Goal: Information Seeking & Learning: Learn about a topic

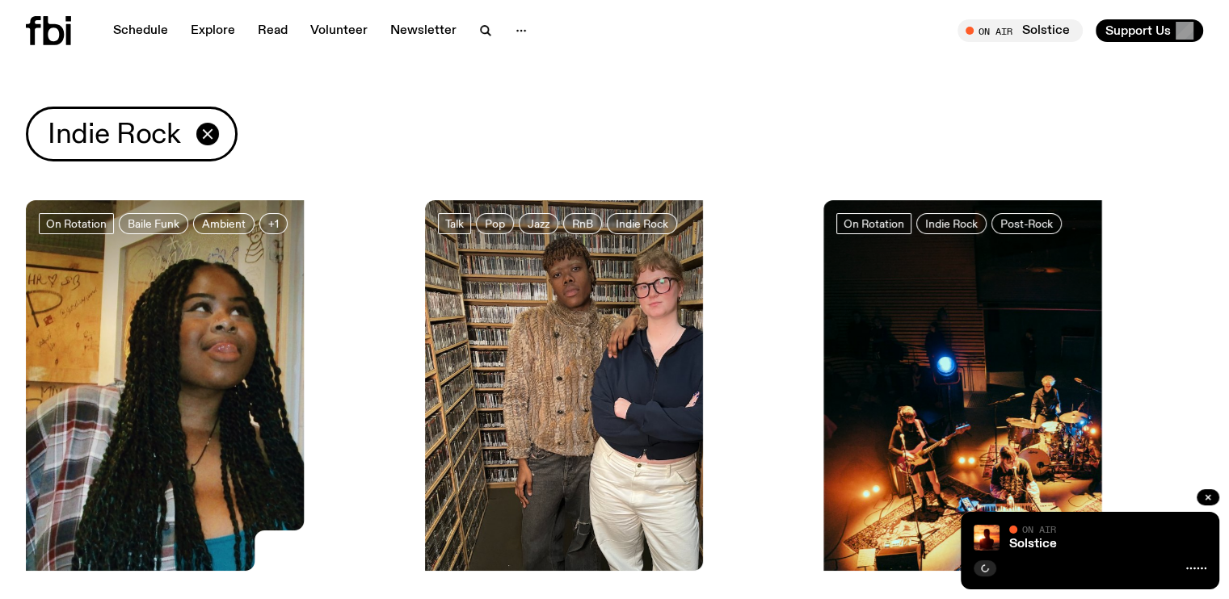
click at [152, 311] on img at bounding box center [216, 453] width 380 height 506
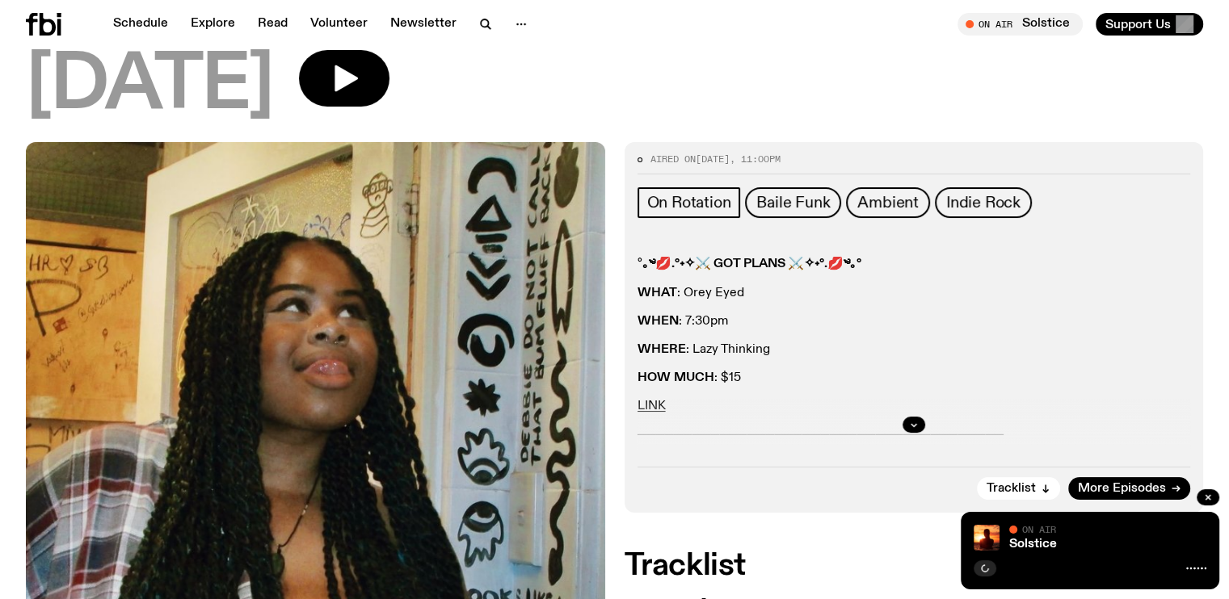
scroll to position [204, 0]
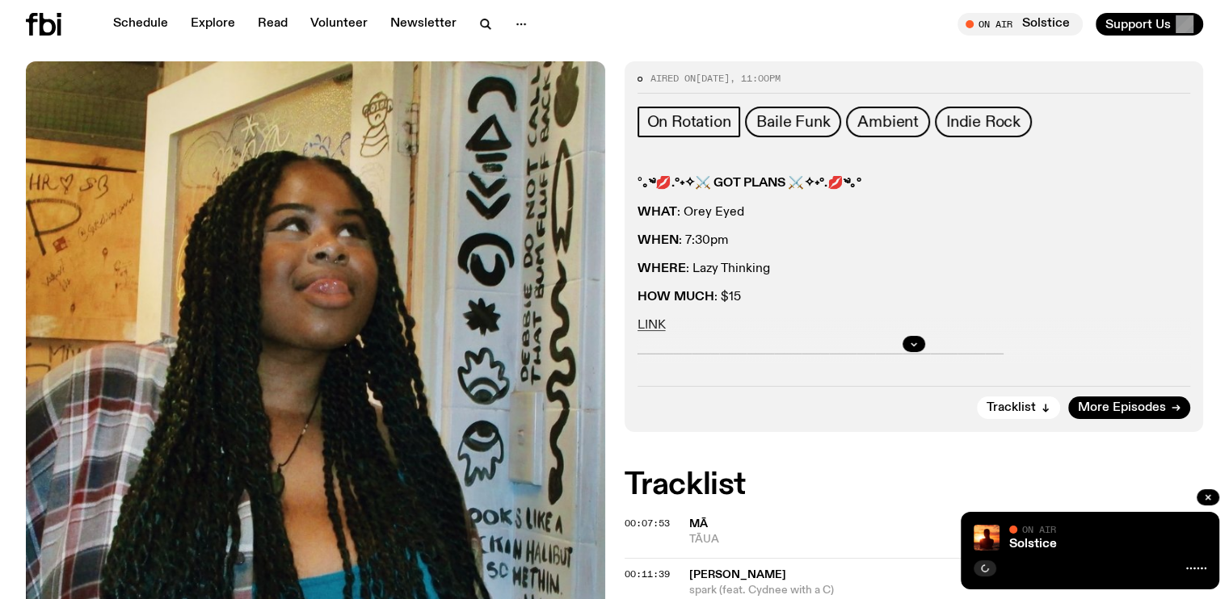
click at [653, 325] on div at bounding box center [913, 344] width 553 height 52
click at [659, 326] on div at bounding box center [913, 344] width 553 height 52
click at [660, 322] on div at bounding box center [913, 344] width 553 height 52
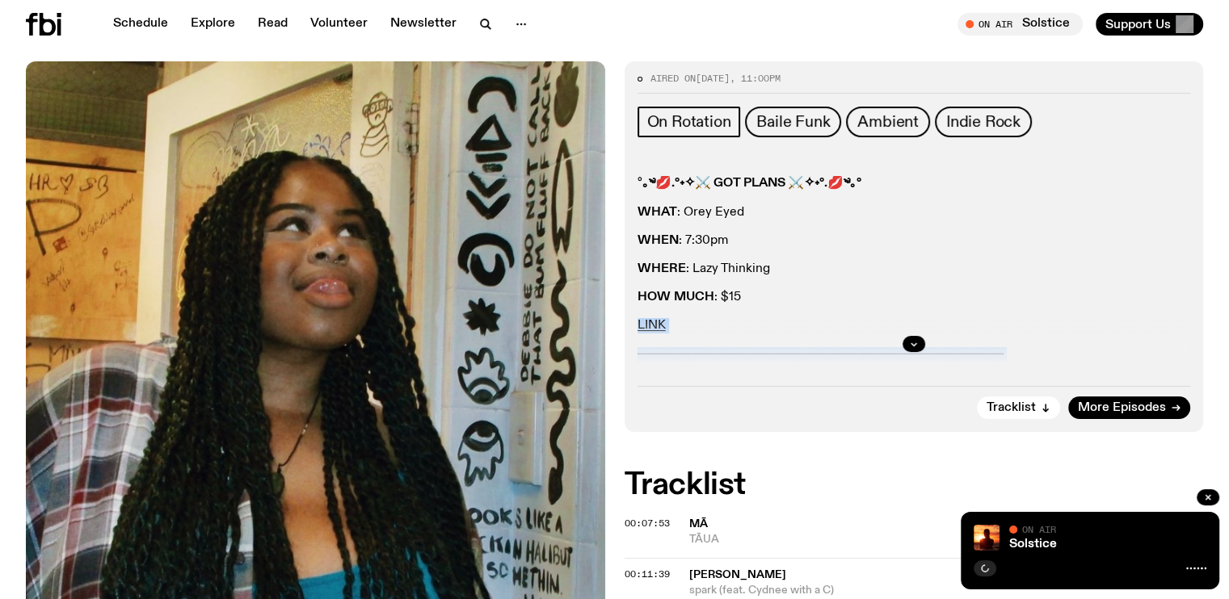
drag, startPoint x: 715, startPoint y: 328, endPoint x: 633, endPoint y: 322, distance: 81.8
click at [633, 322] on div "Aired on [DATE] 11:00pm On Rotation Baile Funk Ambient Indie Rock ° ｡༄💋.°˖✧⚔ GO…" at bounding box center [913, 246] width 579 height 371
click at [659, 326] on div at bounding box center [913, 344] width 553 height 52
click at [649, 322] on div at bounding box center [913, 344] width 553 height 52
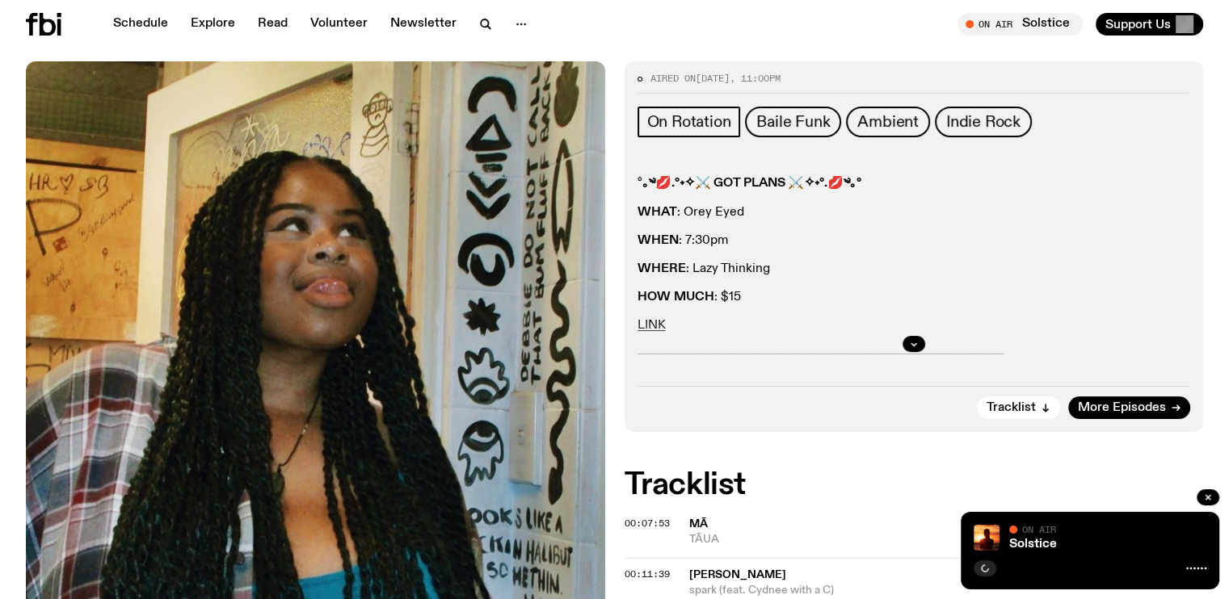
click at [649, 322] on div at bounding box center [913, 344] width 553 height 52
click at [718, 320] on div at bounding box center [913, 344] width 553 height 52
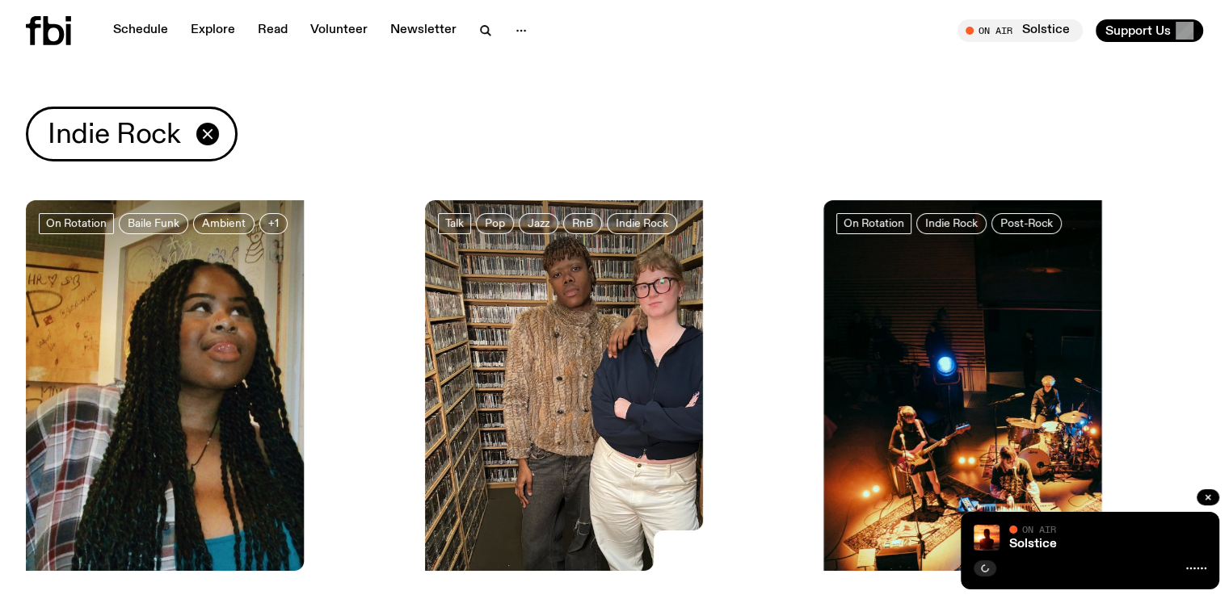
click at [469, 322] on img at bounding box center [615, 453] width 380 height 506
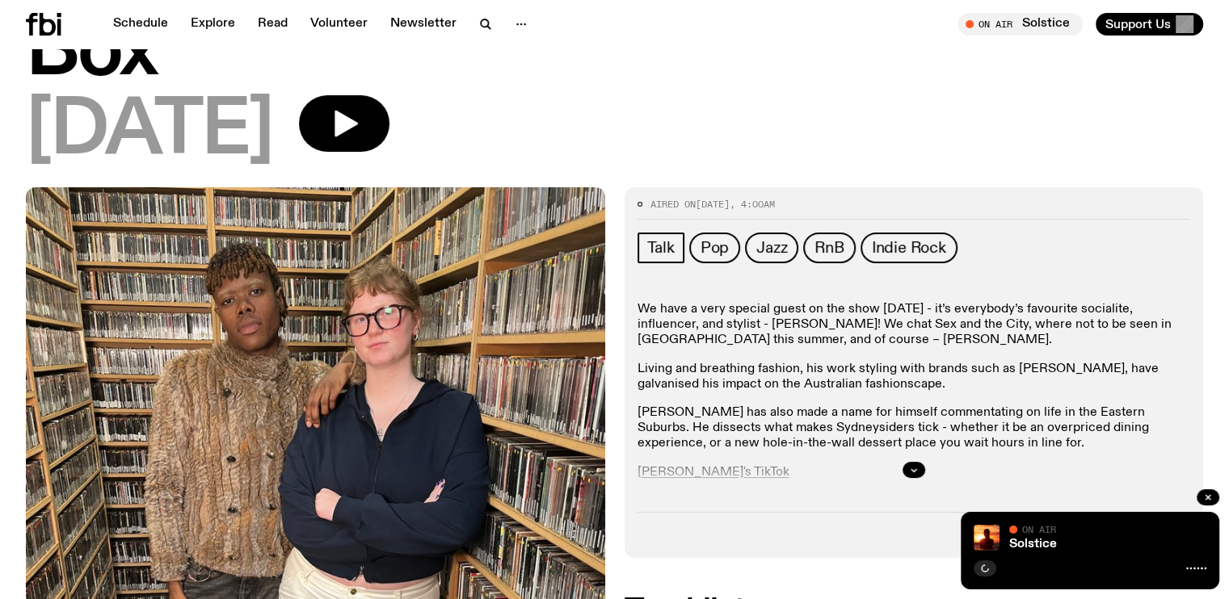
scroll to position [150, 0]
click at [909, 465] on icon "button" at bounding box center [914, 470] width 10 height 10
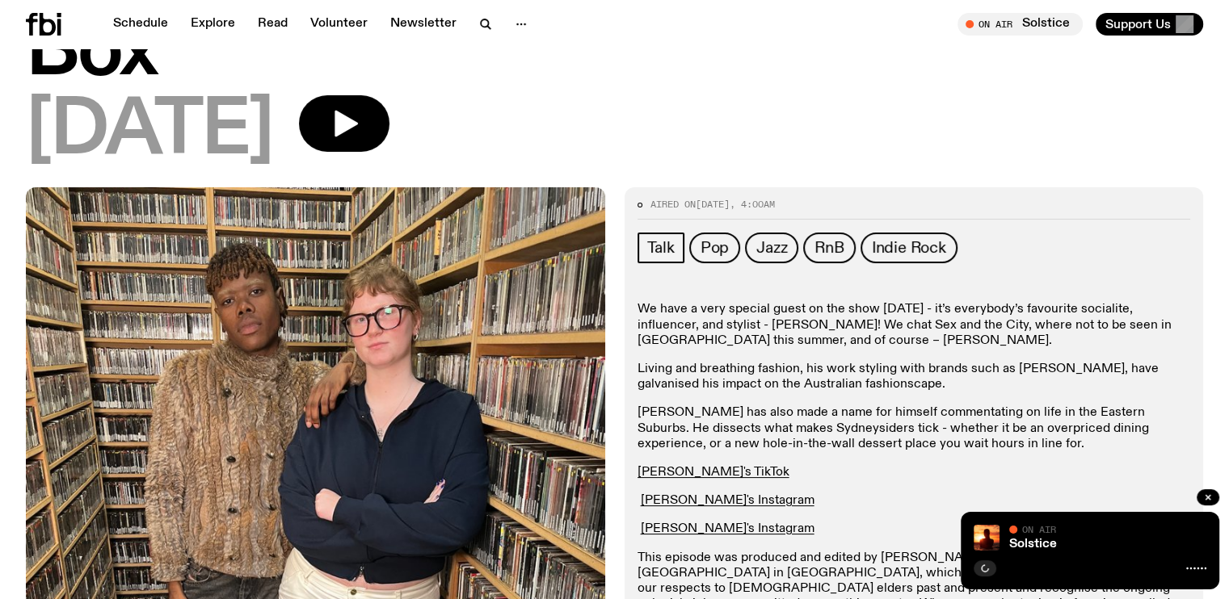
drag, startPoint x: 853, startPoint y: 280, endPoint x: 837, endPoint y: 267, distance: 21.2
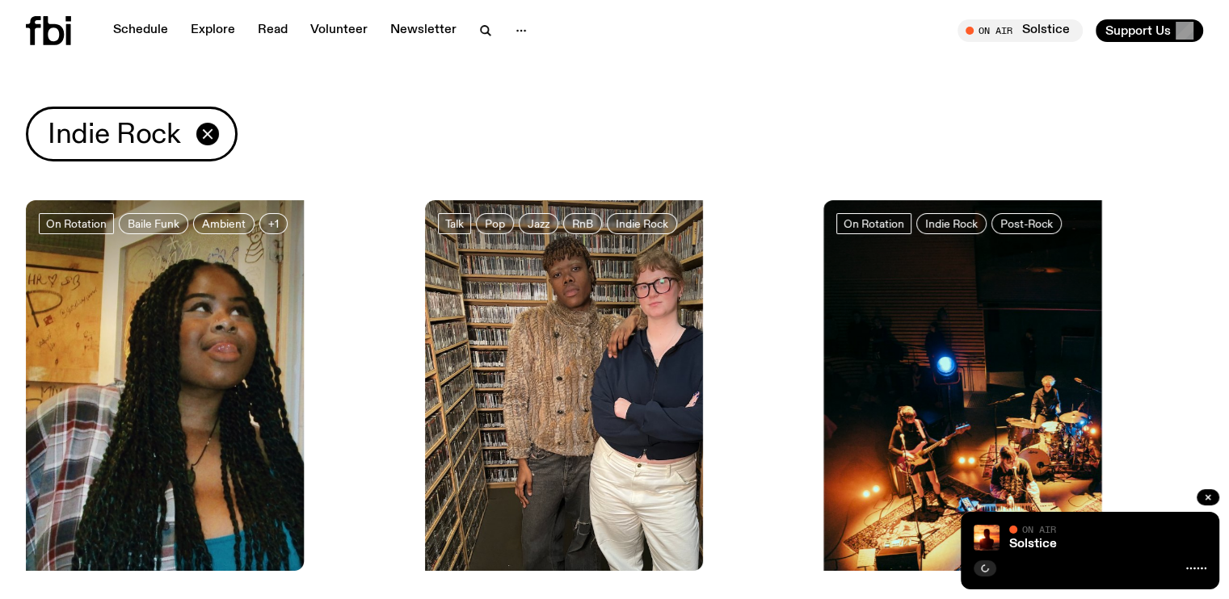
click at [823, 355] on img at bounding box center [1013, 453] width 380 height 506
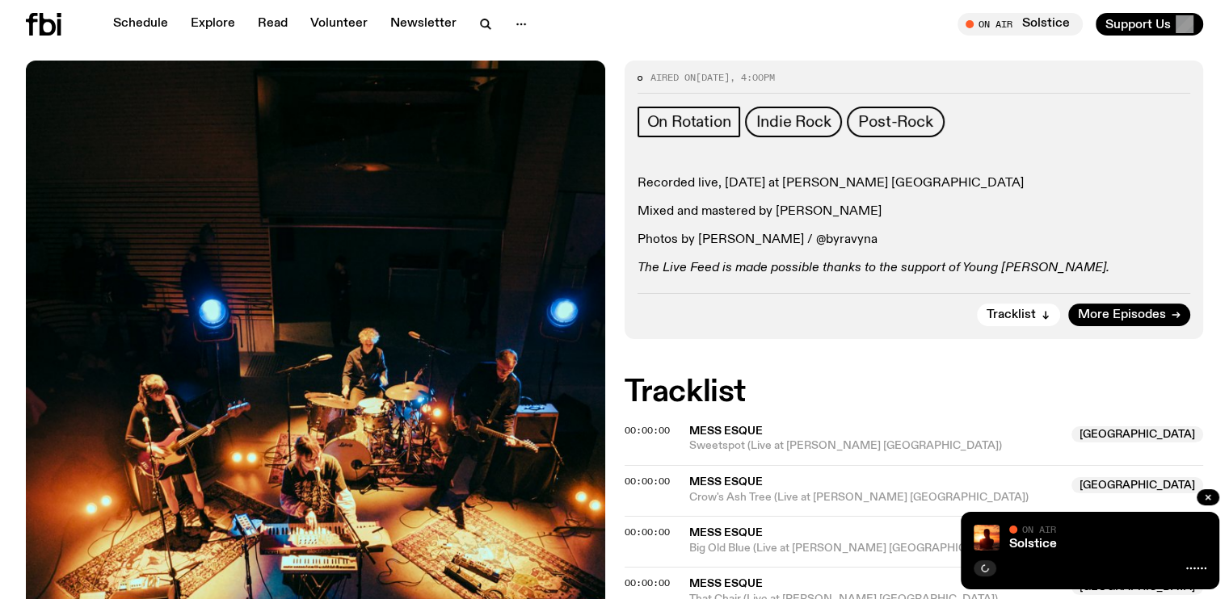
scroll to position [232, 0]
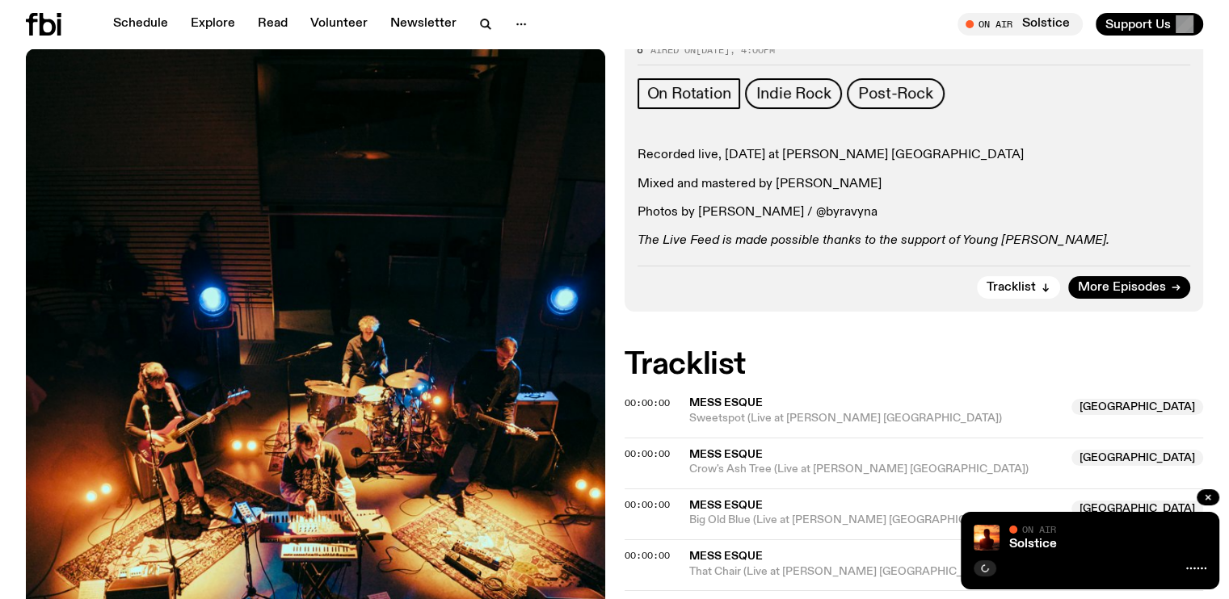
drag, startPoint x: 898, startPoint y: 214, endPoint x: 826, endPoint y: 212, distance: 72.7
click at [826, 212] on p "Photos by [PERSON_NAME] / @byravyna" at bounding box center [913, 212] width 553 height 15
click at [895, 207] on p "Photos by [PERSON_NAME] / @byravyna" at bounding box center [913, 212] width 553 height 15
click at [920, 264] on div "Aired on [DATE] 4:00pm On Rotation Indie Rock Post-Rock Recorded live, [DATE] a…" at bounding box center [913, 172] width 579 height 279
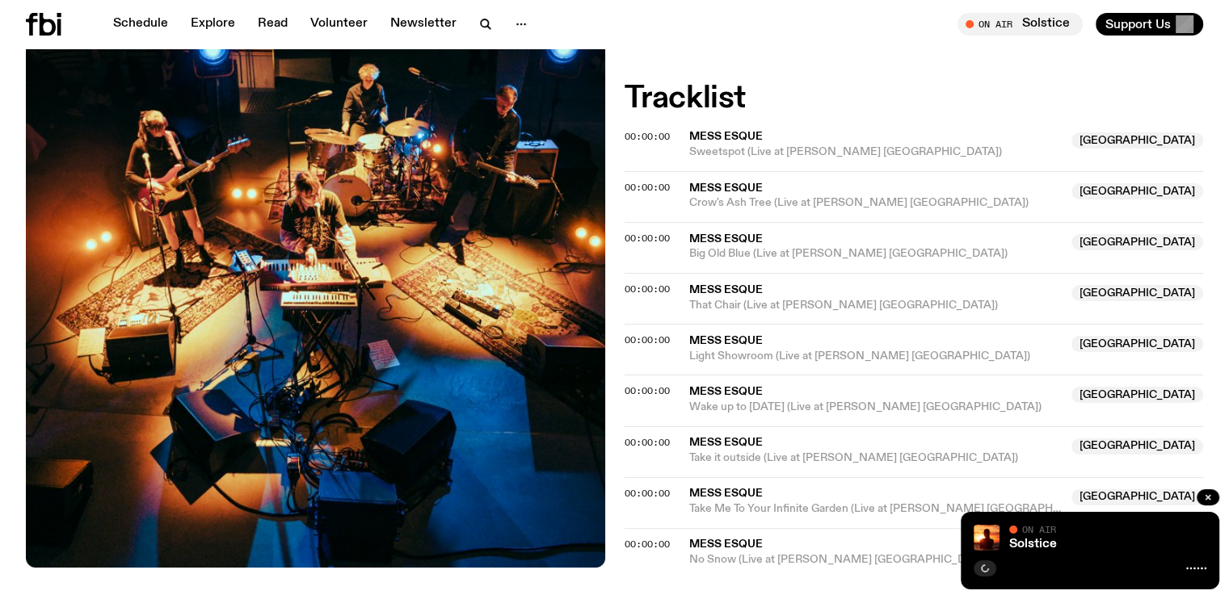
scroll to position [636, 0]
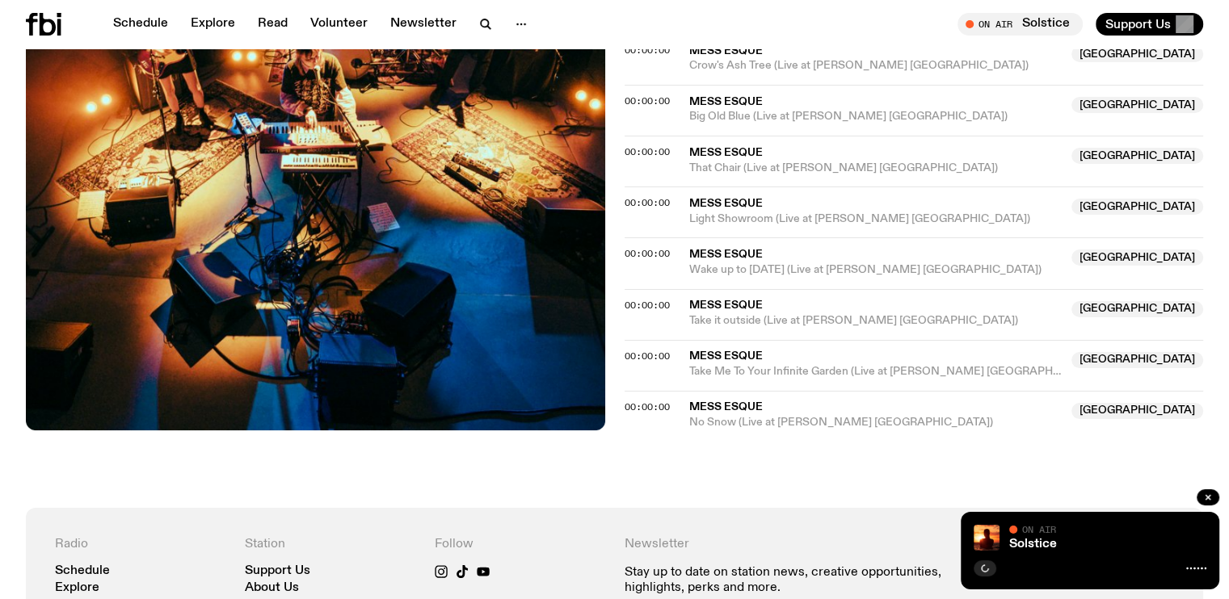
drag, startPoint x: 835, startPoint y: 154, endPoint x: 834, endPoint y: 174, distance: 19.4
drag, startPoint x: 834, startPoint y: 174, endPoint x: 721, endPoint y: 111, distance: 129.8
click at [721, 111] on span "Big Old Blue (Live at [PERSON_NAME] [GEOGRAPHIC_DATA])" at bounding box center [875, 116] width 373 height 15
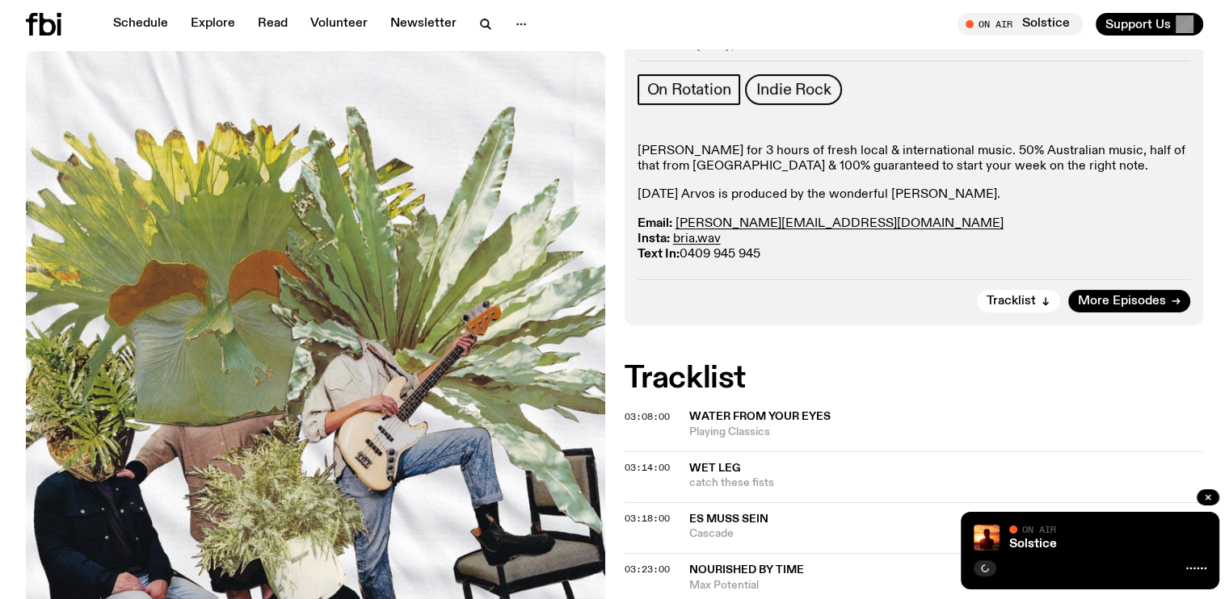
scroll to position [310, 0]
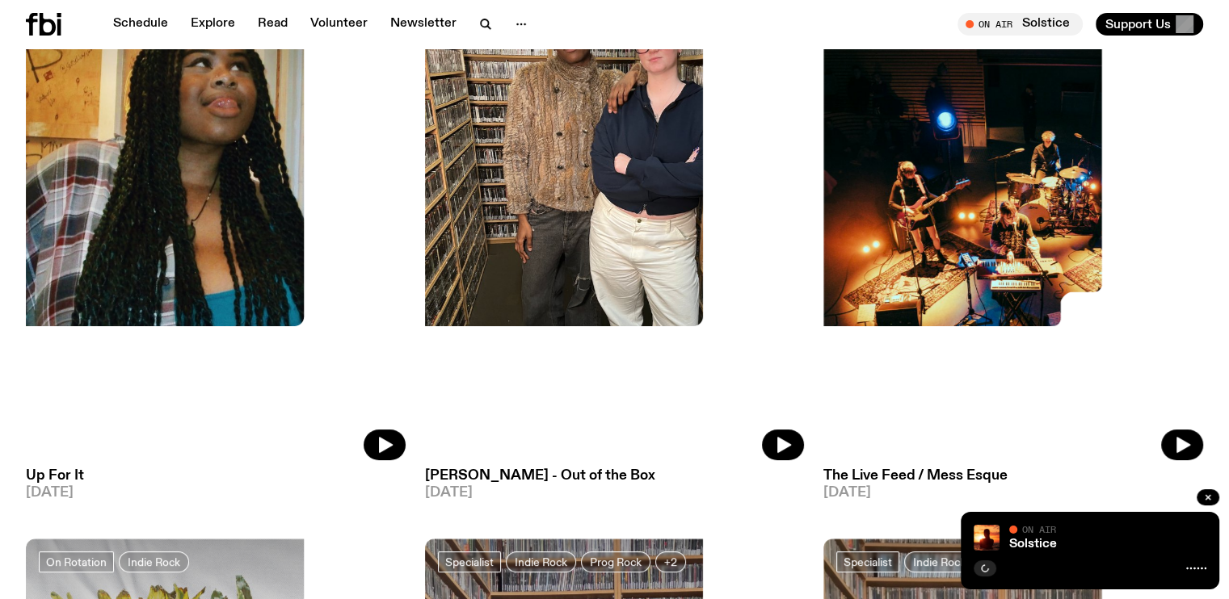
scroll to position [474, 0]
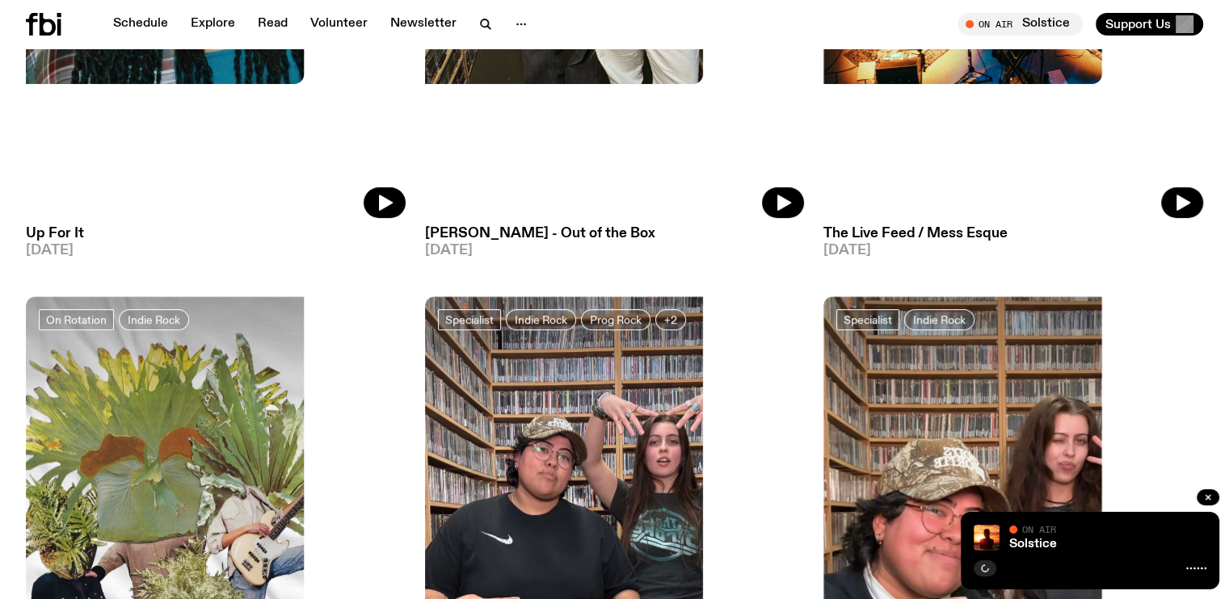
click at [425, 300] on img at bounding box center [615, 549] width 380 height 506
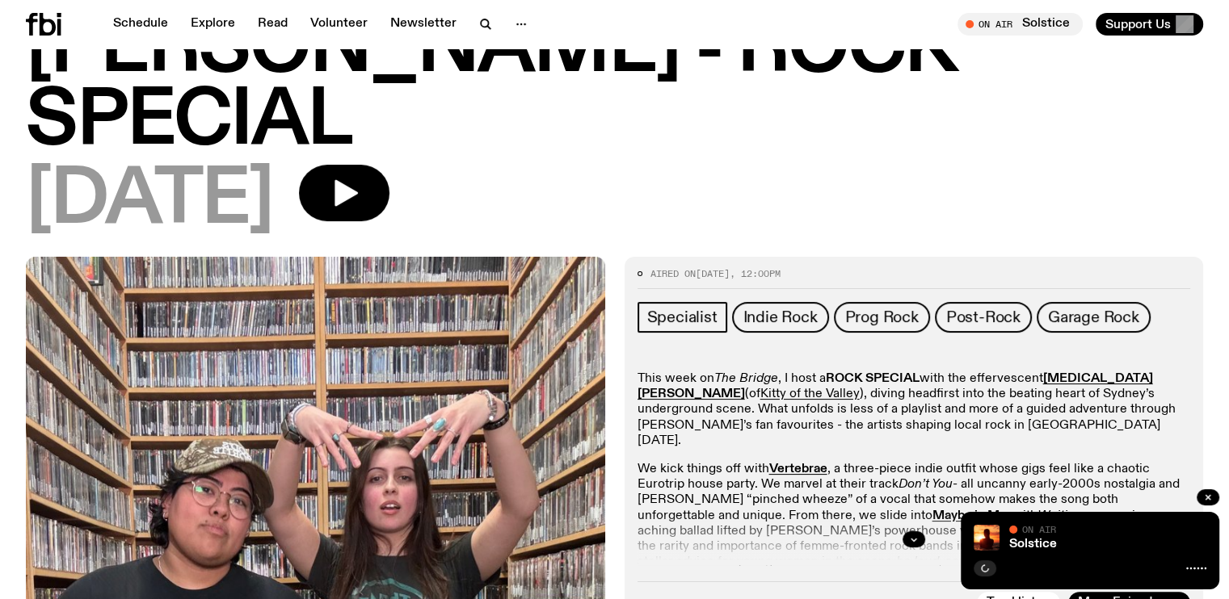
scroll to position [231, 0]
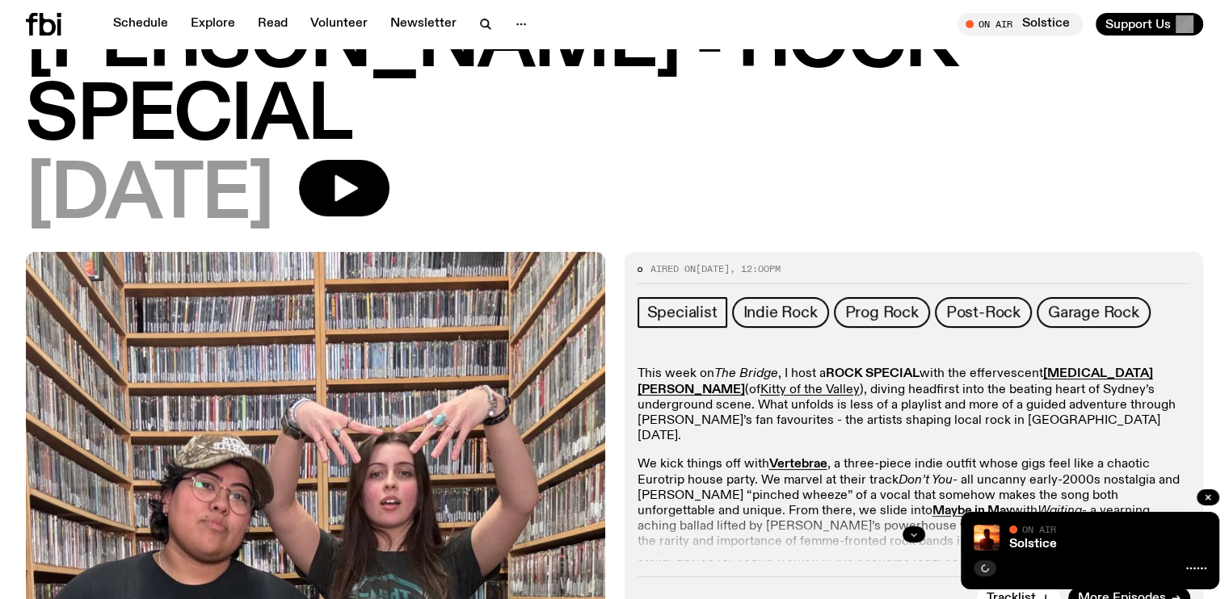
click at [910, 530] on icon "button" at bounding box center [914, 535] width 10 height 10
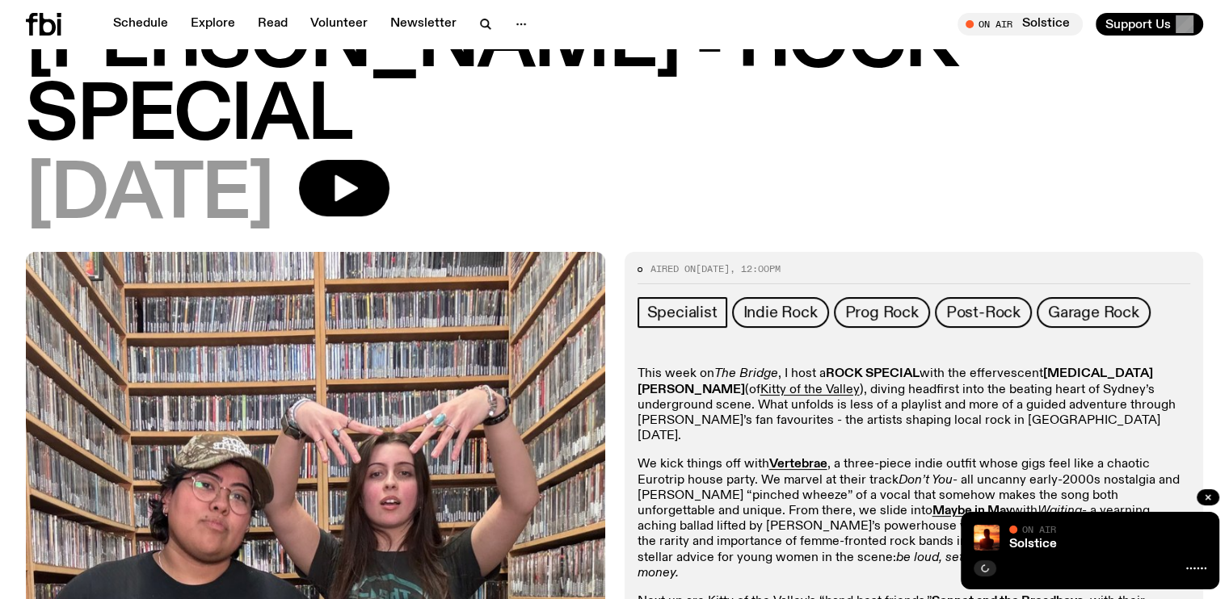
click at [1082, 368] on strong "[MEDICAL_DATA][PERSON_NAME]" at bounding box center [894, 382] width 515 height 28
click at [860, 384] on link "Kitty of the Valley" at bounding box center [809, 390] width 99 height 13
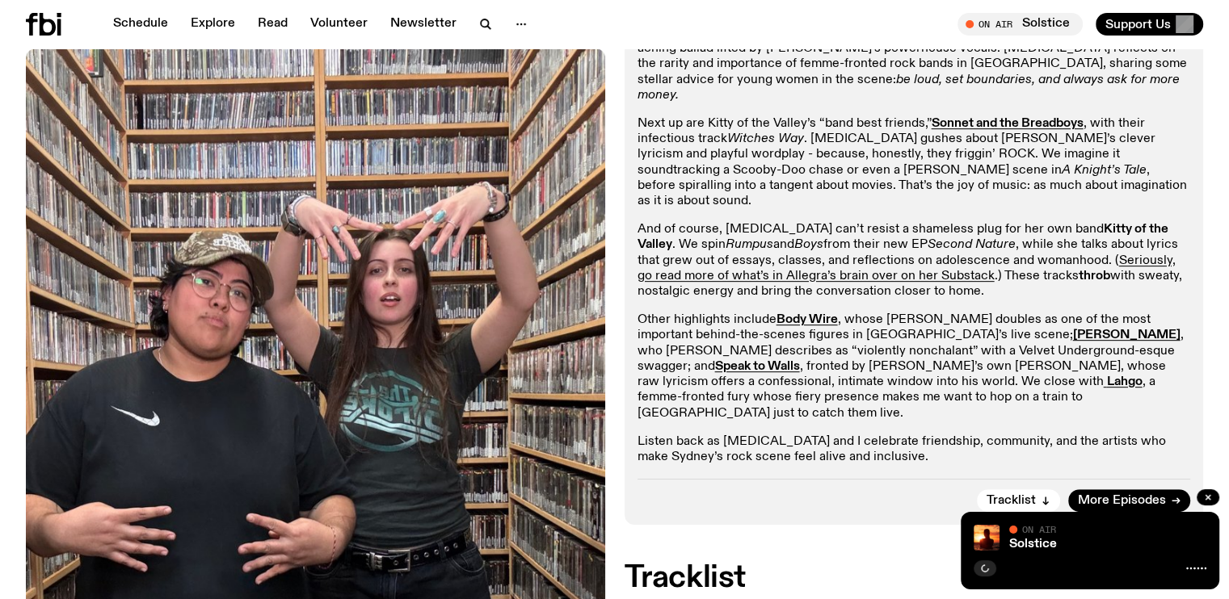
scroll to position [797, 0]
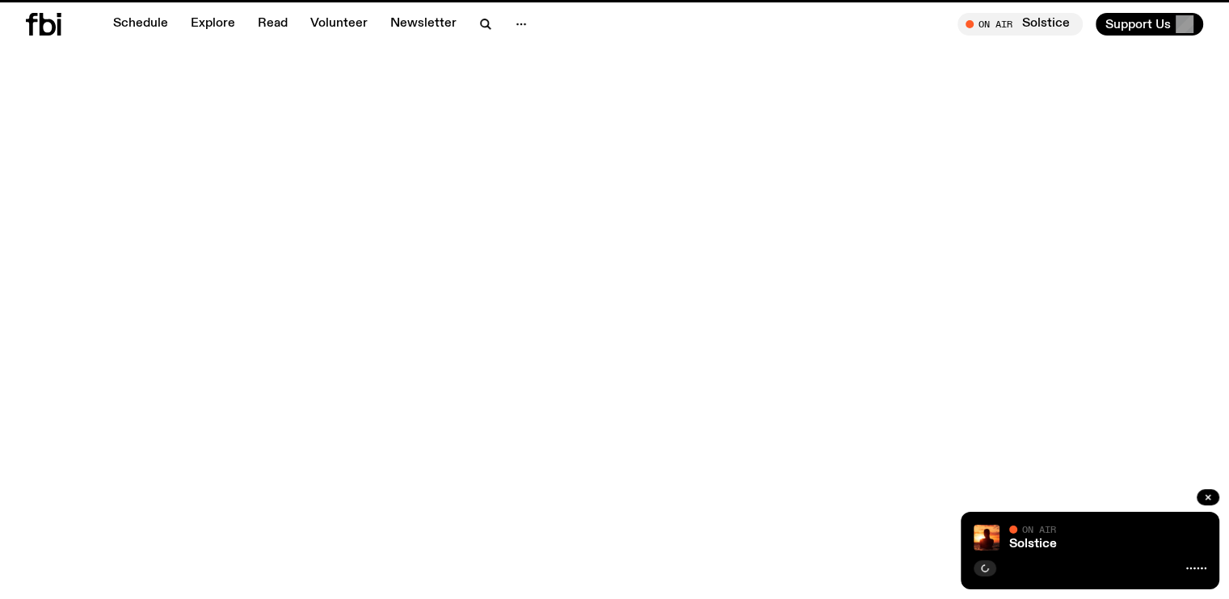
scroll to position [474, 0]
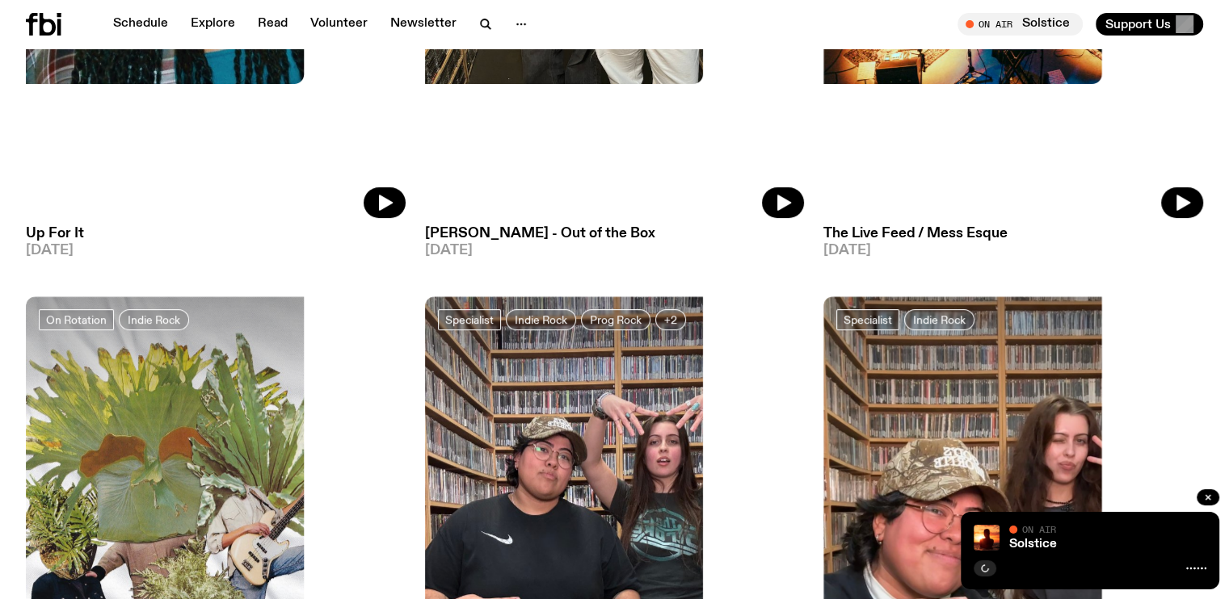
click at [823, 296] on img at bounding box center [1013, 549] width 380 height 506
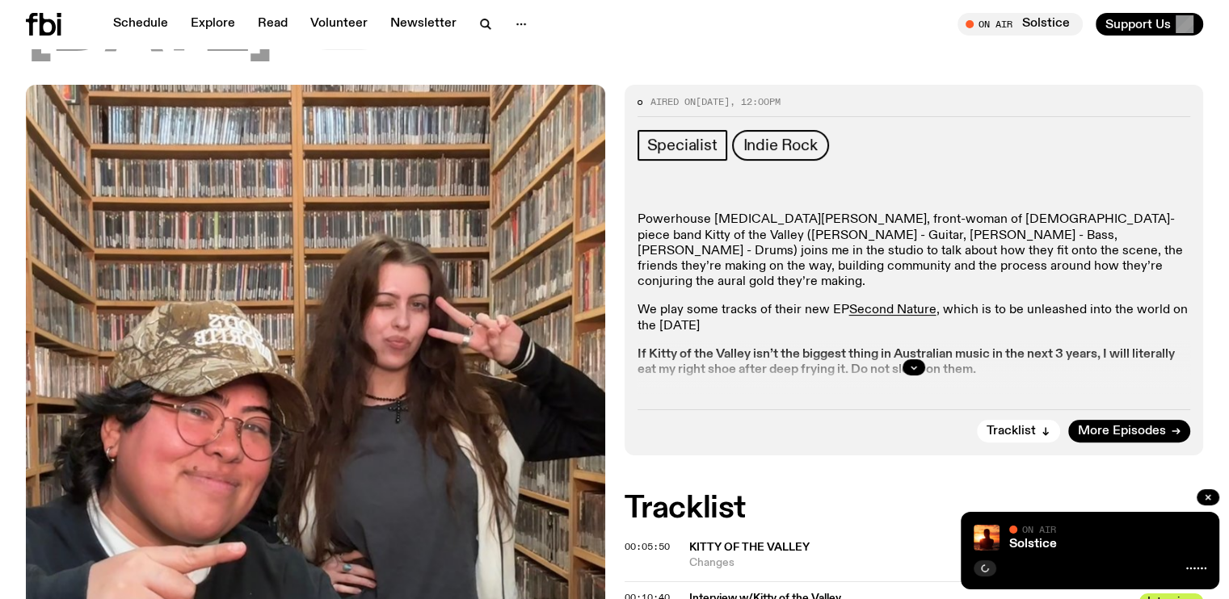
scroll to position [473, 0]
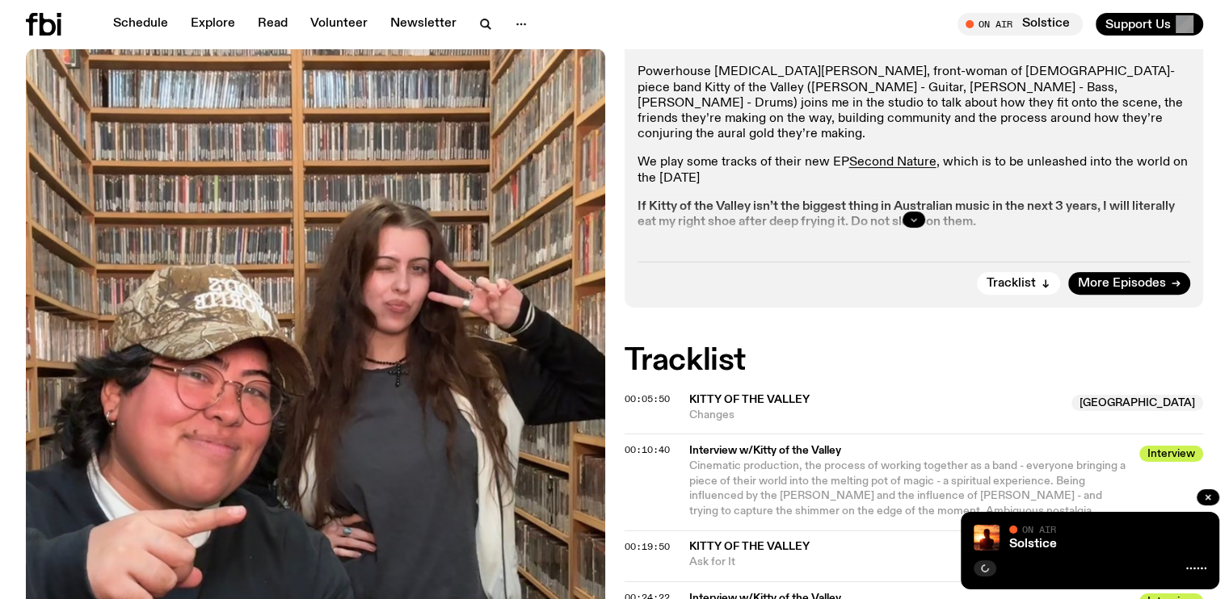
click at [914, 221] on icon "button" at bounding box center [914, 220] width 10 height 10
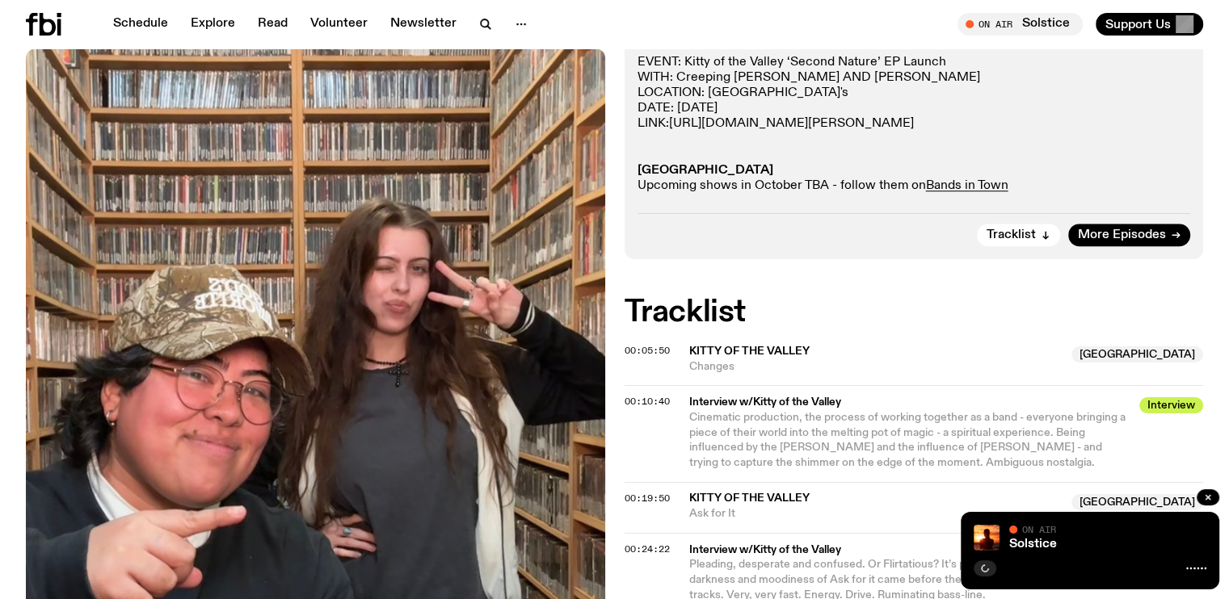
scroll to position [1335, 0]
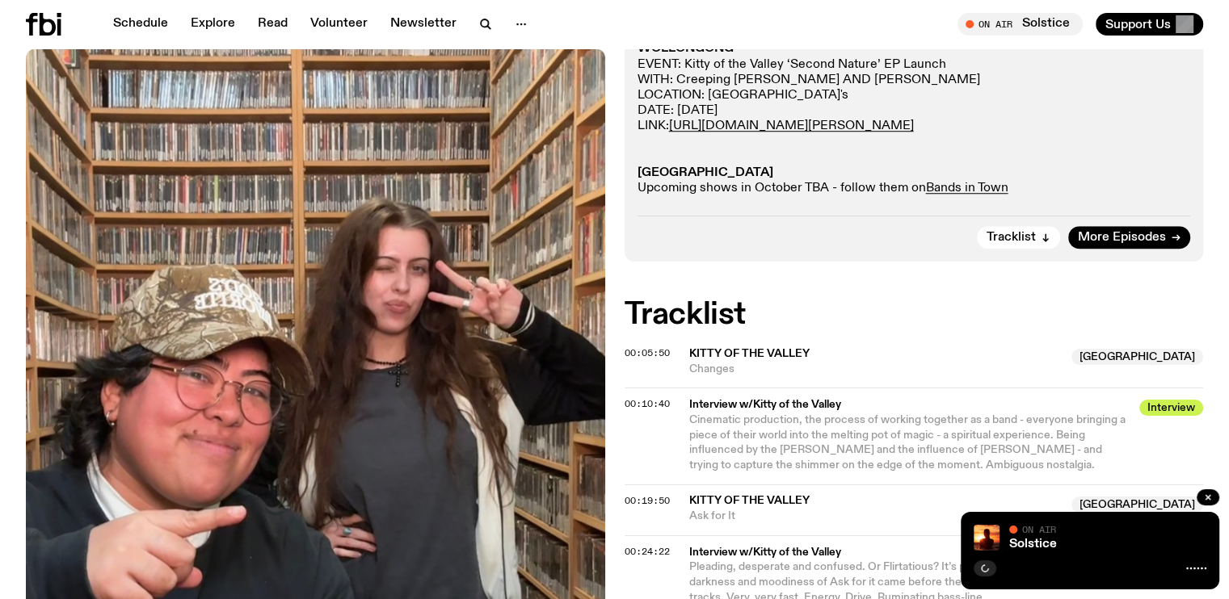
click at [978, 164] on p "NEWCASTLE EVENT: Kitty of the Valley 'Second Nature' EP Launch WITH: Butterknif…" at bounding box center [913, 64] width 553 height 263
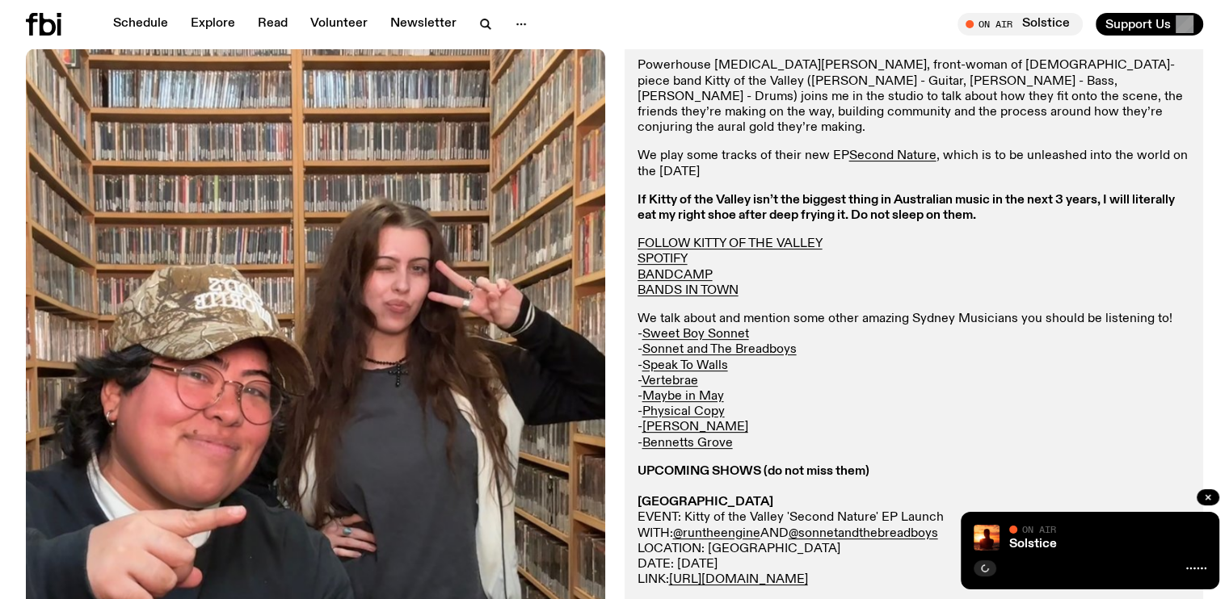
scroll to position [365, 0]
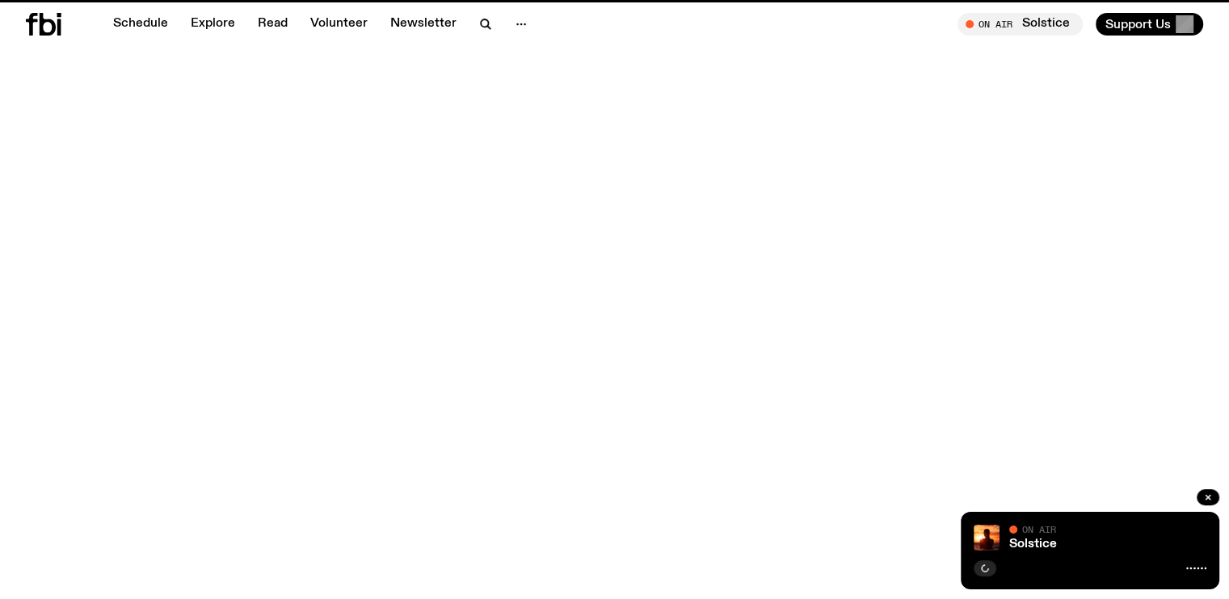
scroll to position [474, 0]
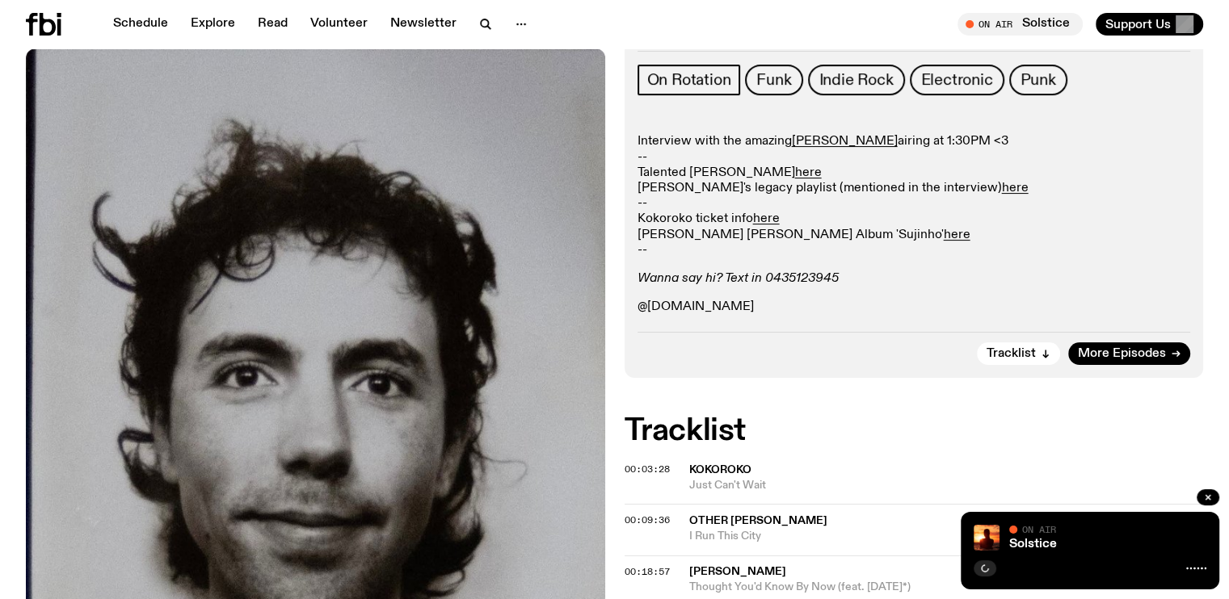
scroll to position [394, 0]
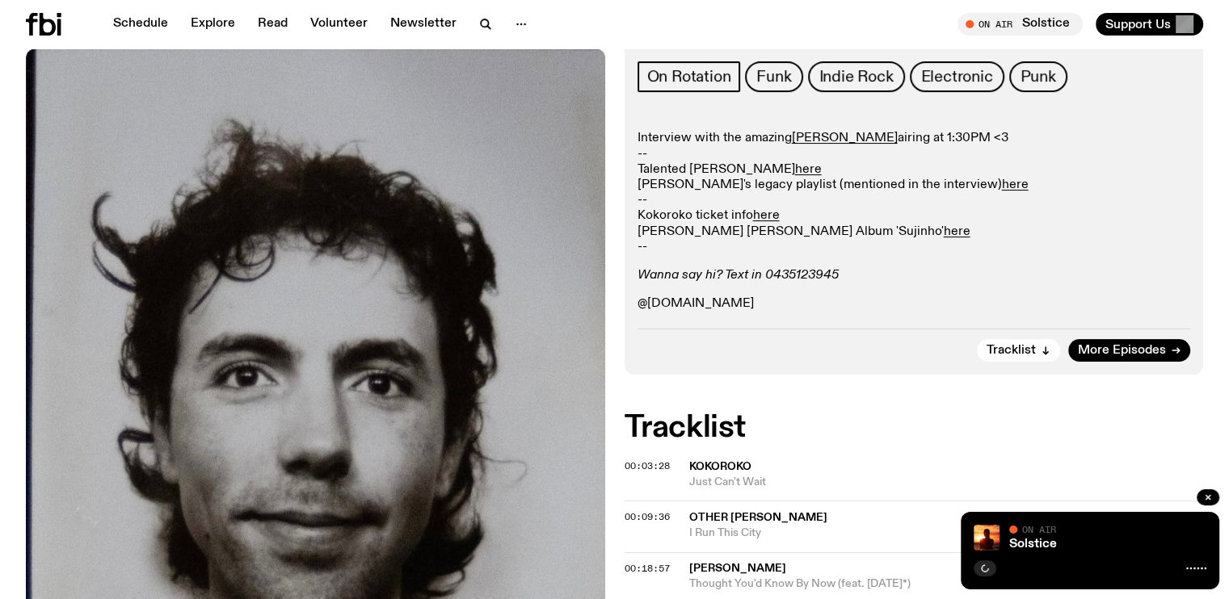
click at [688, 296] on p "@[DOMAIN_NAME]" at bounding box center [913, 303] width 553 height 15
drag, startPoint x: 761, startPoint y: 230, endPoint x: 618, endPoint y: 229, distance: 143.0
click at [670, 296] on p "@[DOMAIN_NAME]" at bounding box center [913, 303] width 553 height 15
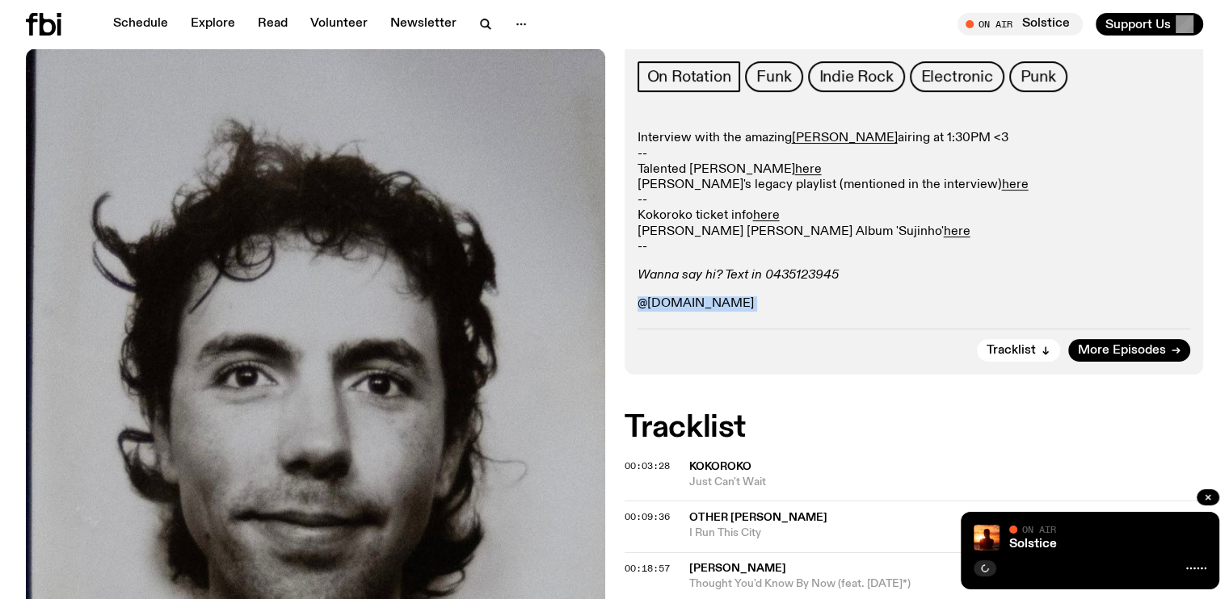
click at [670, 296] on p "@[DOMAIN_NAME]" at bounding box center [913, 303] width 553 height 15
click at [740, 296] on p "@[DOMAIN_NAME]" at bounding box center [913, 303] width 553 height 15
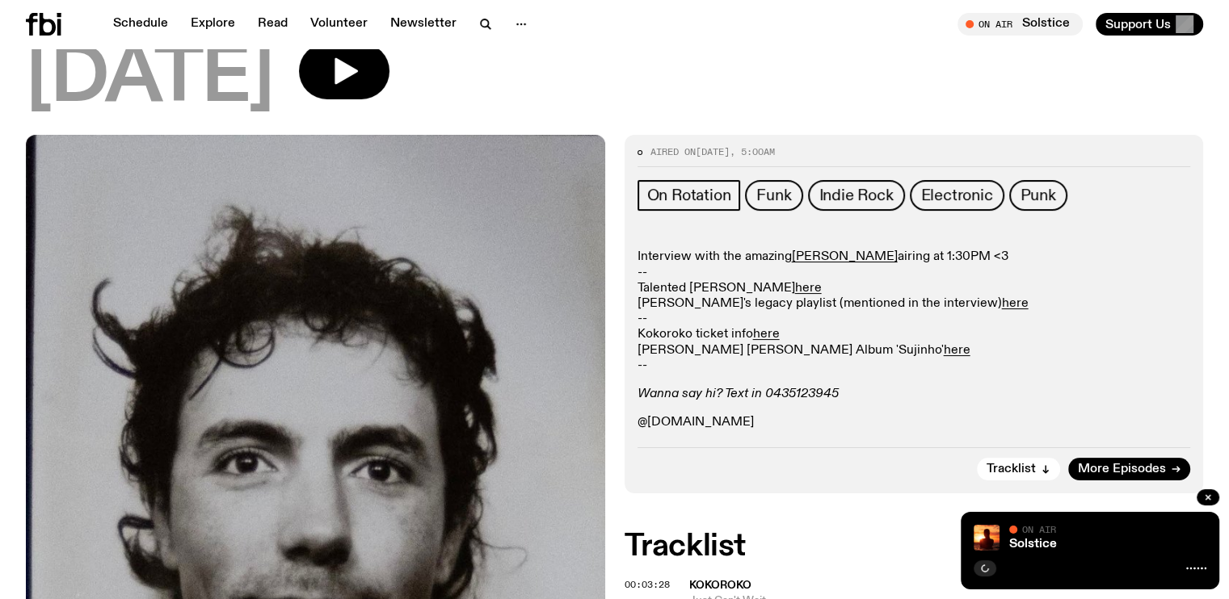
scroll to position [275, 0]
click at [808, 251] on link "[PERSON_NAME]" at bounding box center [845, 257] width 106 height 13
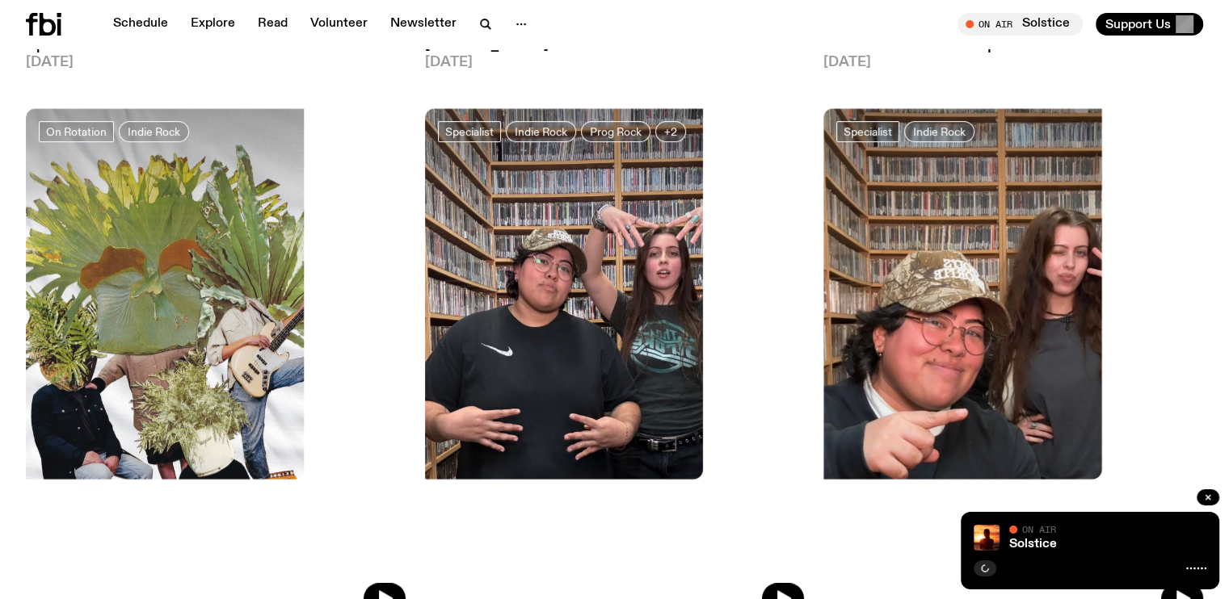
scroll to position [665, 0]
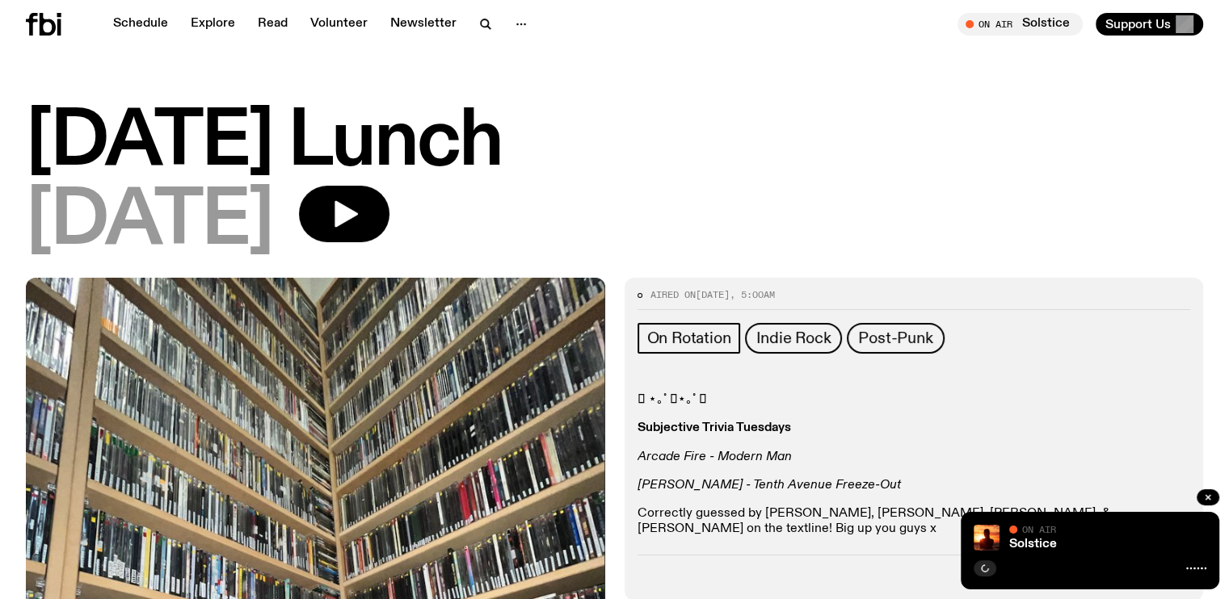
scroll to position [223, 0]
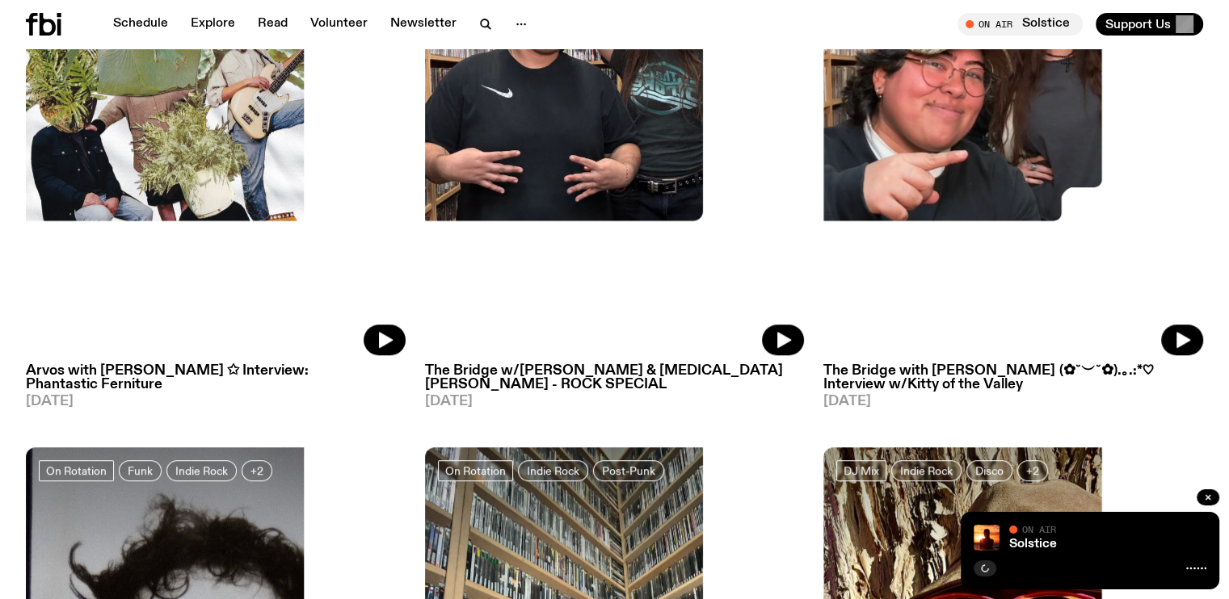
scroll to position [943, 0]
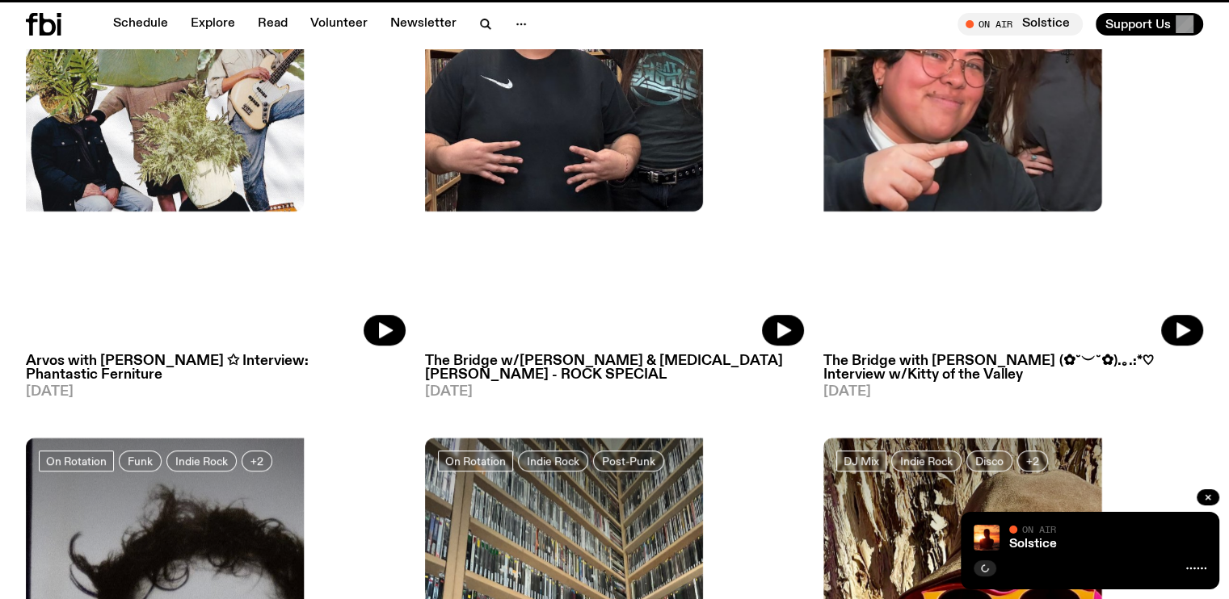
scroll to position [930, 0]
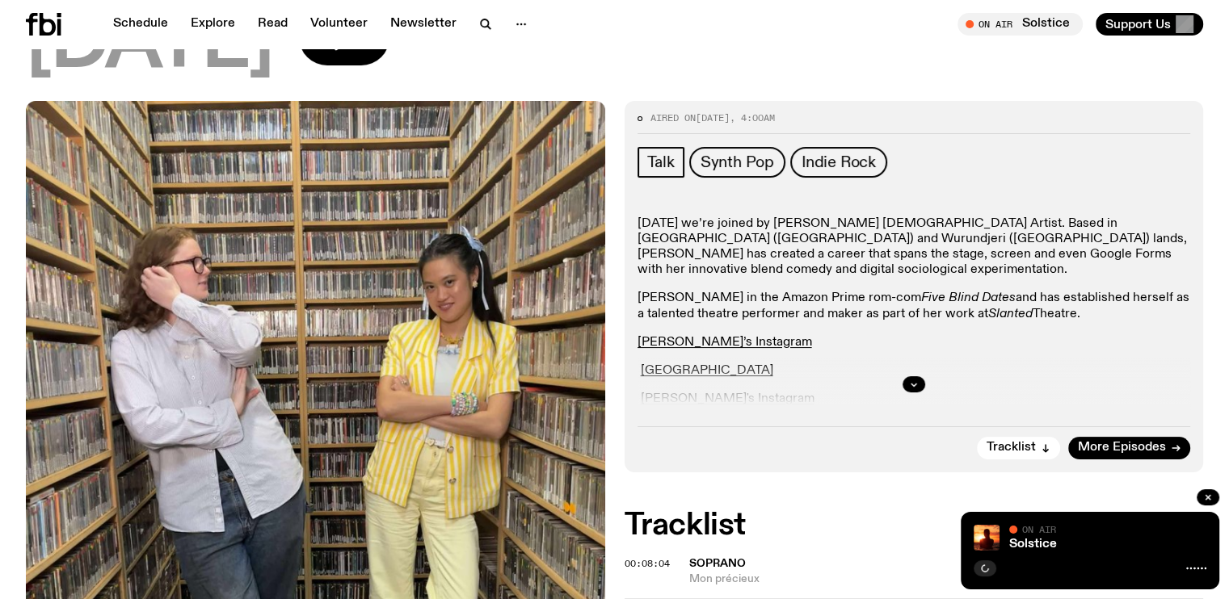
scroll to position [236, 0]
click at [909, 380] on icon "button" at bounding box center [914, 385] width 10 height 10
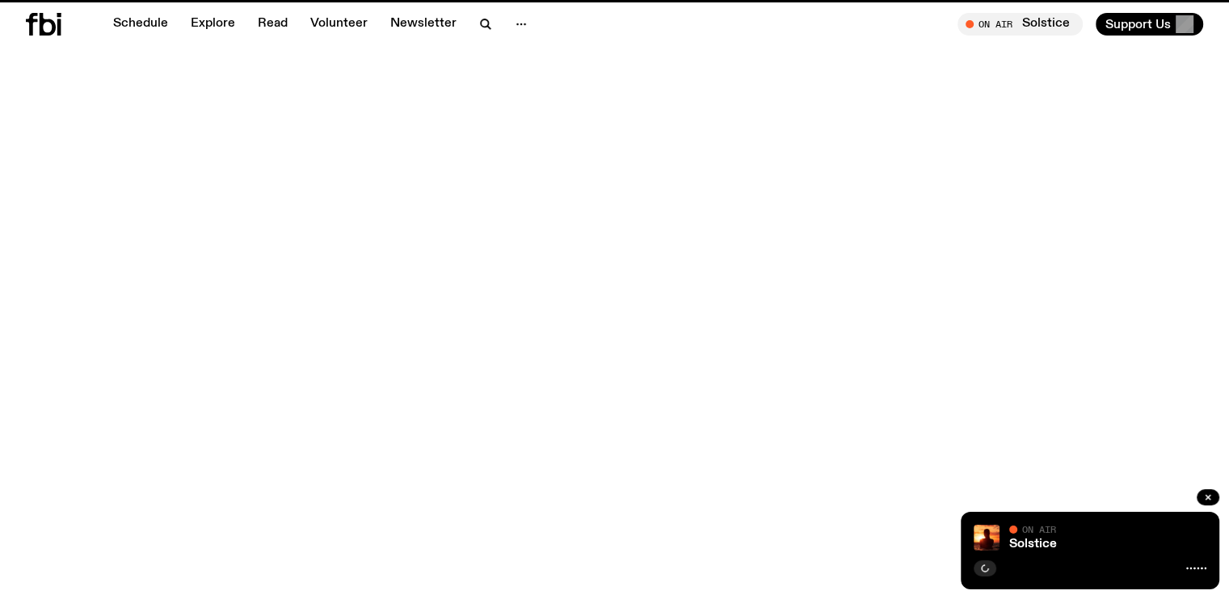
scroll to position [930, 0]
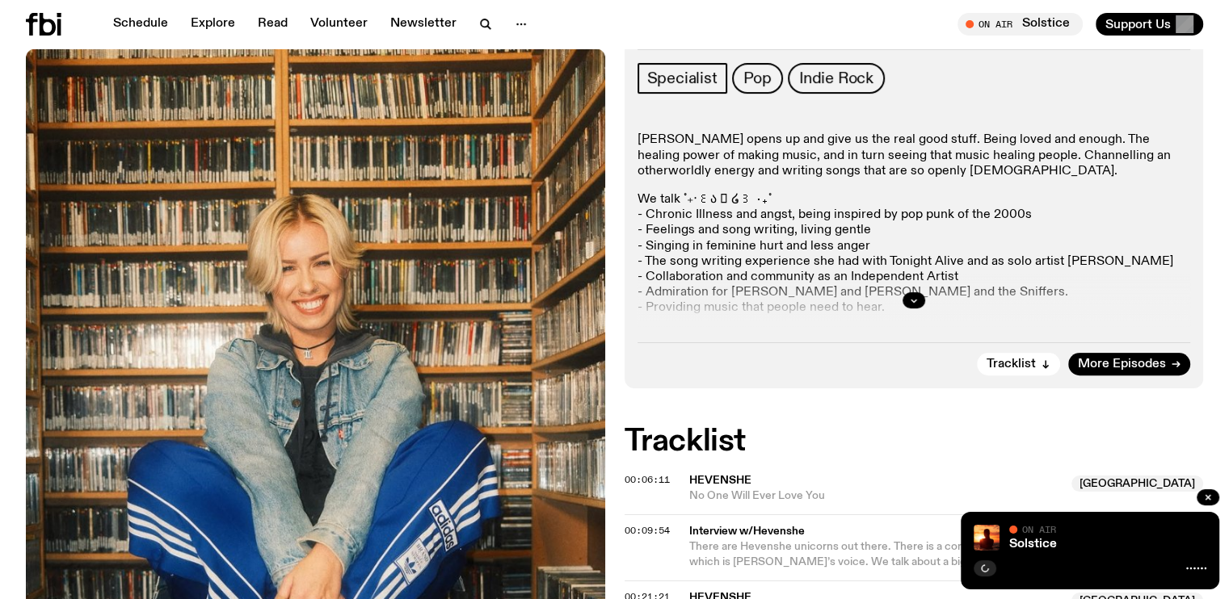
scroll to position [392, 0]
click at [905, 275] on div at bounding box center [913, 301] width 553 height 52
click at [906, 293] on button "button" at bounding box center [913, 301] width 23 height 16
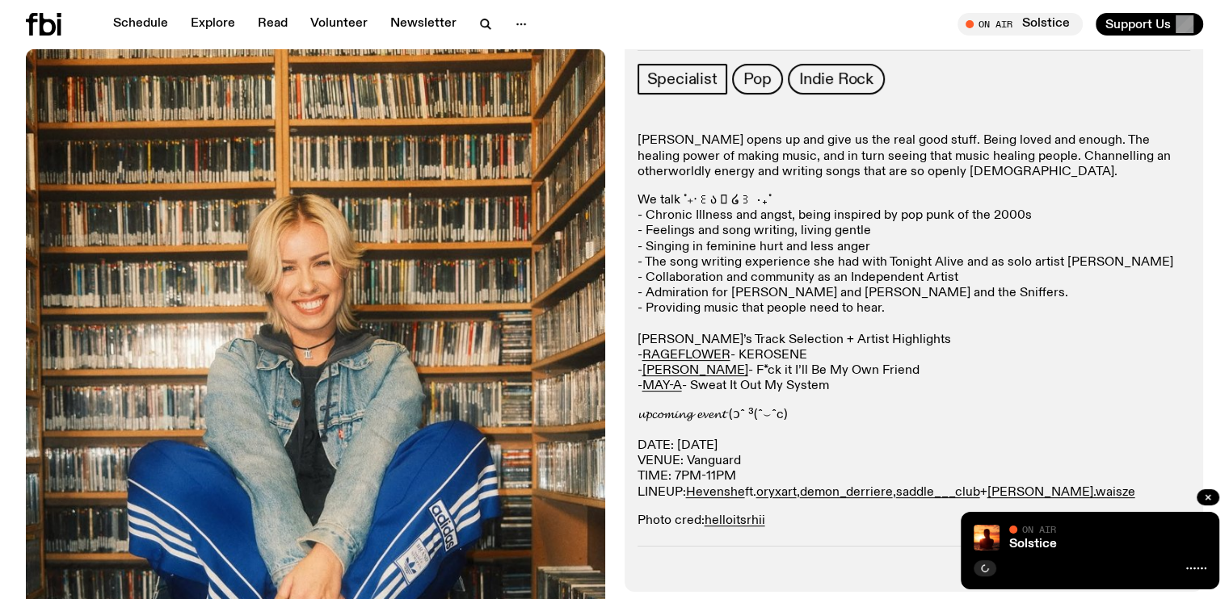
click at [973, 408] on p "𝓾𝓹𝓬𝓸𝓶𝓲𝓷𝓰 𝓮𝓿𝓮𝓷𝓽 (ɔˆ ³(ˆ⌣ˆc) DATE: [DATE] VENUE: Vanguard TIME: 7PM-11PM LINEUP: …" at bounding box center [913, 454] width 553 height 93
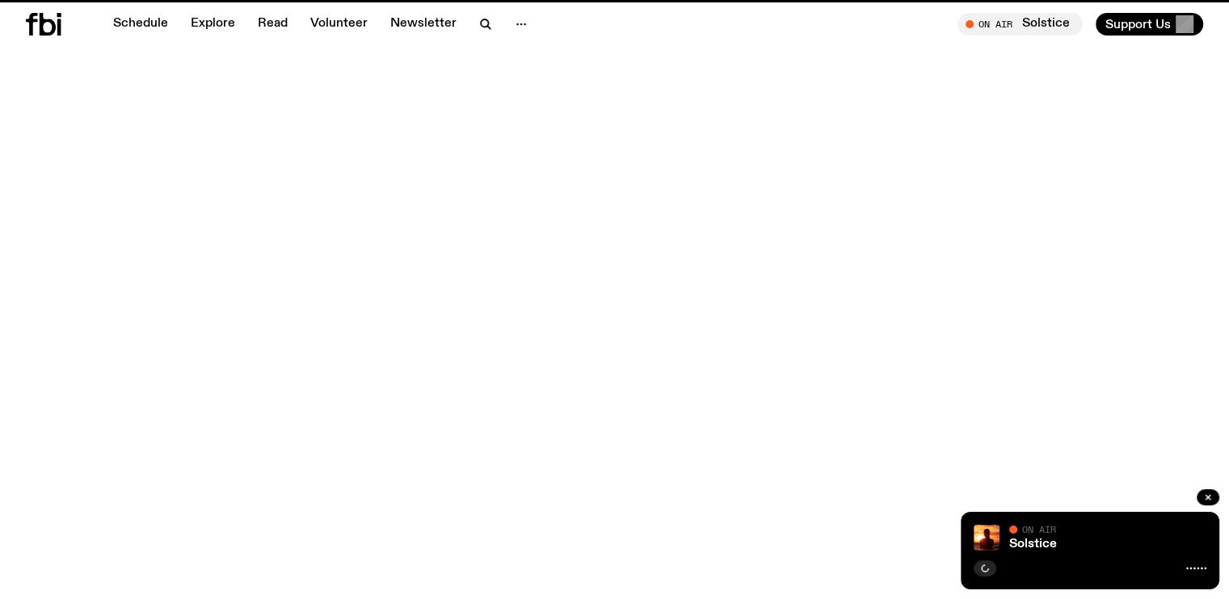
scroll to position [930, 0]
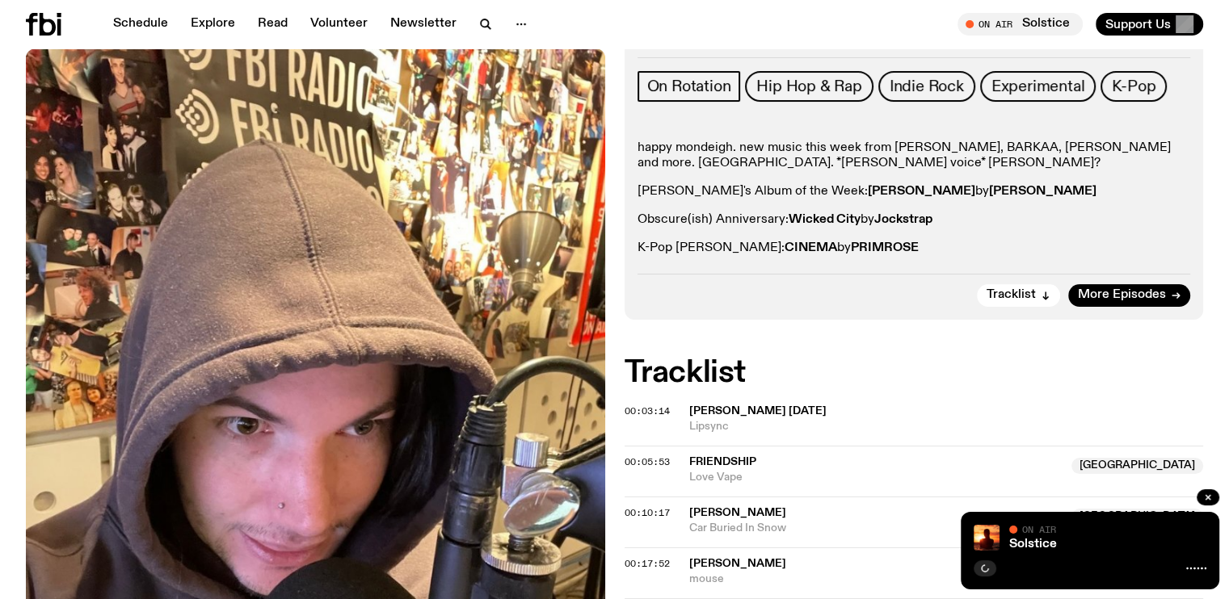
scroll to position [312, 0]
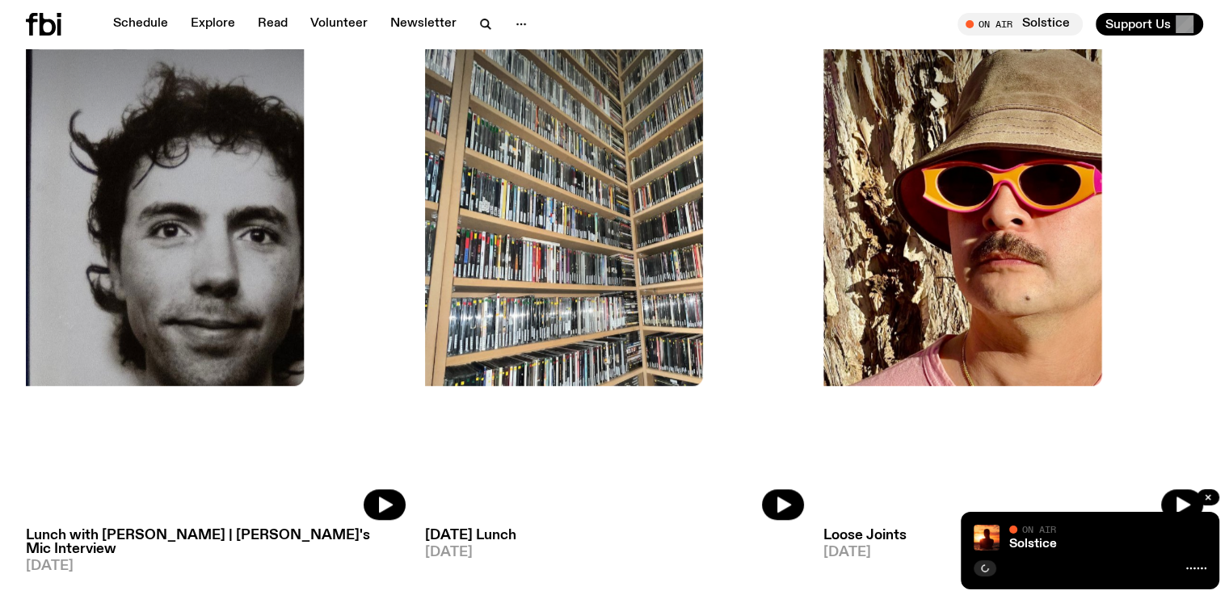
scroll to position [1414, 0]
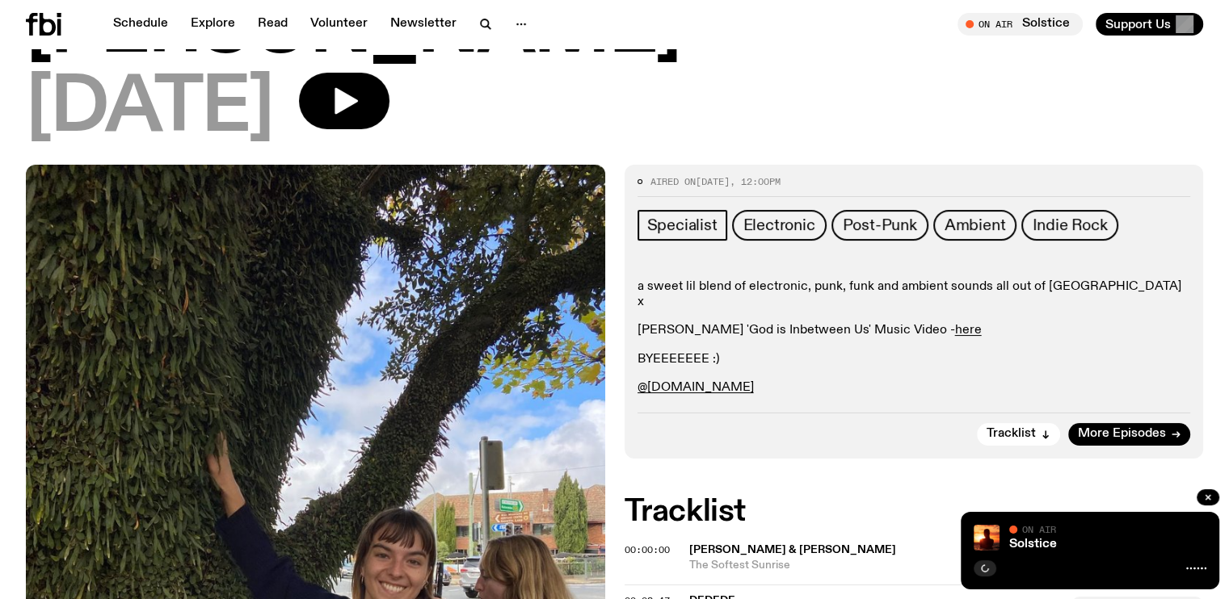
scroll to position [233, 0]
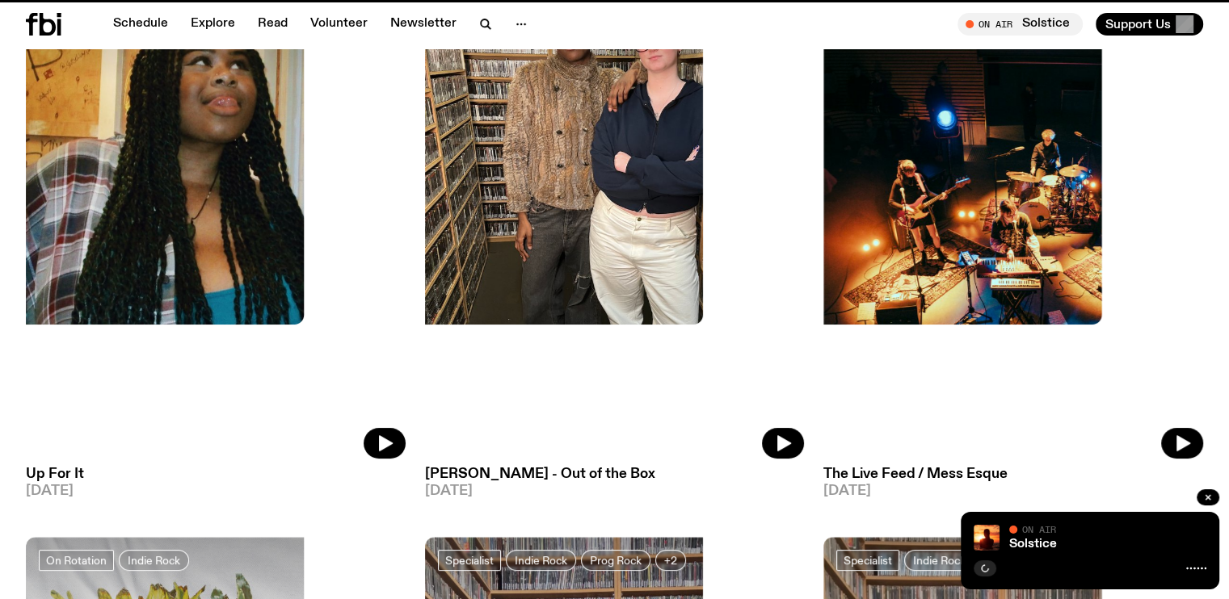
scroll to position [1414, 0]
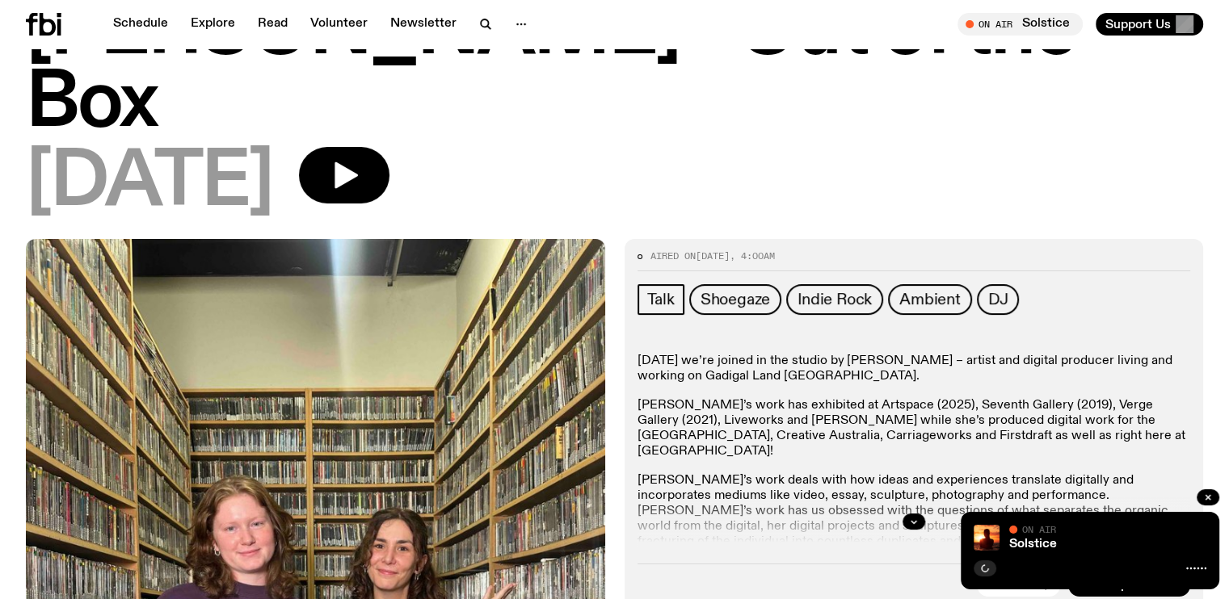
scroll to position [313, 0]
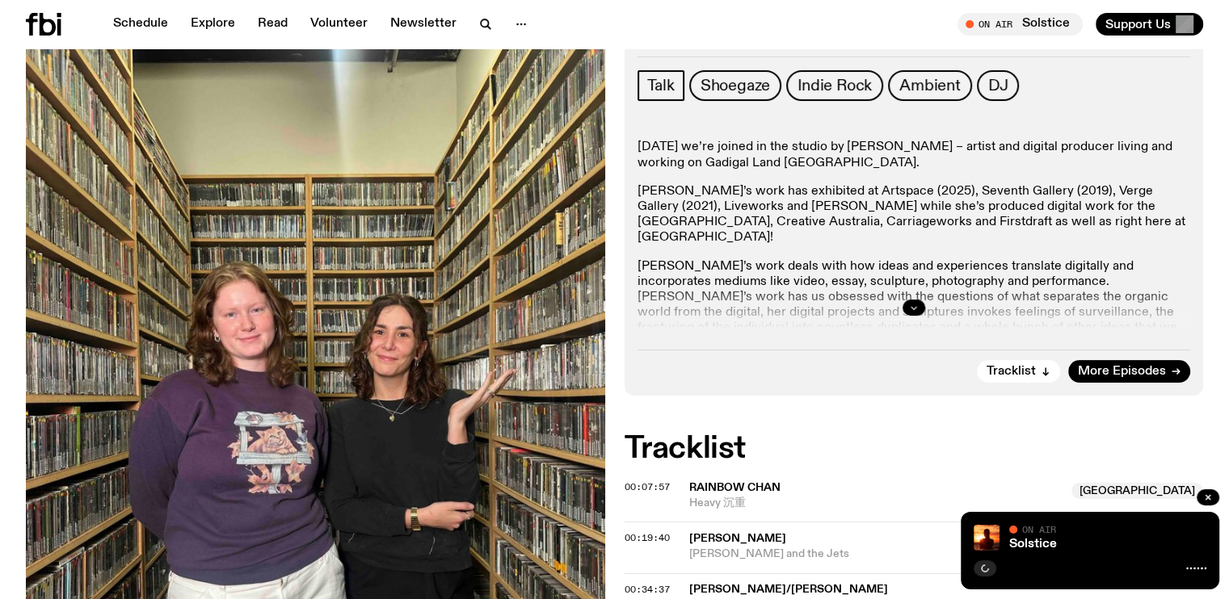
click at [903, 309] on button "button" at bounding box center [913, 308] width 23 height 16
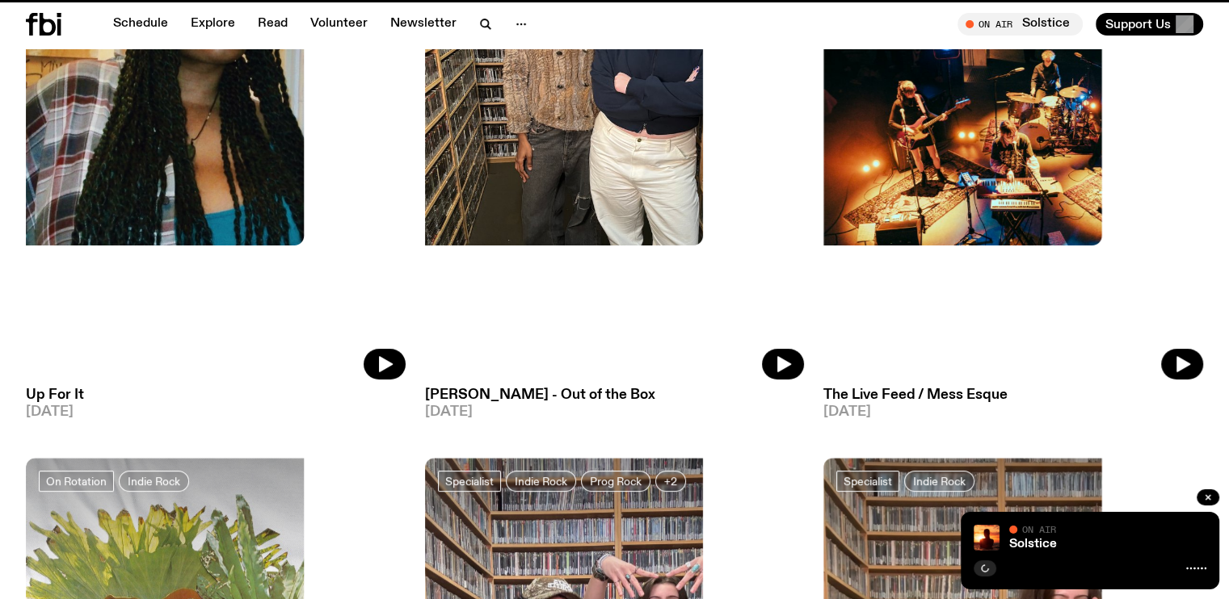
scroll to position [1414, 0]
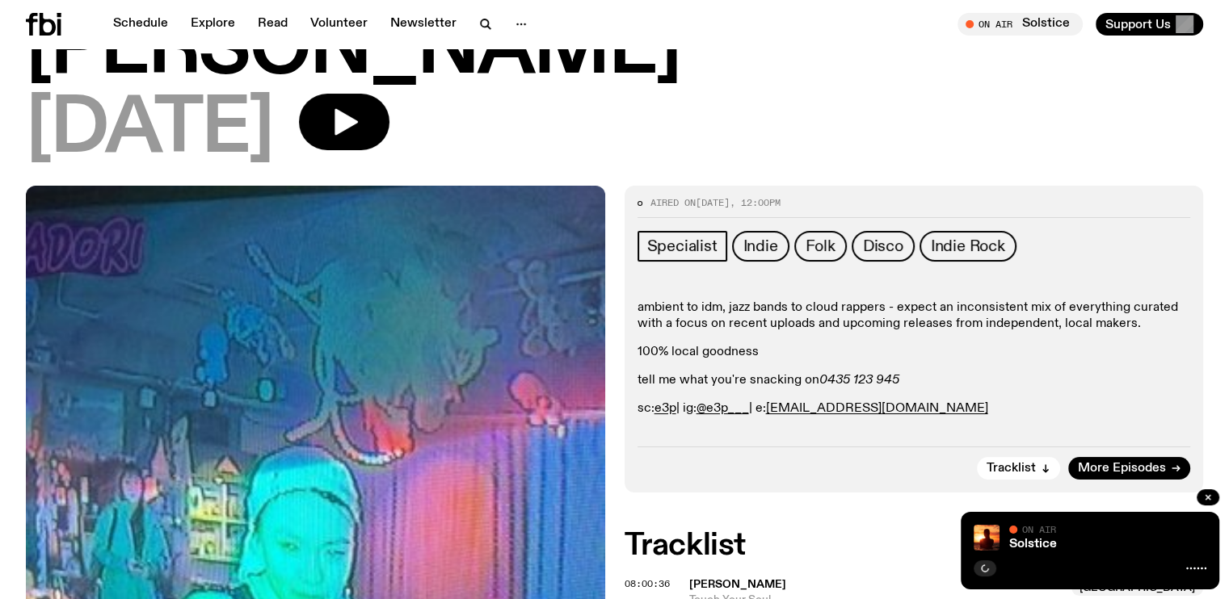
scroll to position [233, 0]
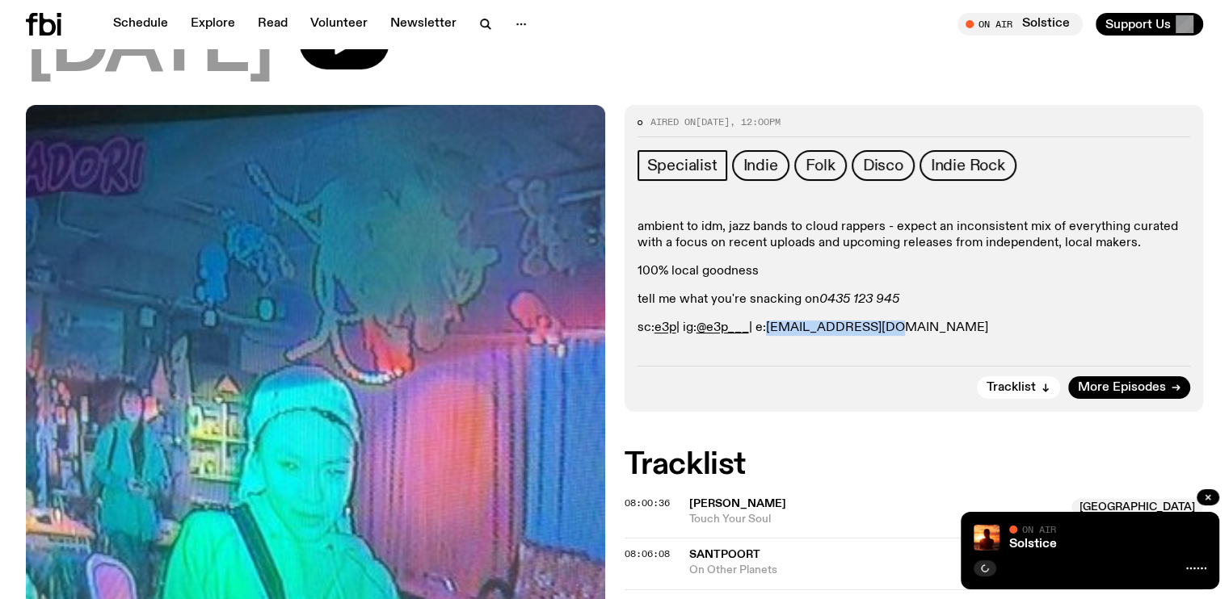
drag, startPoint x: 919, startPoint y: 255, endPoint x: 782, endPoint y: 261, distance: 137.4
click at [782, 321] on p "sc: e3p | ig: @e3p___ | e: [EMAIL_ADDRESS][DOMAIN_NAME]" at bounding box center [913, 328] width 553 height 15
copy link "[EMAIL_ADDRESS][DOMAIN_NAME]"
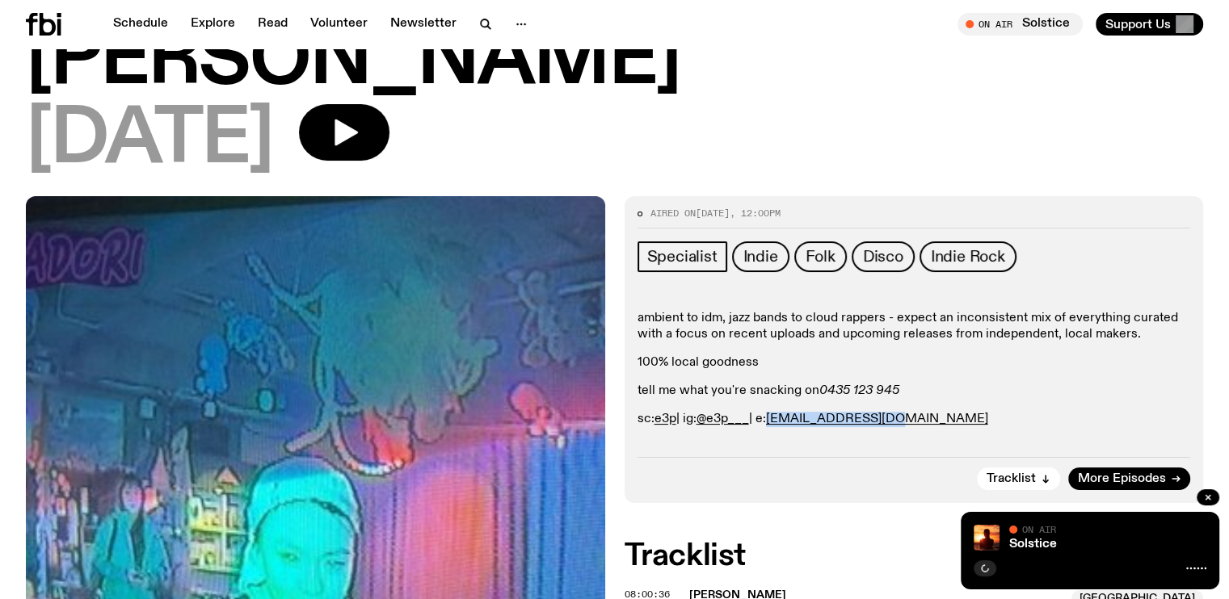
scroll to position [0, 0]
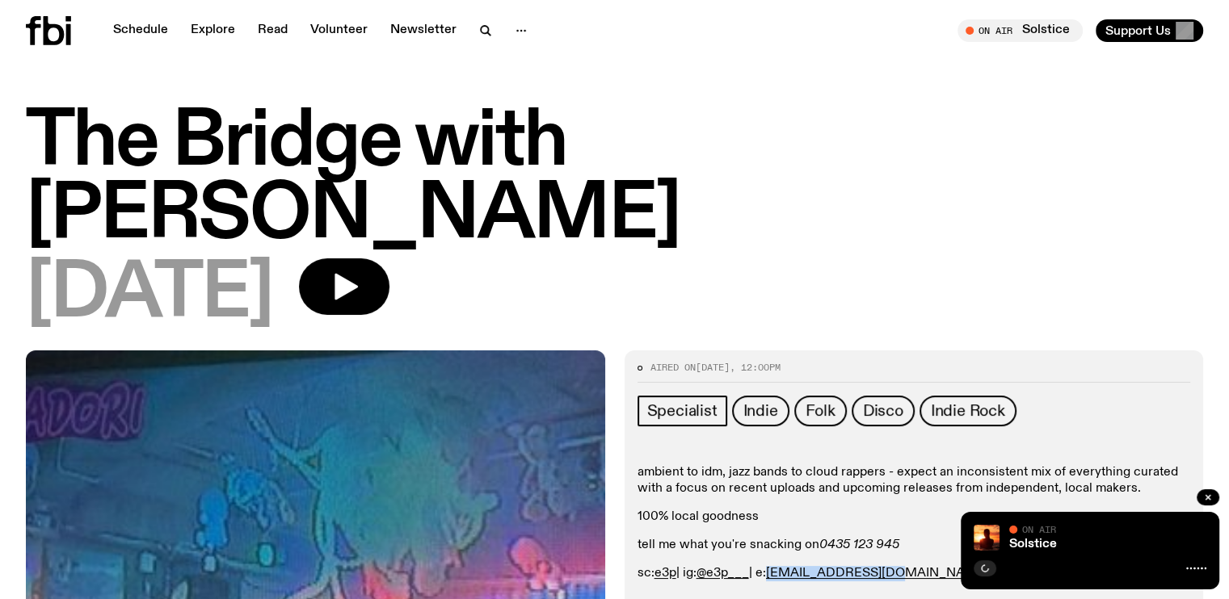
click at [750, 465] on p "ambient to idm, jazz bands to cloud rappers - expect an inconsistent mix of eve…" at bounding box center [913, 480] width 553 height 31
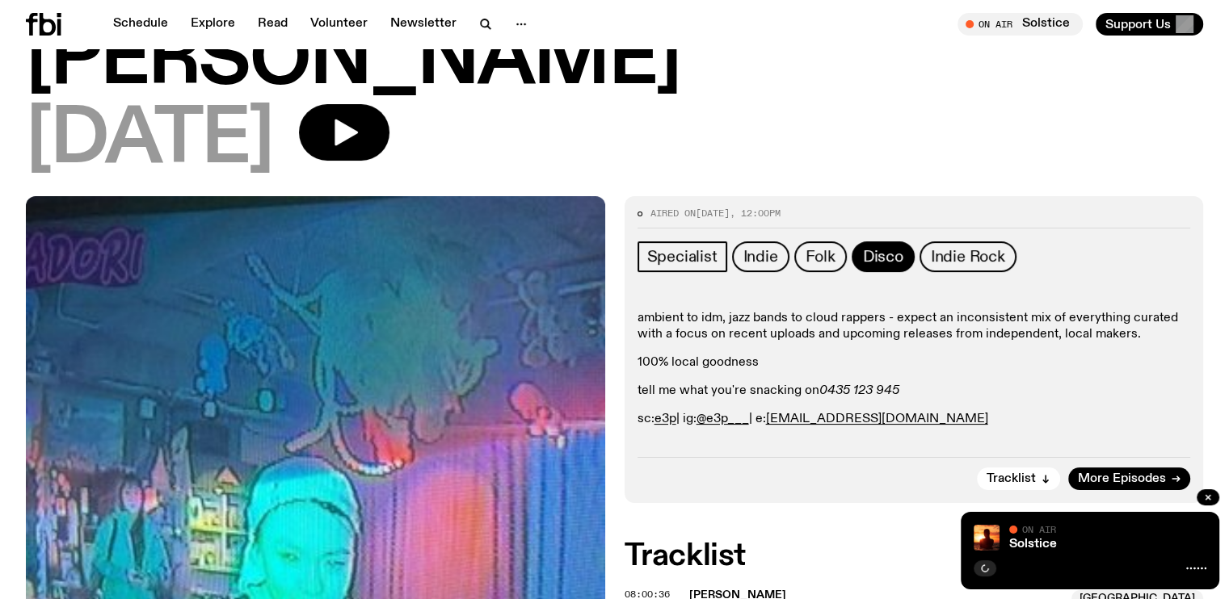
scroll to position [149, 0]
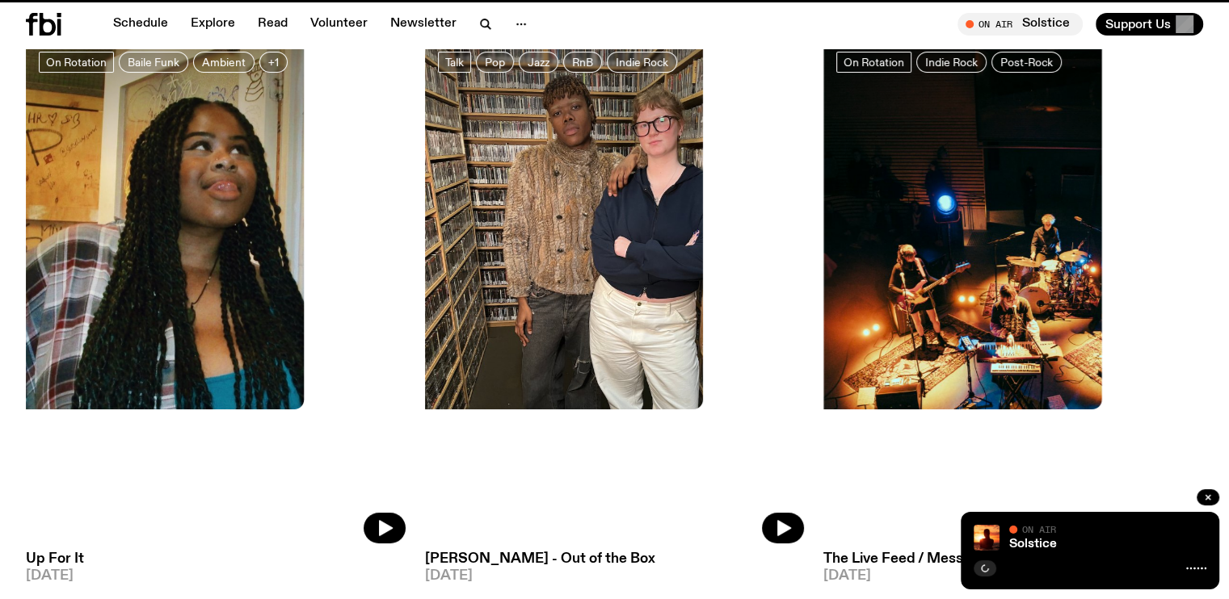
scroll to position [1403, 0]
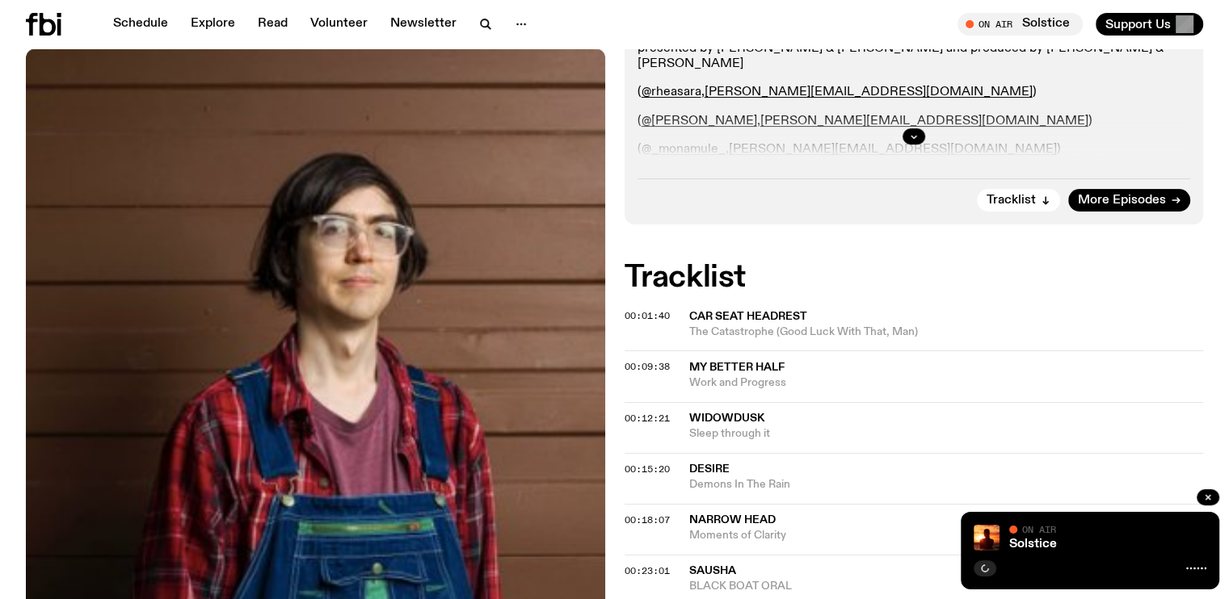
scroll to position [486, 0]
click at [915, 128] on button "button" at bounding box center [913, 135] width 23 height 16
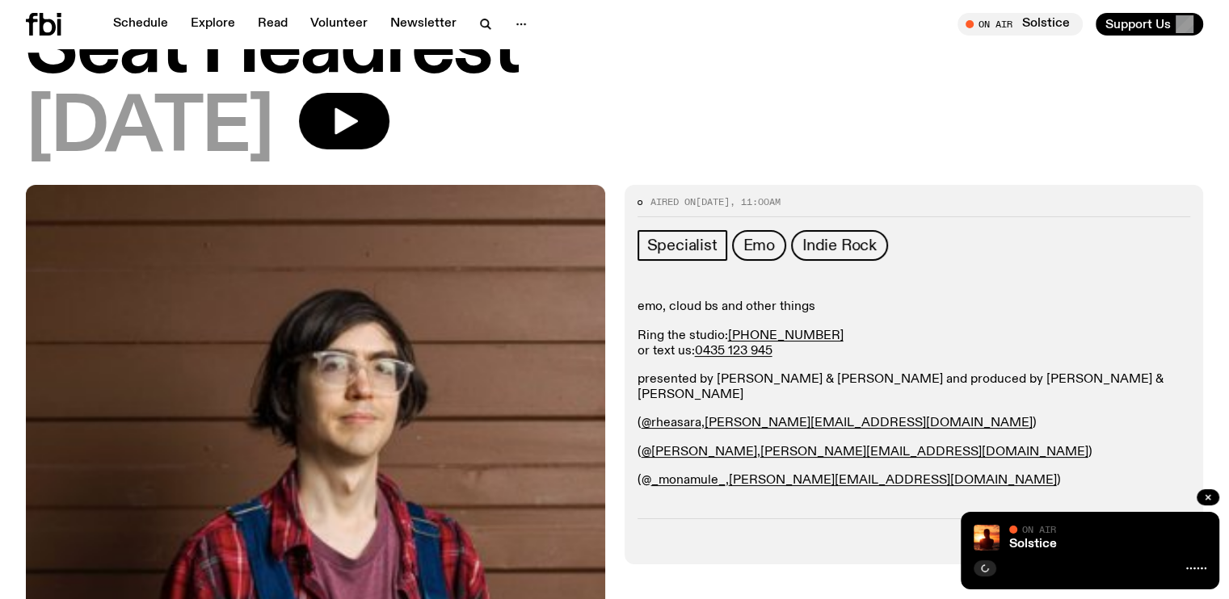
scroll to position [235, 0]
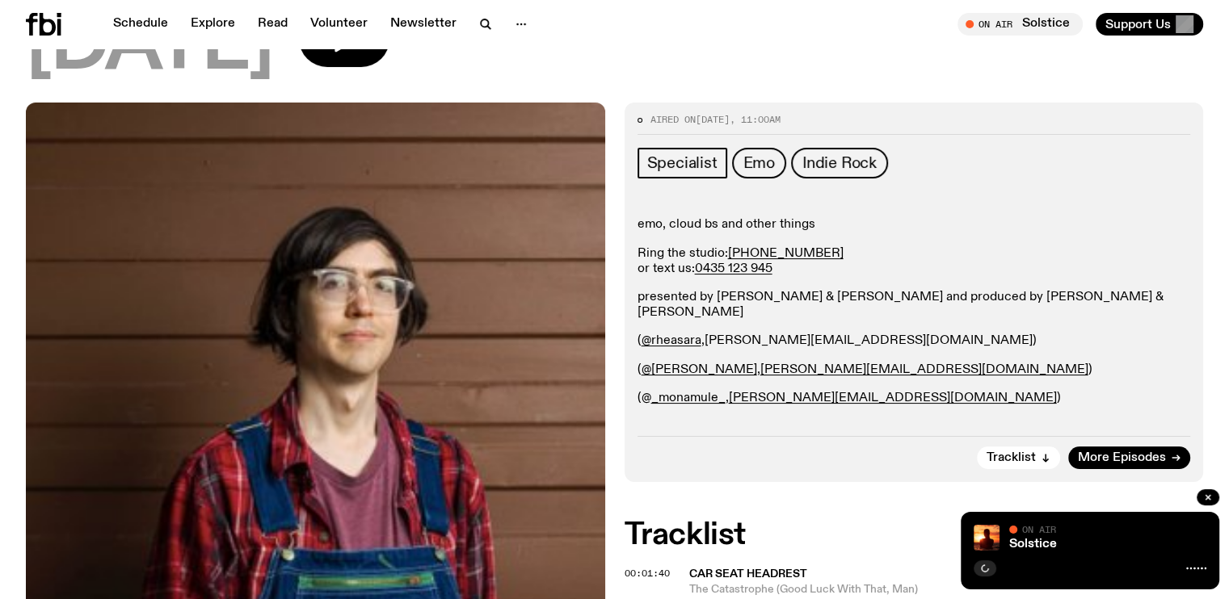
click at [772, 334] on link "[PERSON_NAME][EMAIL_ADDRESS][DOMAIN_NAME]" at bounding box center [868, 340] width 328 height 13
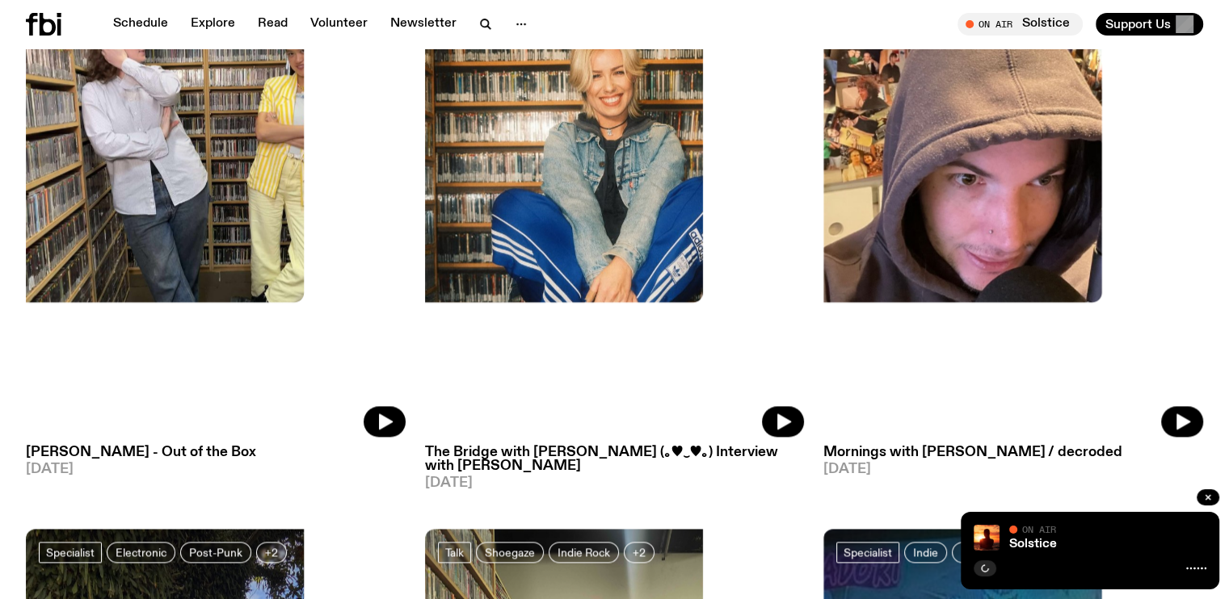
scroll to position [2036, 0]
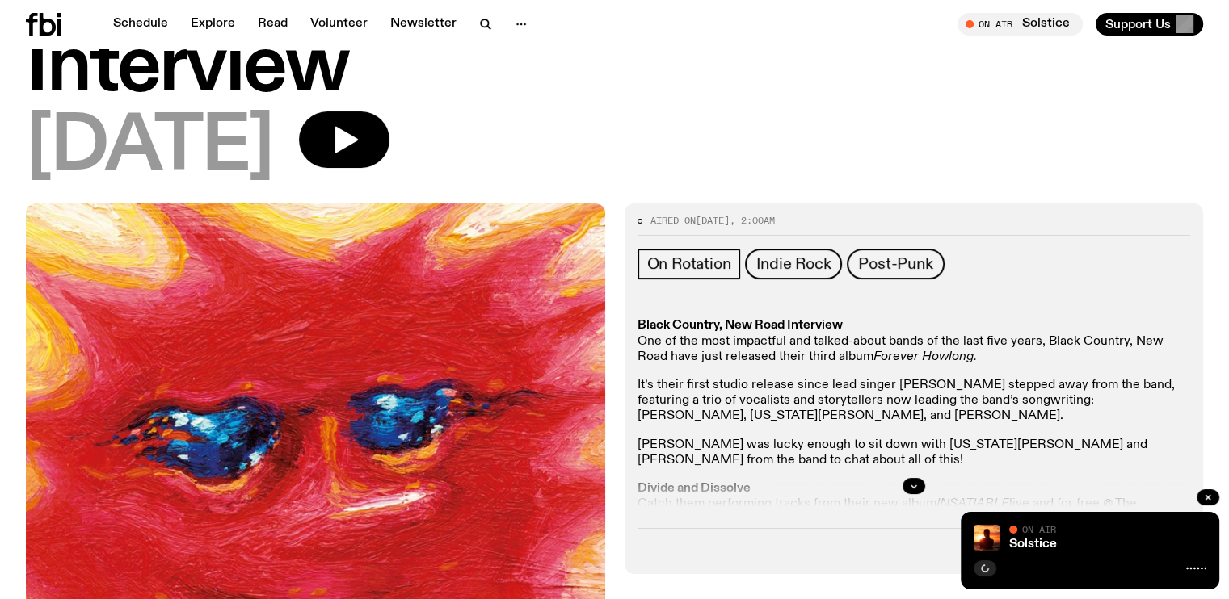
scroll to position [423, 0]
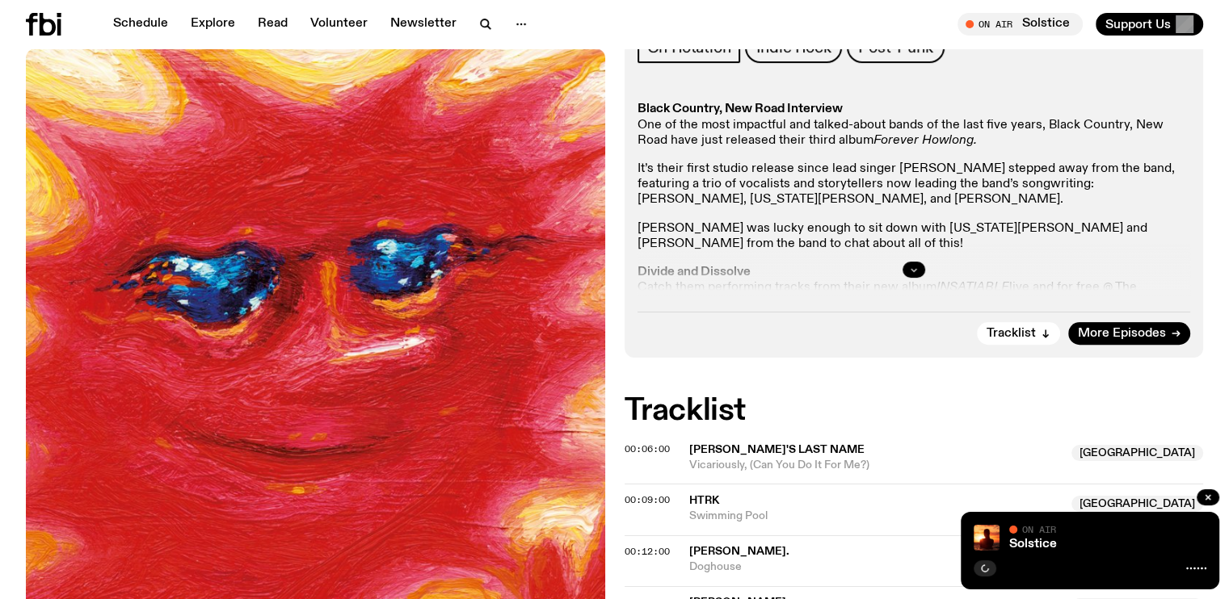
click at [912, 271] on icon "button" at bounding box center [913, 270] width 6 height 2
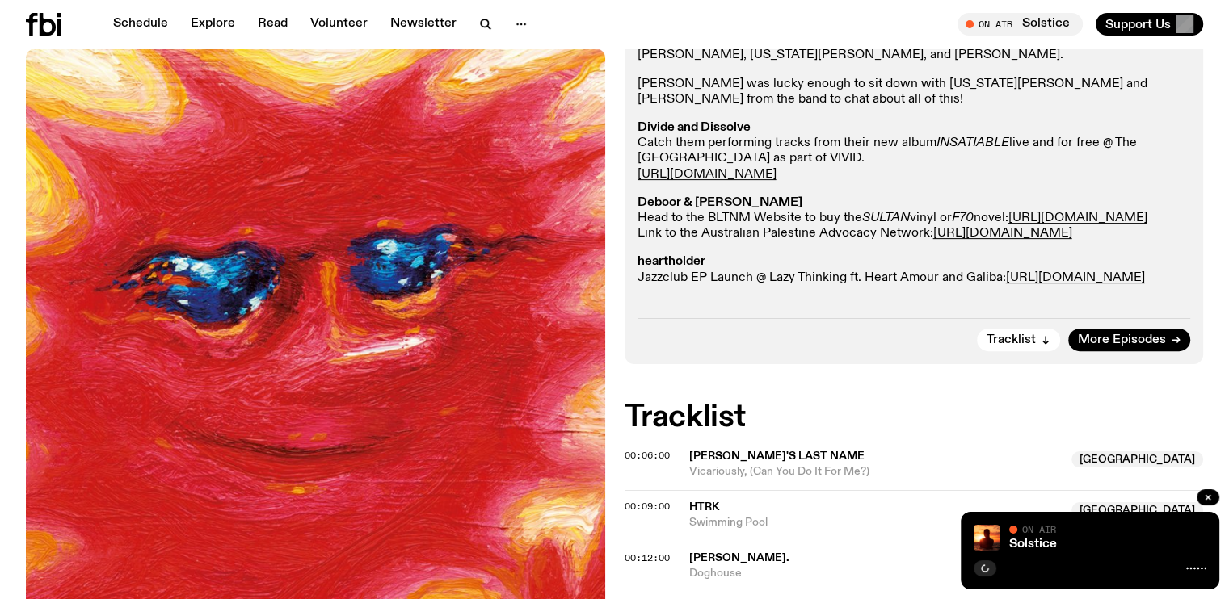
scroll to position [569, 0]
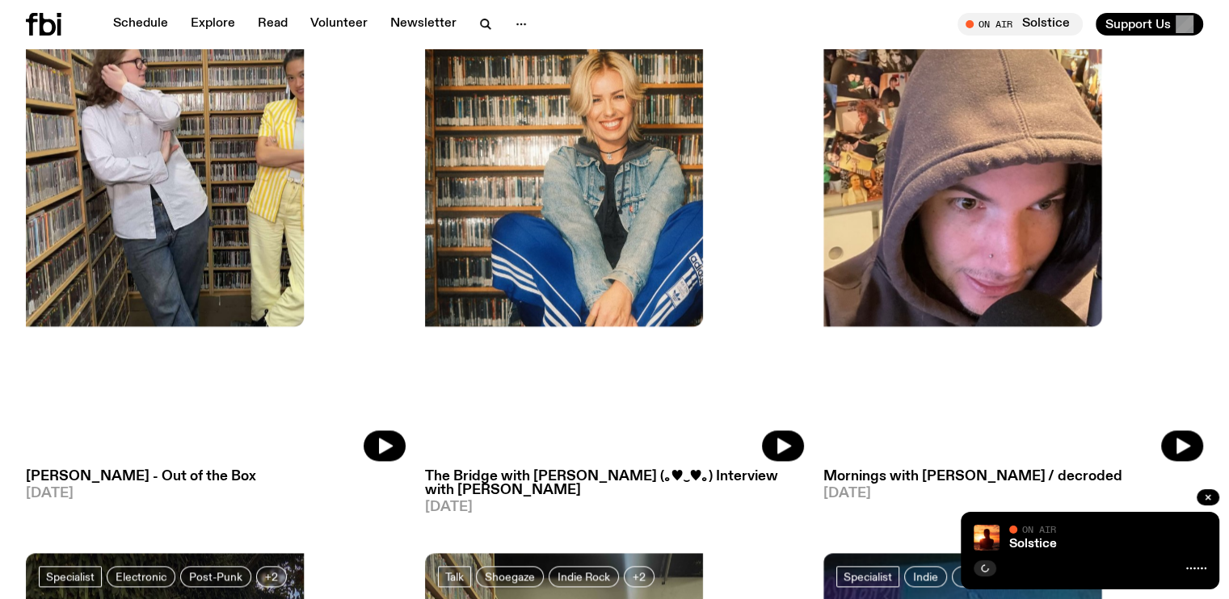
scroll to position [2010, 0]
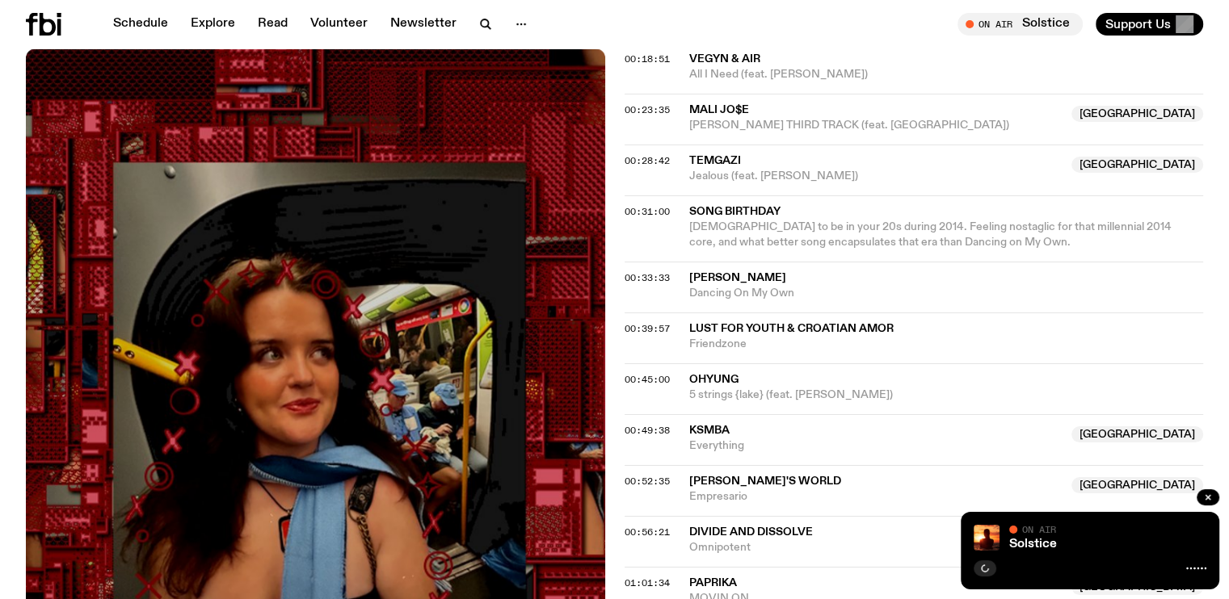
scroll to position [178, 0]
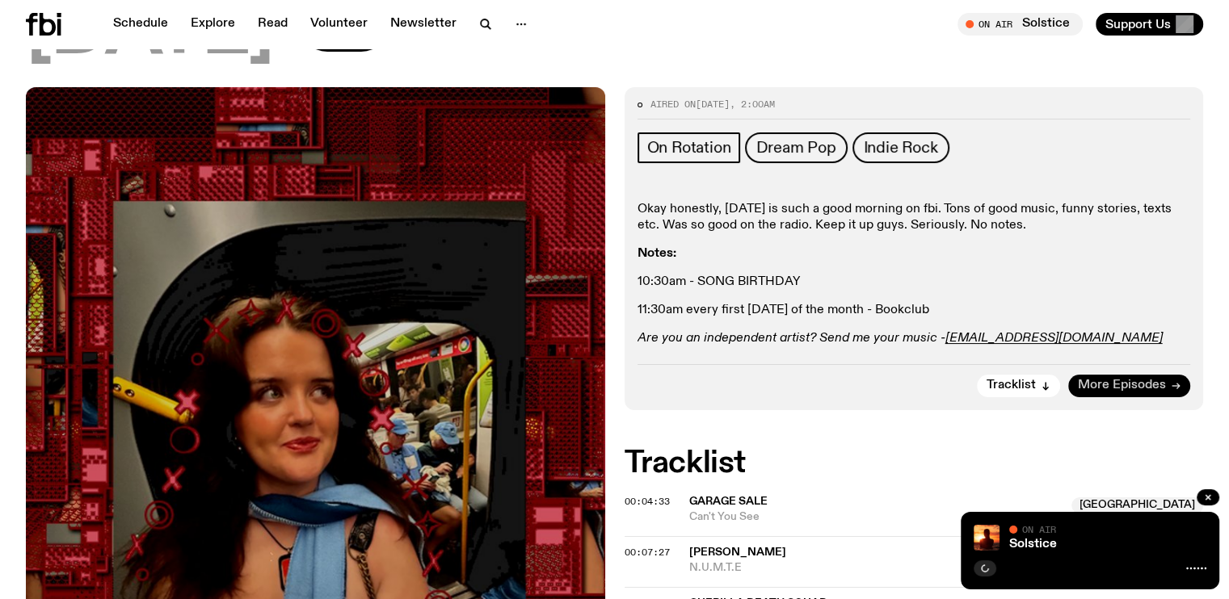
click at [1139, 384] on span "More Episodes" at bounding box center [1122, 386] width 88 height 12
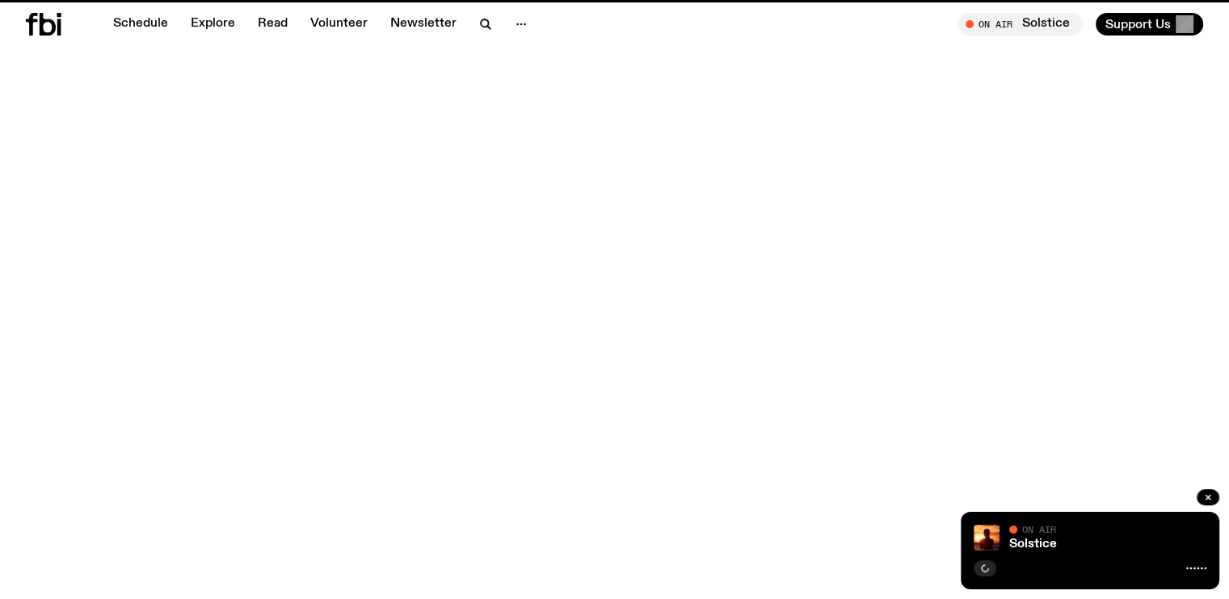
scroll to position [2010, 0]
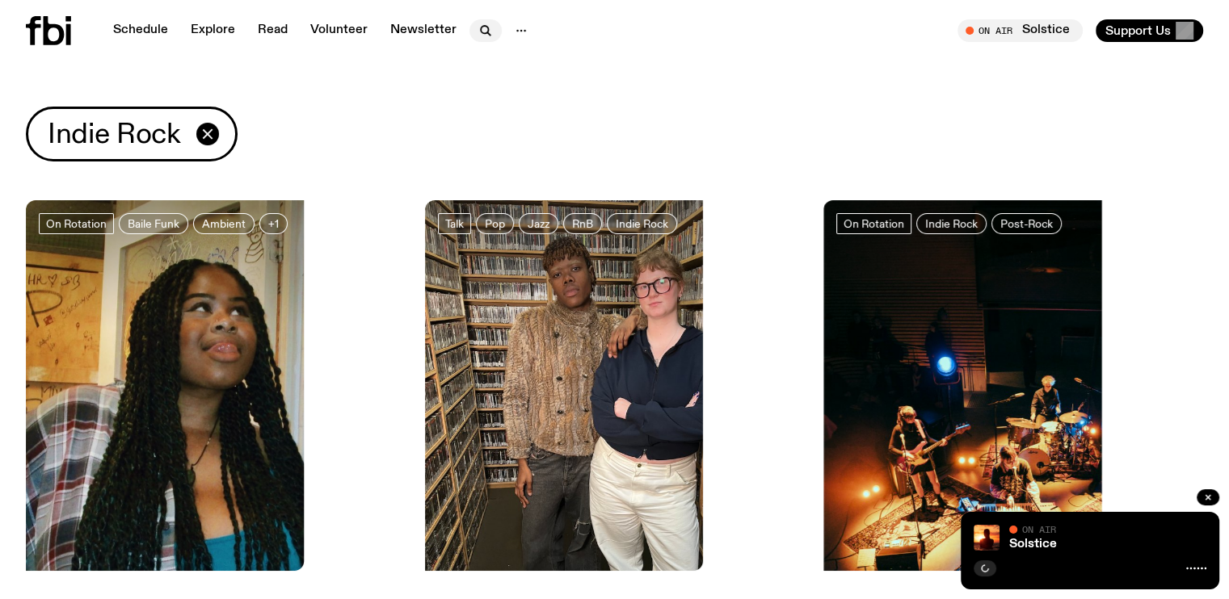
click at [485, 28] on icon "button" at bounding box center [485, 30] width 19 height 19
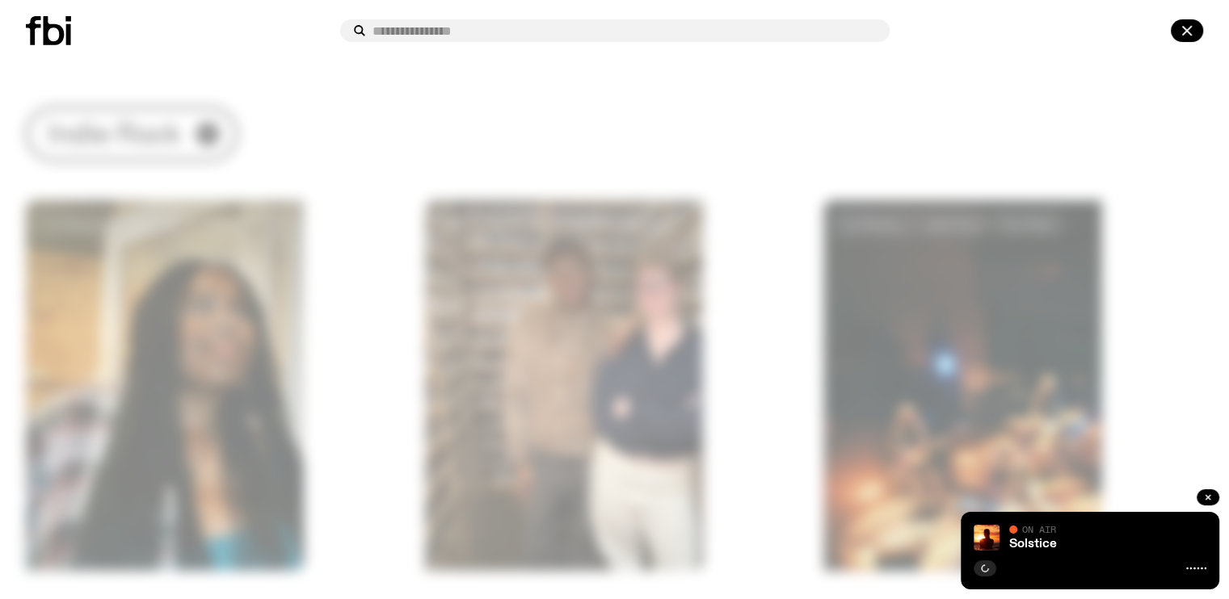
click at [423, 31] on input "text" at bounding box center [624, 31] width 504 height 14
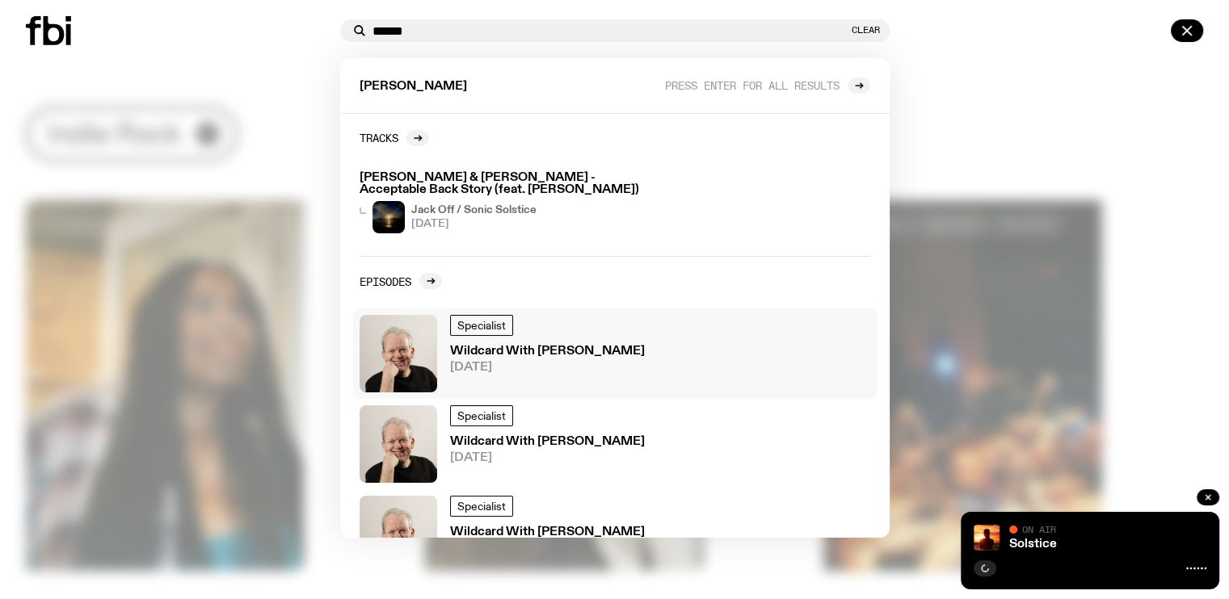
type input "******"
click at [511, 363] on span "[DATE]" at bounding box center [547, 368] width 195 height 12
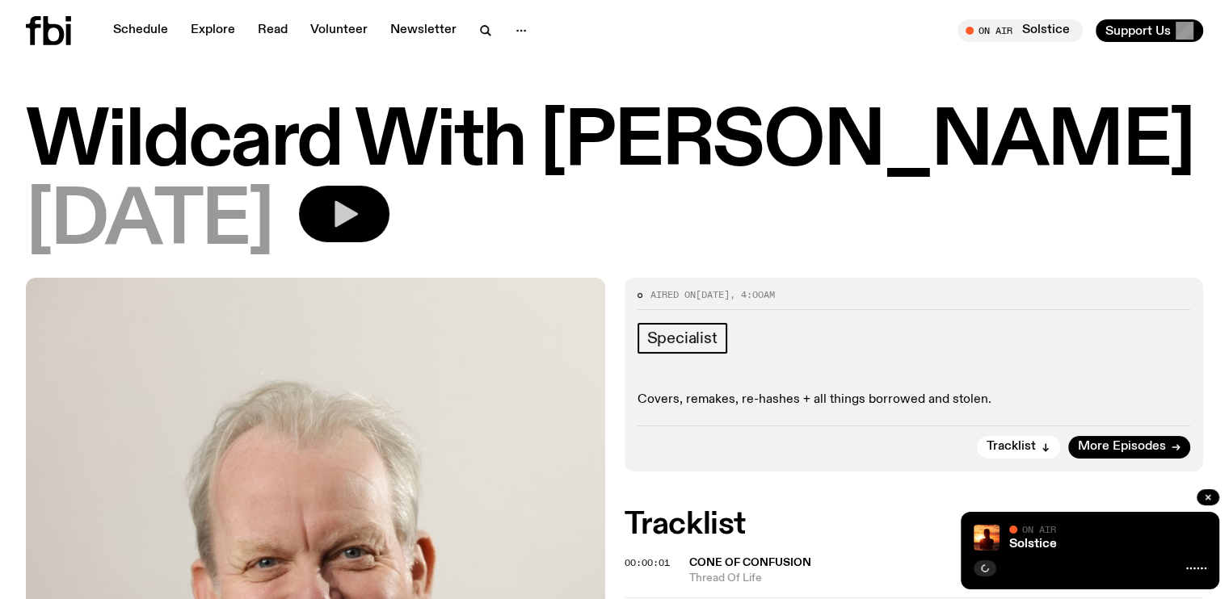
click at [358, 216] on icon "button" at bounding box center [345, 214] width 23 height 27
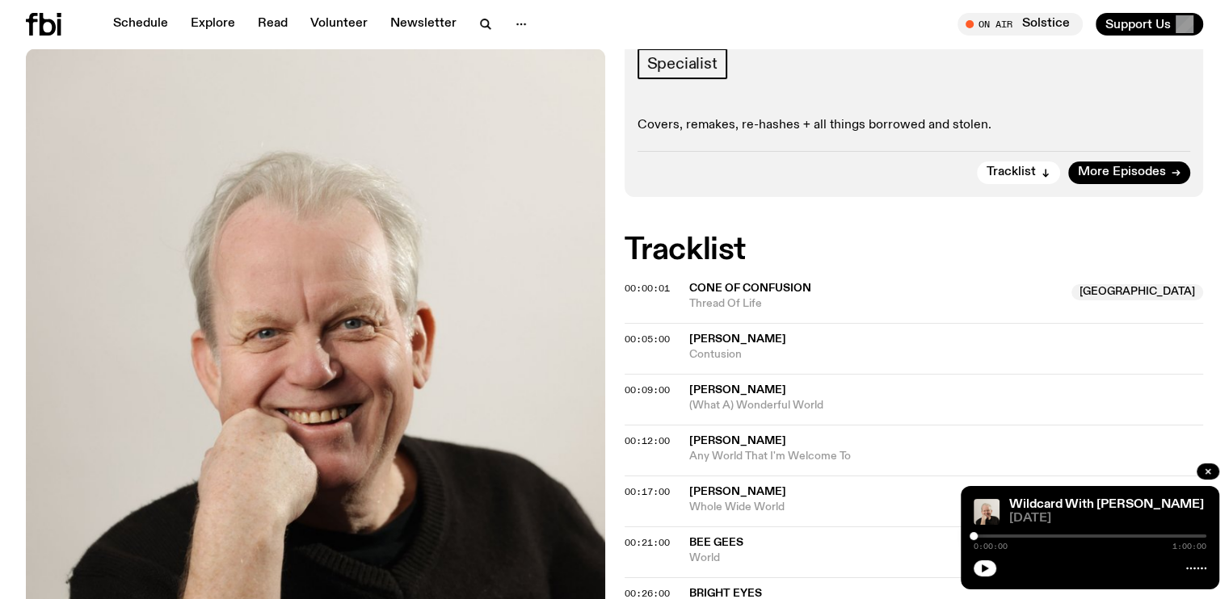
scroll to position [313, 0]
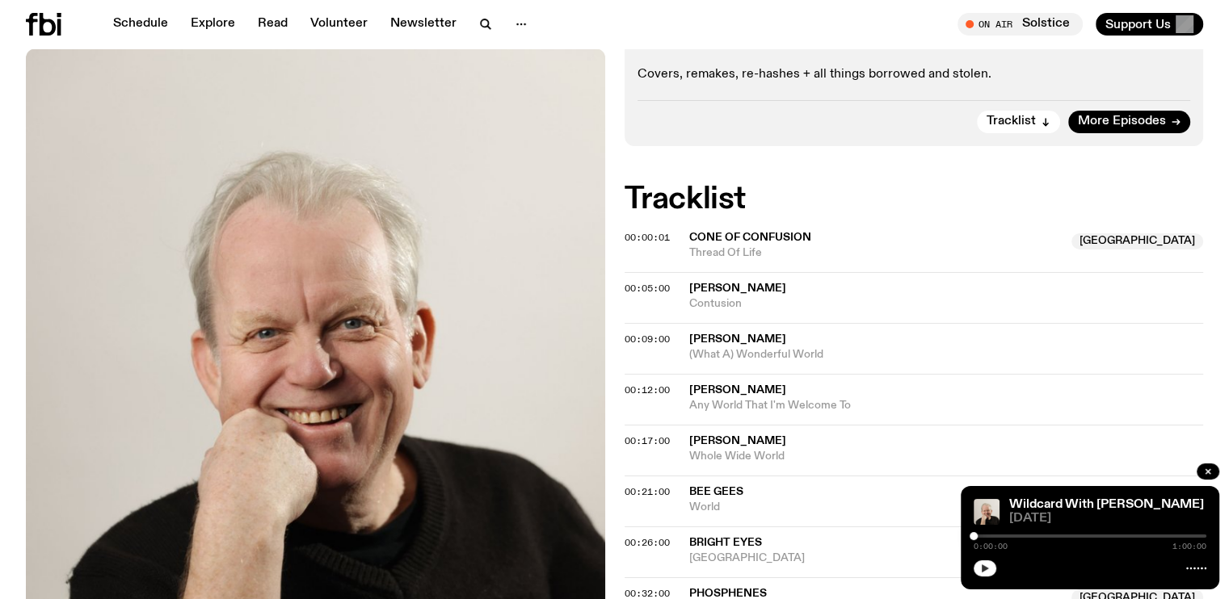
click at [982, 563] on button "button" at bounding box center [984, 569] width 23 height 16
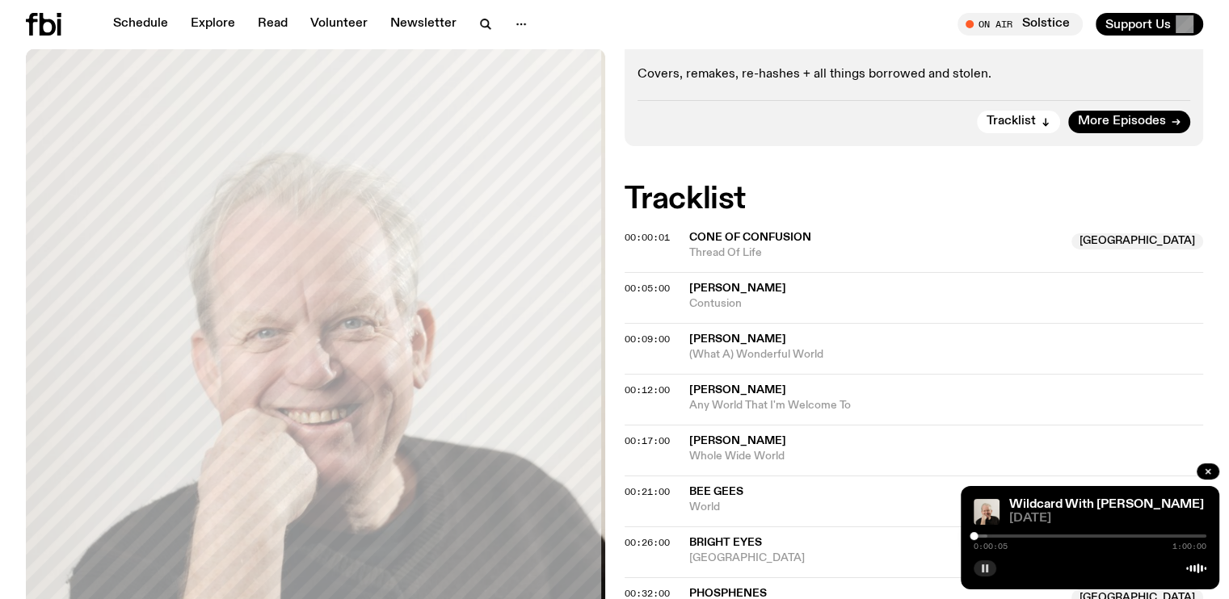
click at [986, 565] on rect "button" at bounding box center [987, 569] width 2 height 8
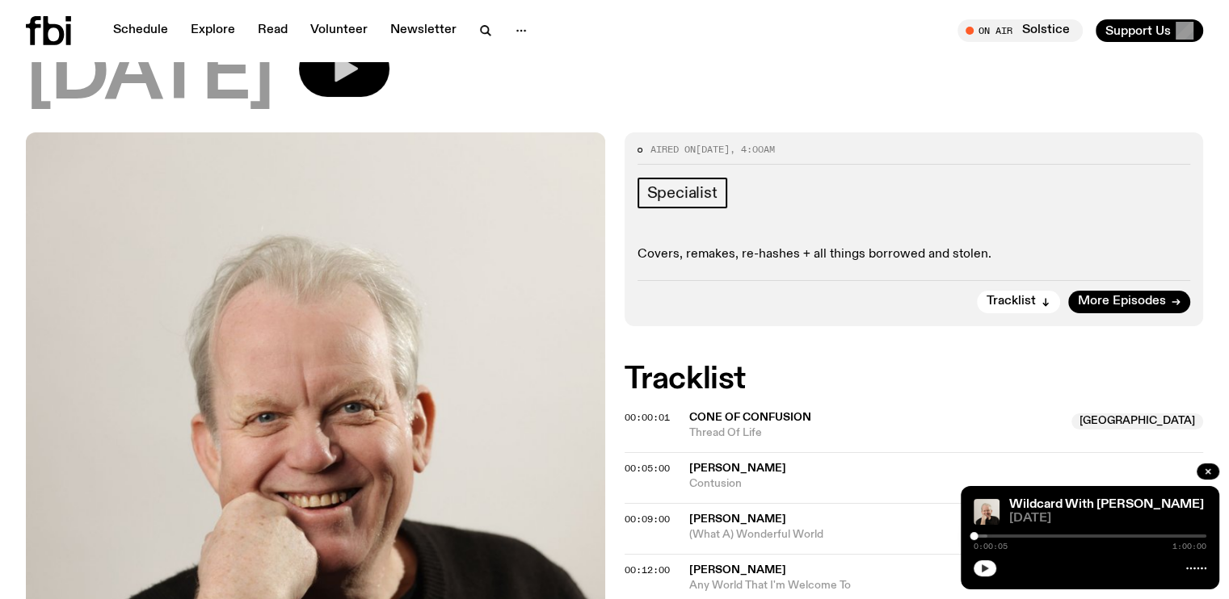
scroll to position [0, 0]
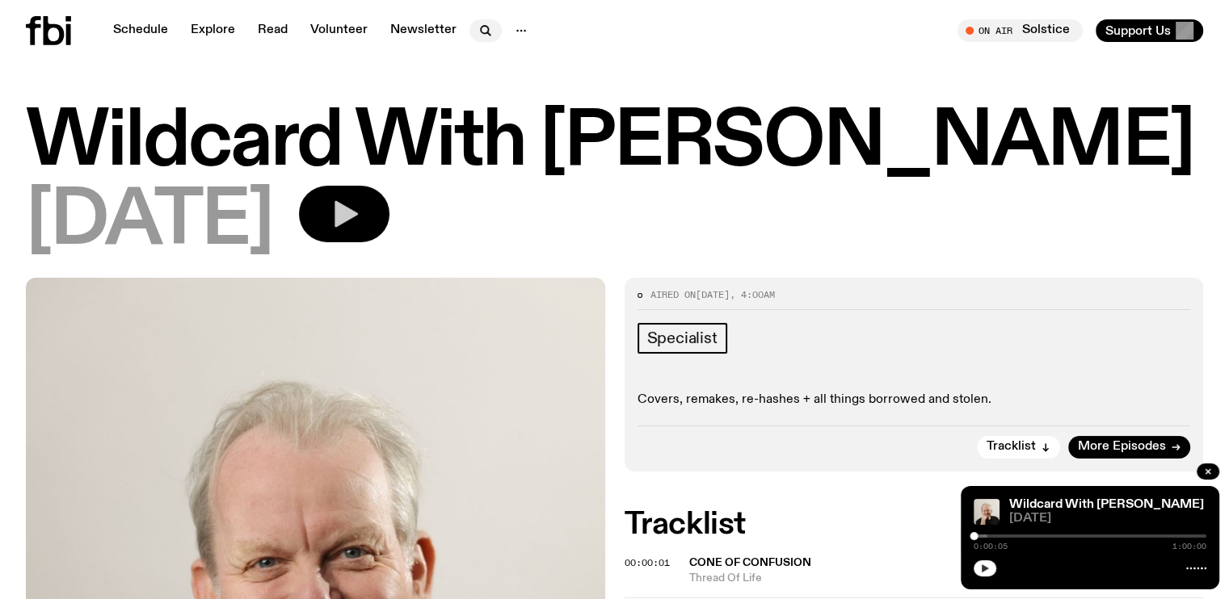
click at [484, 27] on icon "button" at bounding box center [485, 30] width 19 height 19
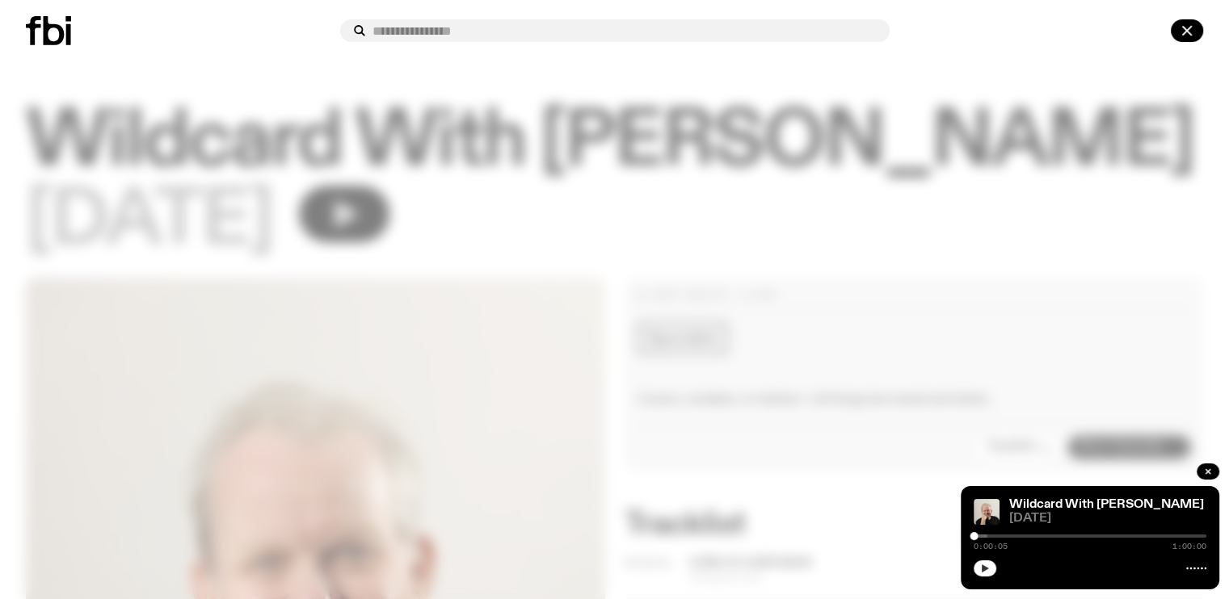
click at [449, 32] on input "text" at bounding box center [624, 31] width 504 height 14
type input "**********"
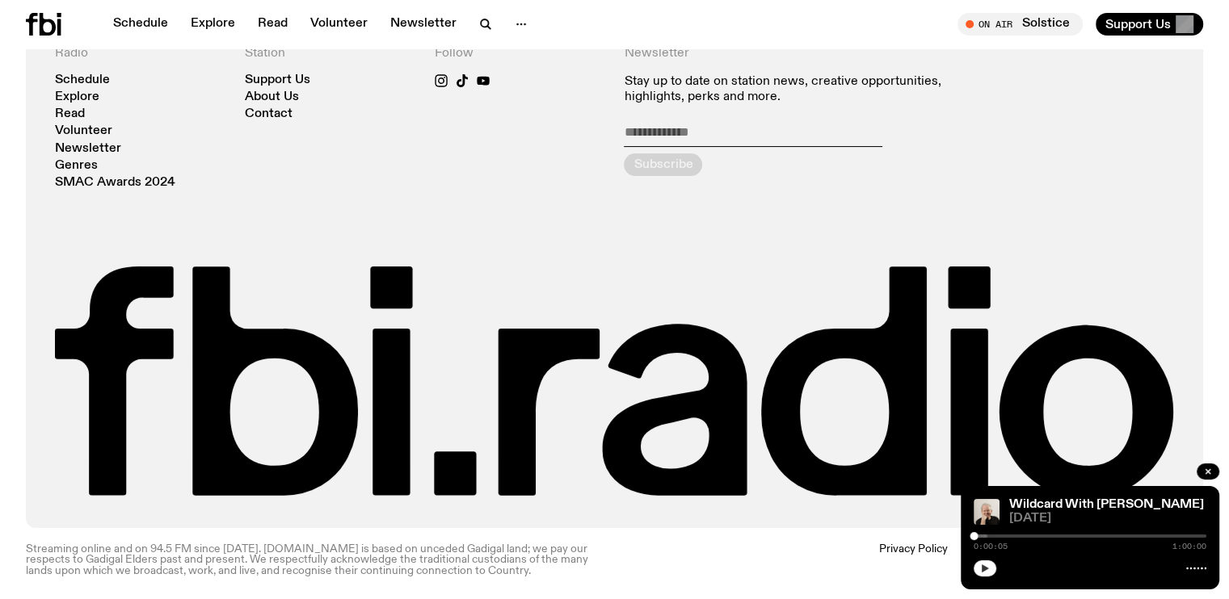
scroll to position [228, 0]
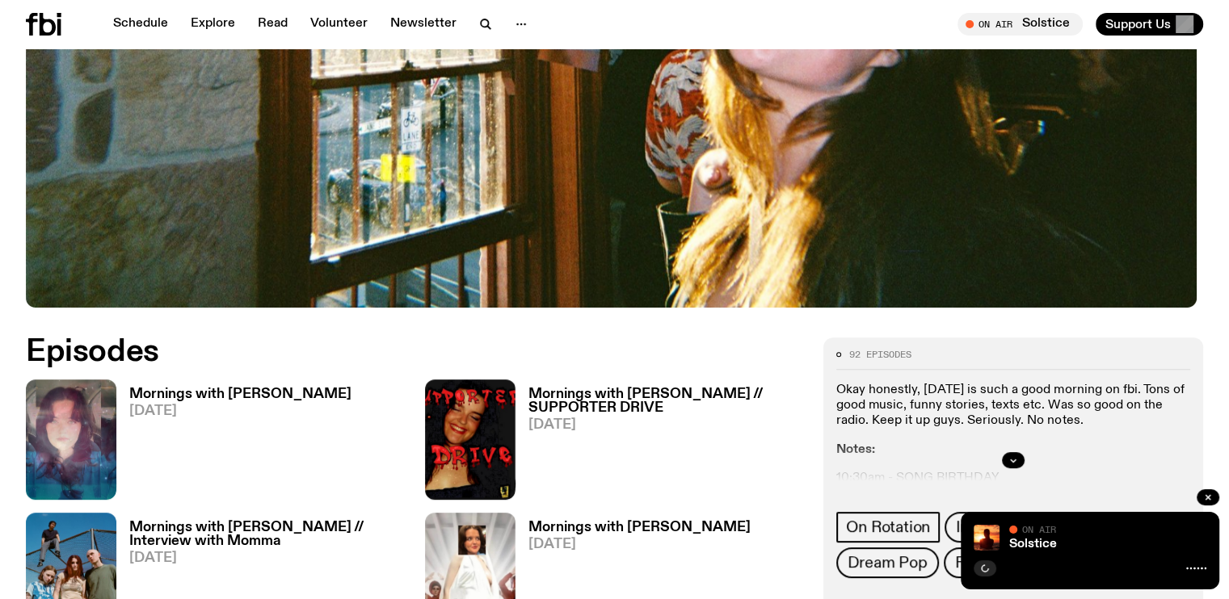
scroll to position [635, 0]
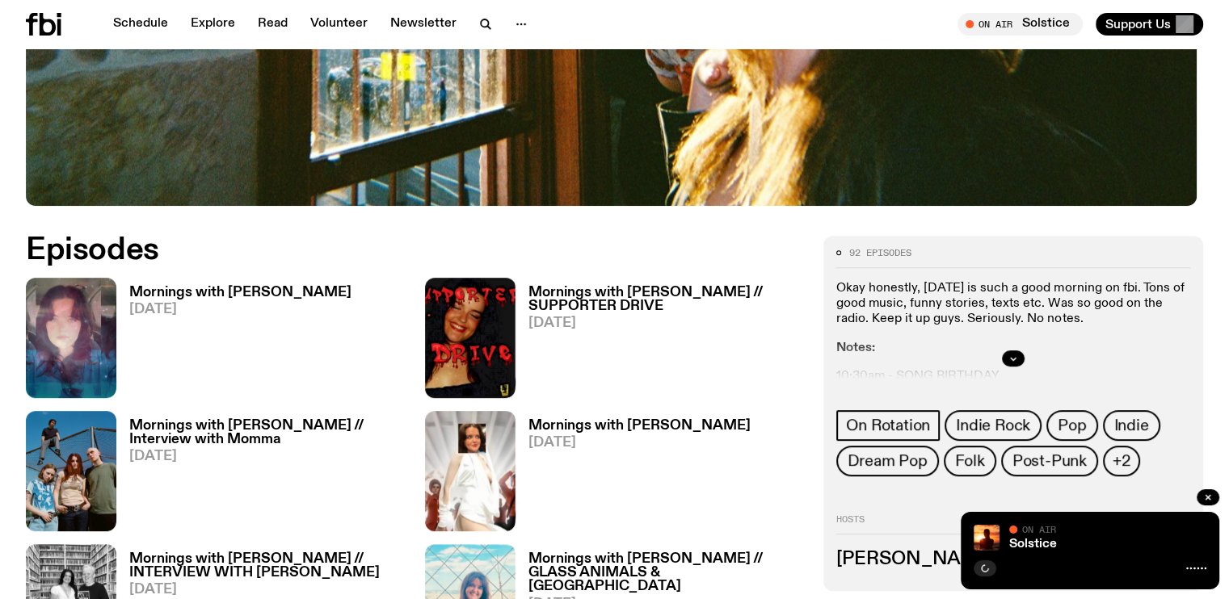
click at [187, 300] on h3 "Mornings with [PERSON_NAME]" at bounding box center [240, 293] width 222 height 14
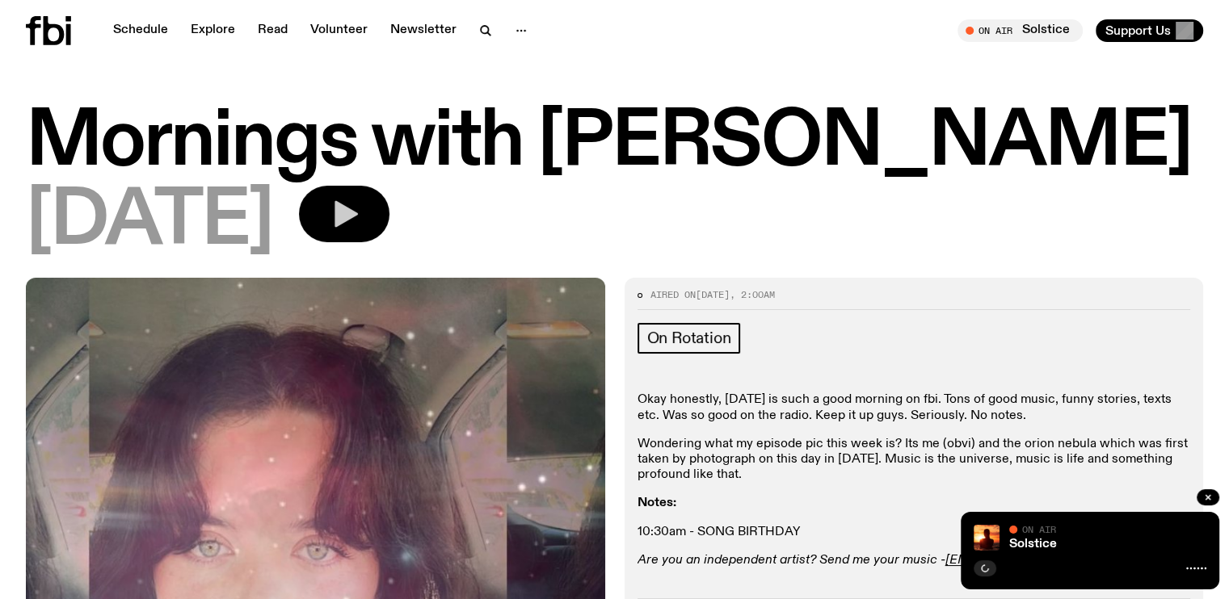
click at [358, 220] on icon "button" at bounding box center [345, 214] width 23 height 27
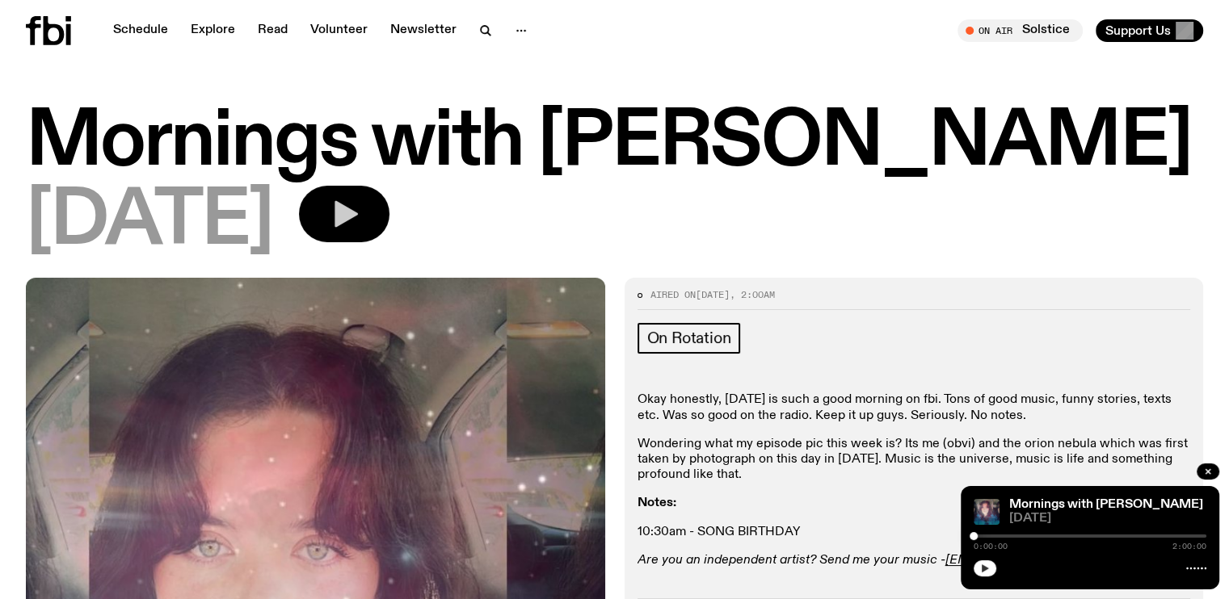
click at [985, 567] on icon "button" at bounding box center [985, 569] width 7 height 8
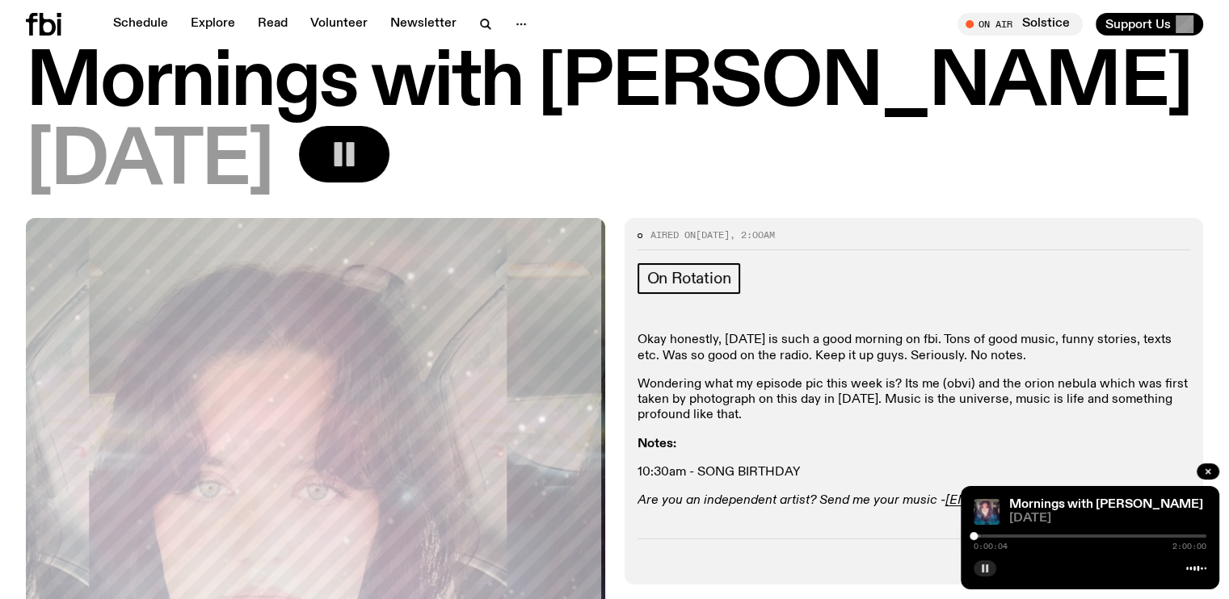
scroll to position [151, 0]
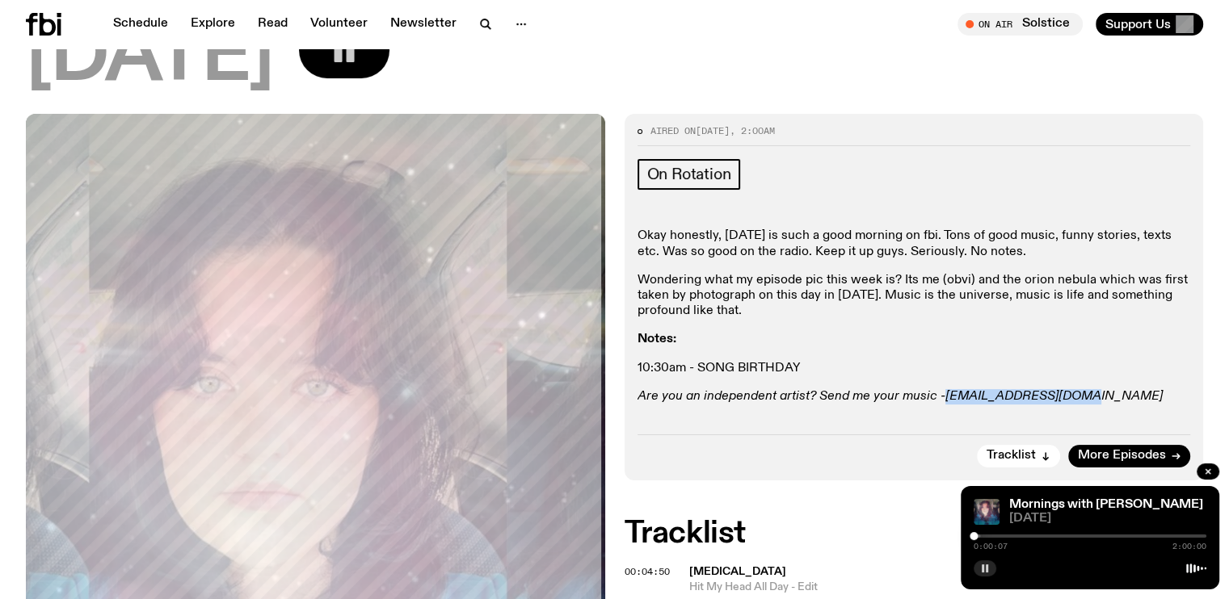
drag, startPoint x: 1090, startPoint y: 393, endPoint x: 941, endPoint y: 400, distance: 148.8
click at [941, 400] on p "Are you an independent artist? Send me your music - freya.s@fbiradio.com" at bounding box center [913, 396] width 553 height 15
click at [985, 538] on div at bounding box center [1089, 536] width 233 height 3
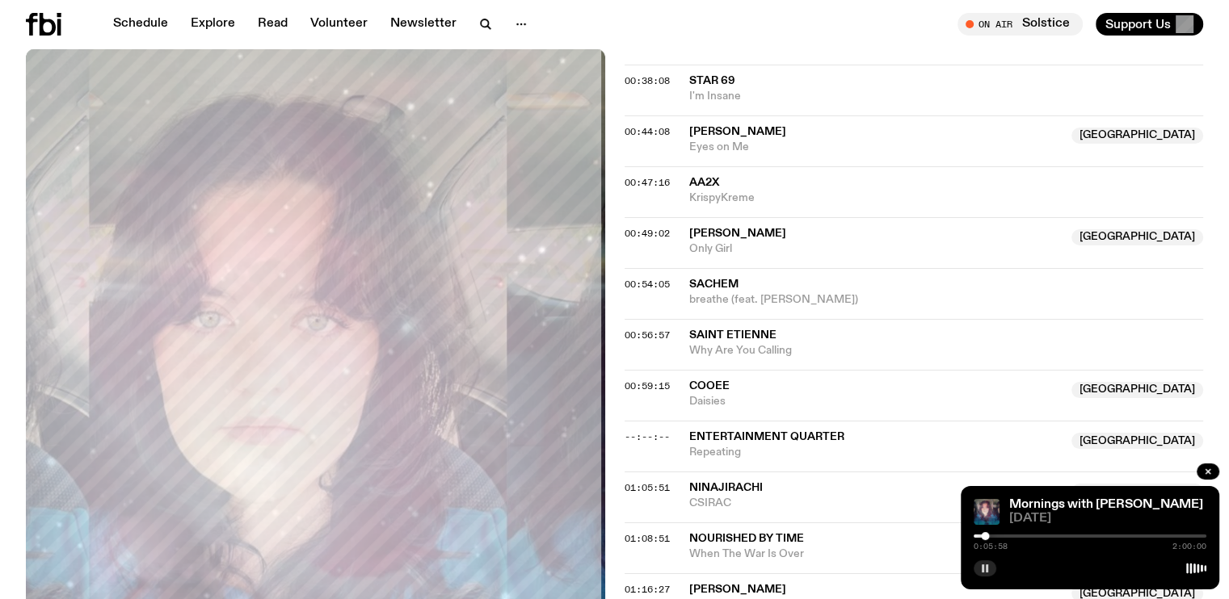
scroll to position [1201, 0]
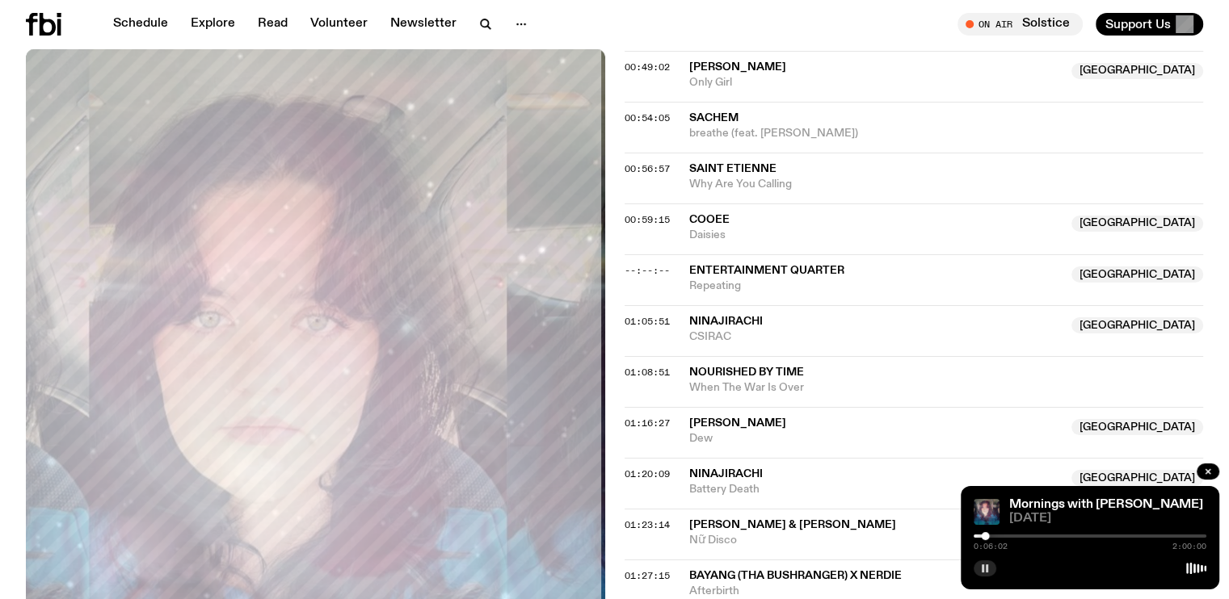
click at [998, 536] on div at bounding box center [1089, 536] width 233 height 3
click at [1019, 536] on div at bounding box center [1089, 536] width 233 height 3
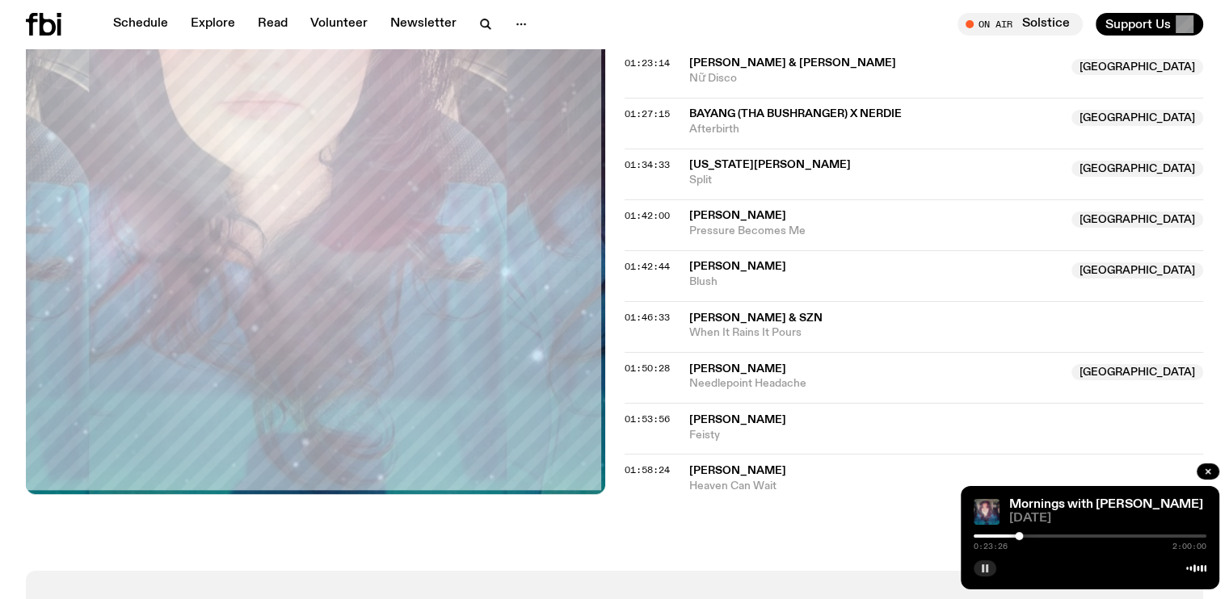
scroll to position [1767, 0]
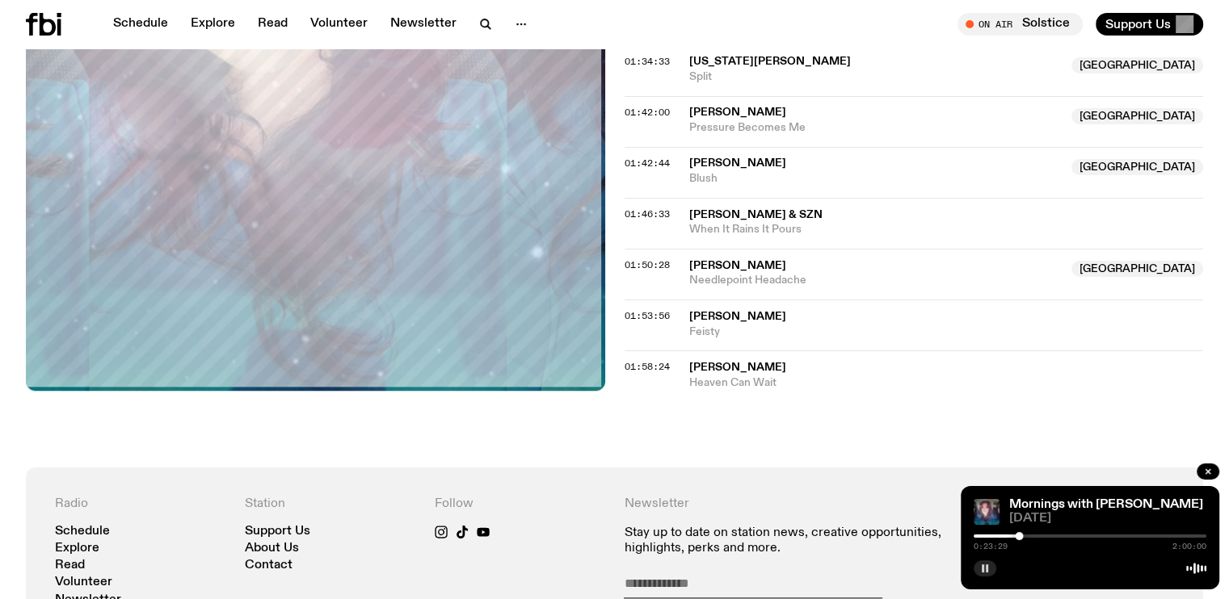
click at [1045, 539] on div "0:23:29 2:00:00" at bounding box center [1089, 541] width 233 height 19
click at [1045, 536] on div at bounding box center [1089, 536] width 233 height 3
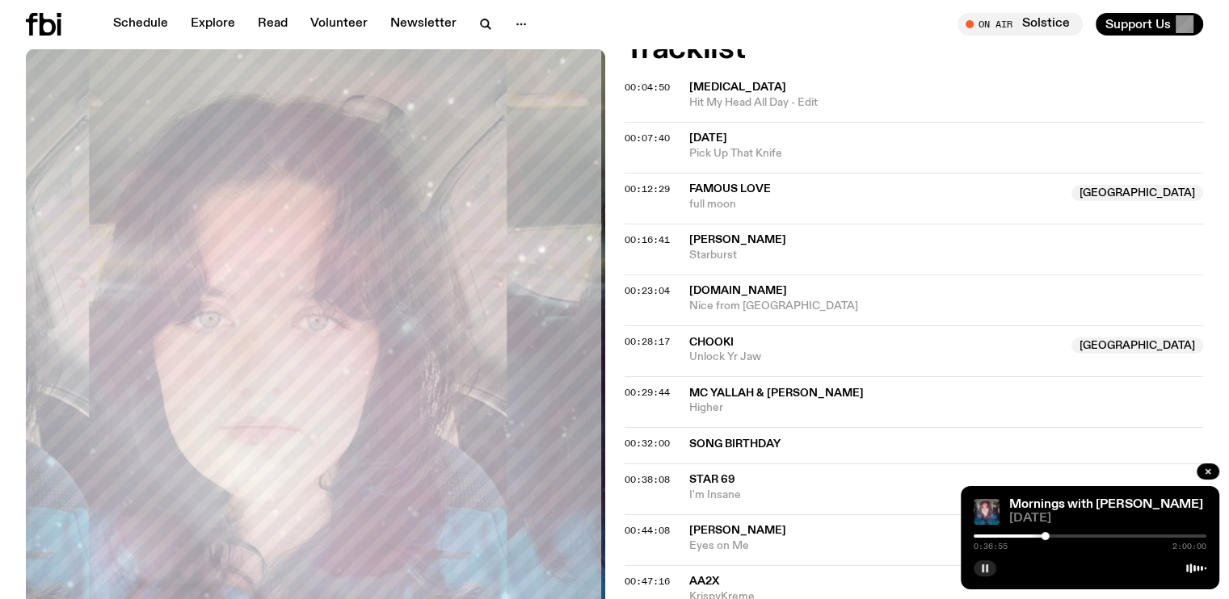
scroll to position [717, 0]
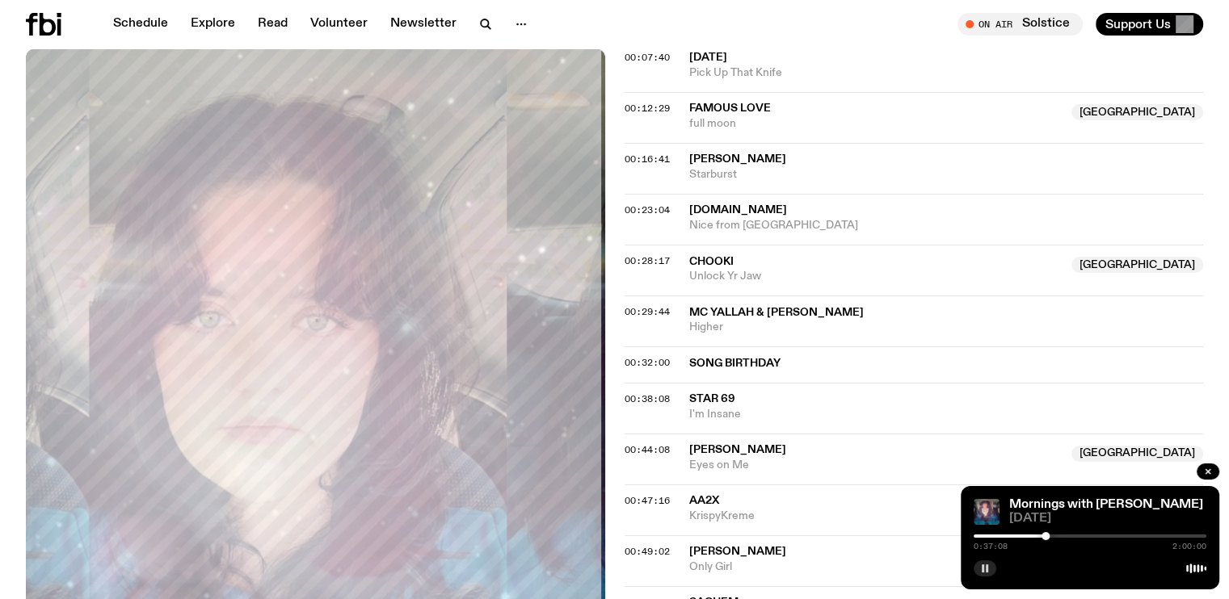
click at [727, 358] on span "SONG BIRTHDAY" at bounding box center [941, 363] width 505 height 15
drag, startPoint x: 635, startPoint y: 364, endPoint x: 635, endPoint y: 379, distance: 15.3
click at [635, 379] on div "00:32:00 SONG BIRTHDAY" at bounding box center [913, 365] width 579 height 36
click at [633, 364] on span "00:32:00" at bounding box center [646, 362] width 45 height 13
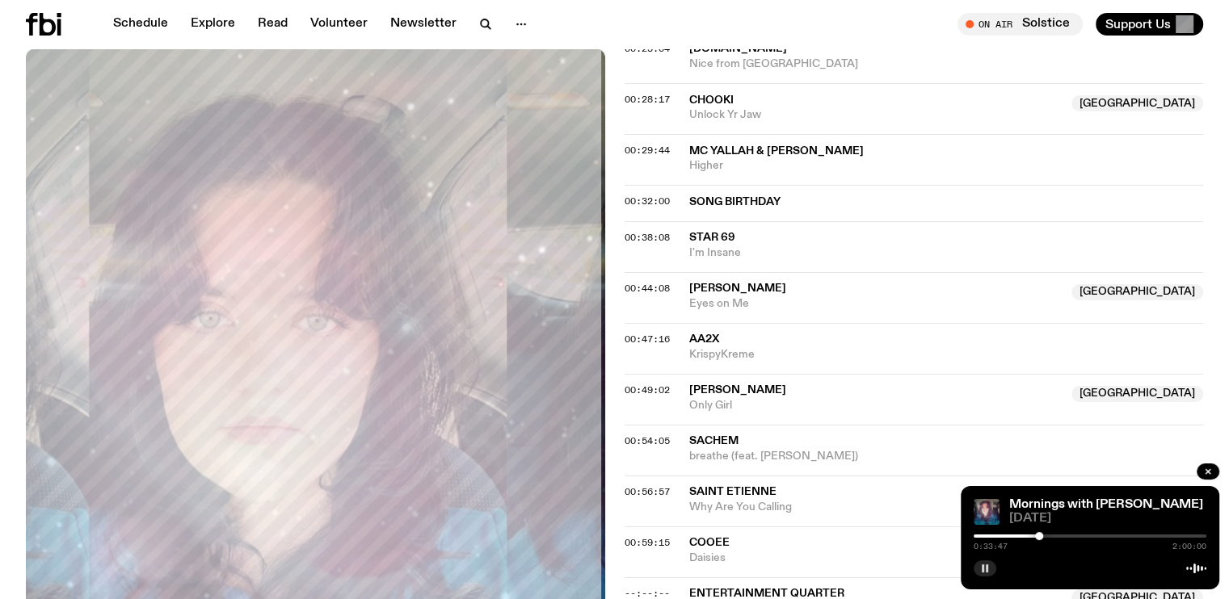
scroll to position [797, 0]
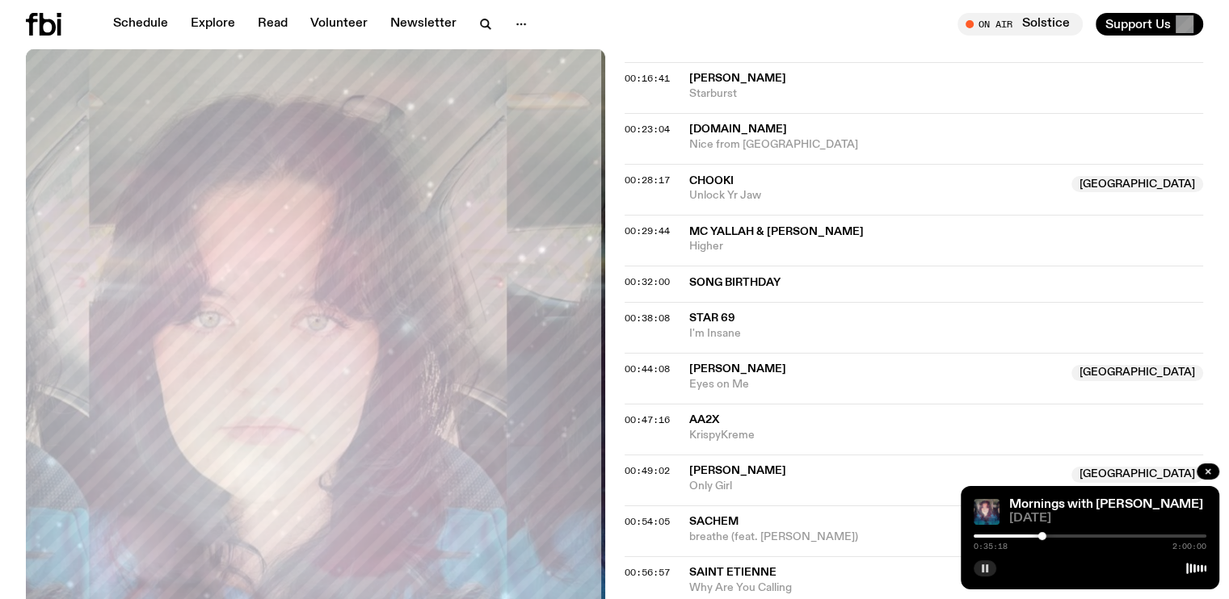
click at [615, 316] on div "Aired on 30.09.25 , 2:00am On Rotation Okay honestly, Tuesday is such a good mo…" at bounding box center [614, 452] width 1229 height 1969
click at [633, 317] on span "00:38:08" at bounding box center [646, 318] width 45 height 13
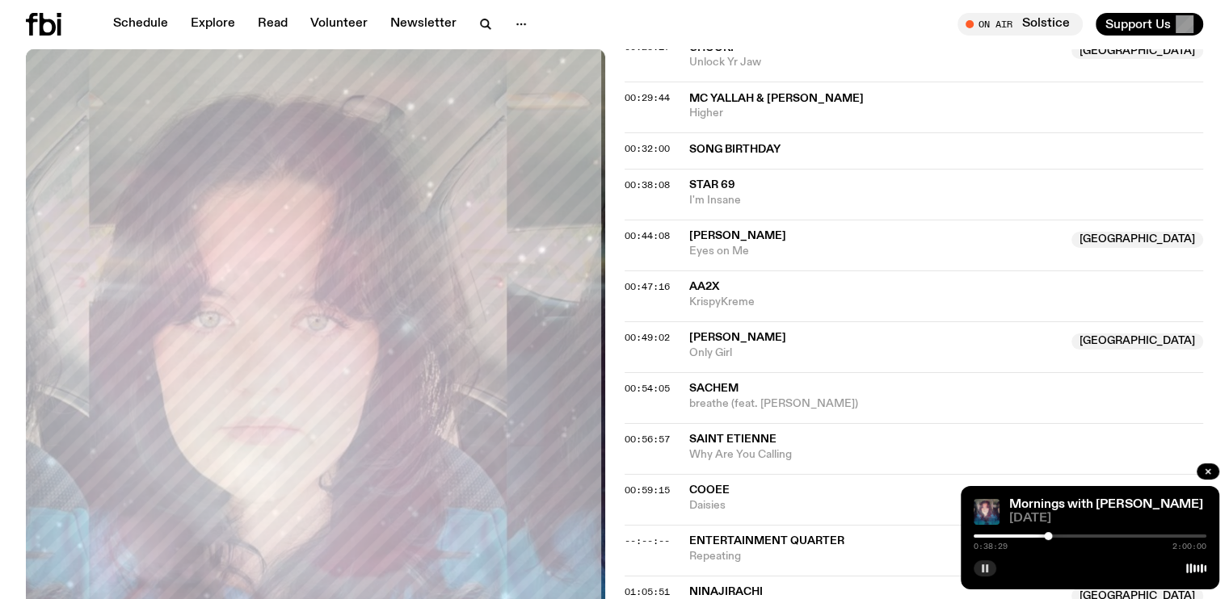
scroll to position [959, 0]
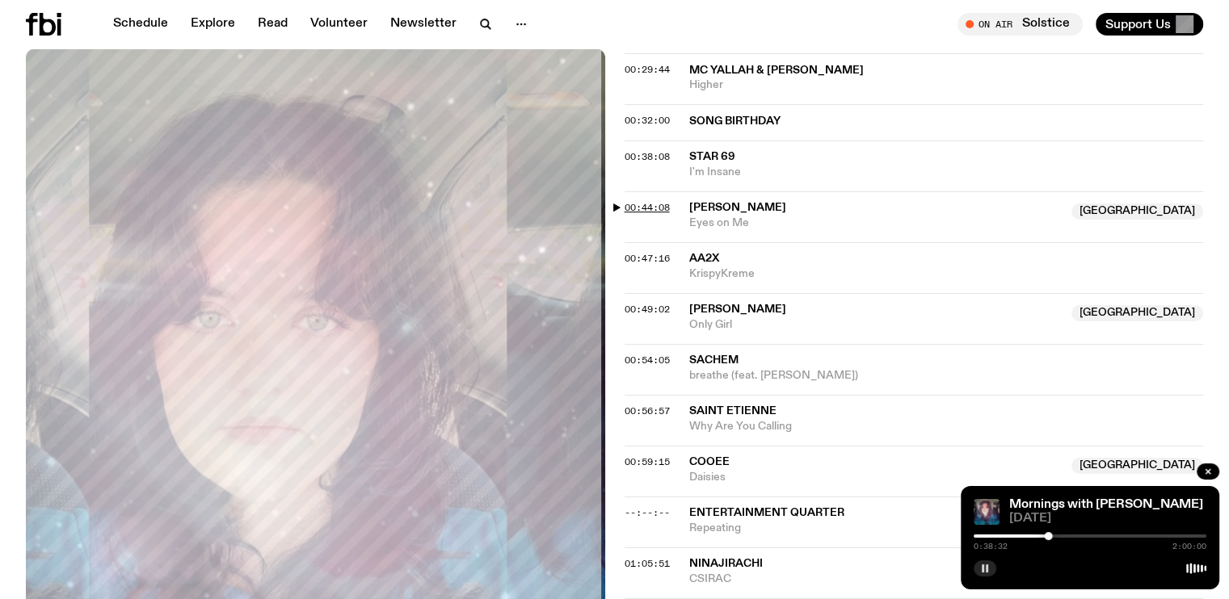
click at [643, 201] on span "00:44:08" at bounding box center [646, 207] width 45 height 13
click at [655, 256] on span "00:47:16" at bounding box center [646, 258] width 45 height 13
click at [661, 309] on span "00:49:02" at bounding box center [646, 309] width 45 height 13
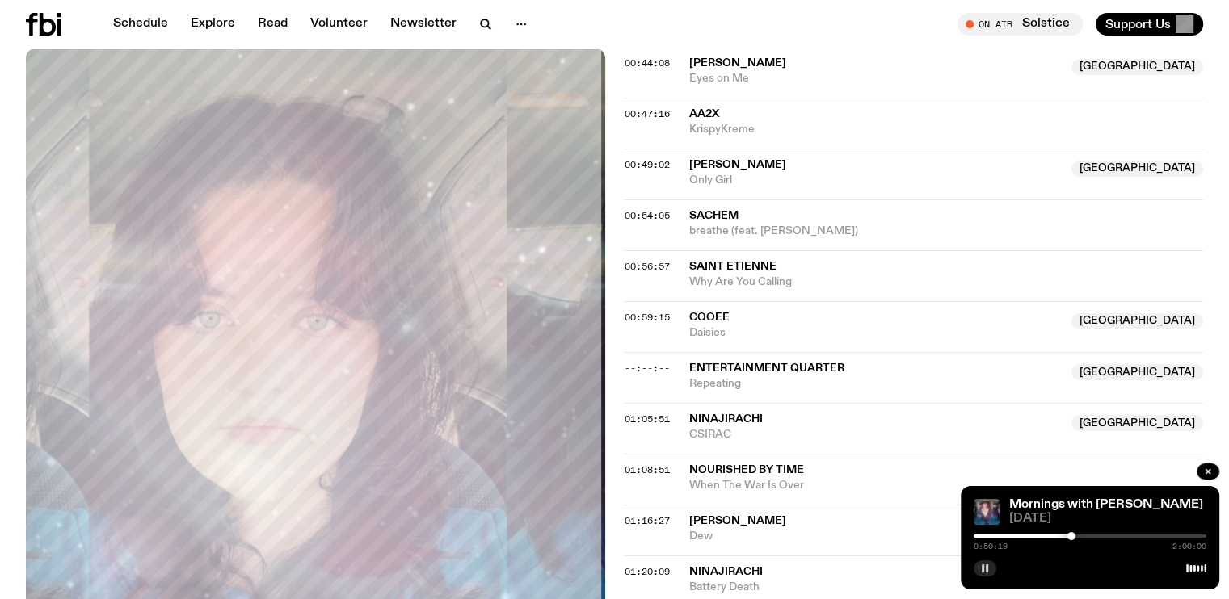
scroll to position [1201, 0]
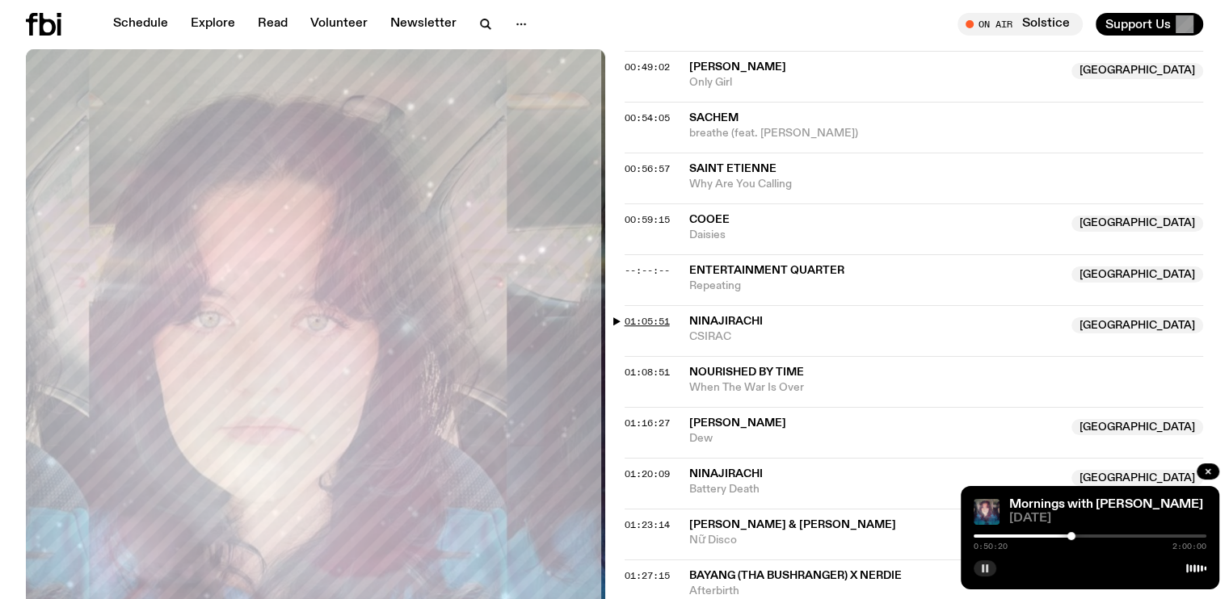
click at [640, 317] on span "01:05:51" at bounding box center [646, 321] width 45 height 13
click at [649, 318] on span "01:05:51" at bounding box center [646, 321] width 45 height 13
click at [649, 317] on span "01:05:51" at bounding box center [646, 321] width 45 height 13
click at [653, 372] on span "01:08:51" at bounding box center [646, 372] width 45 height 13
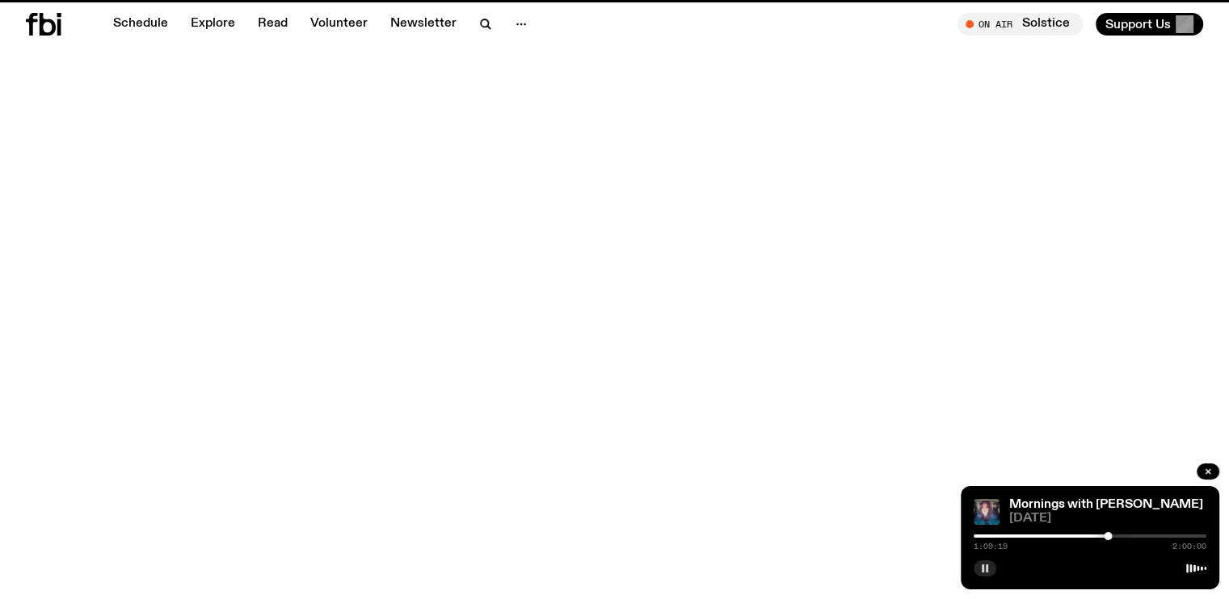
scroll to position [635, 0]
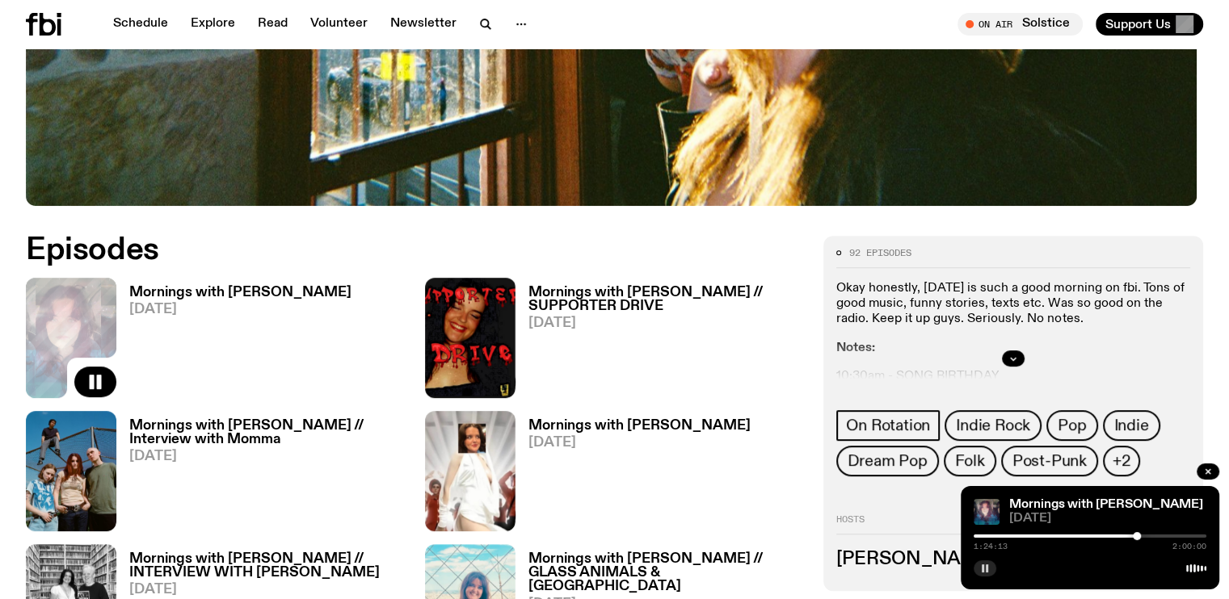
click at [984, 570] on icon "button" at bounding box center [985, 569] width 10 height 10
